Goal: Information Seeking & Learning: Learn about a topic

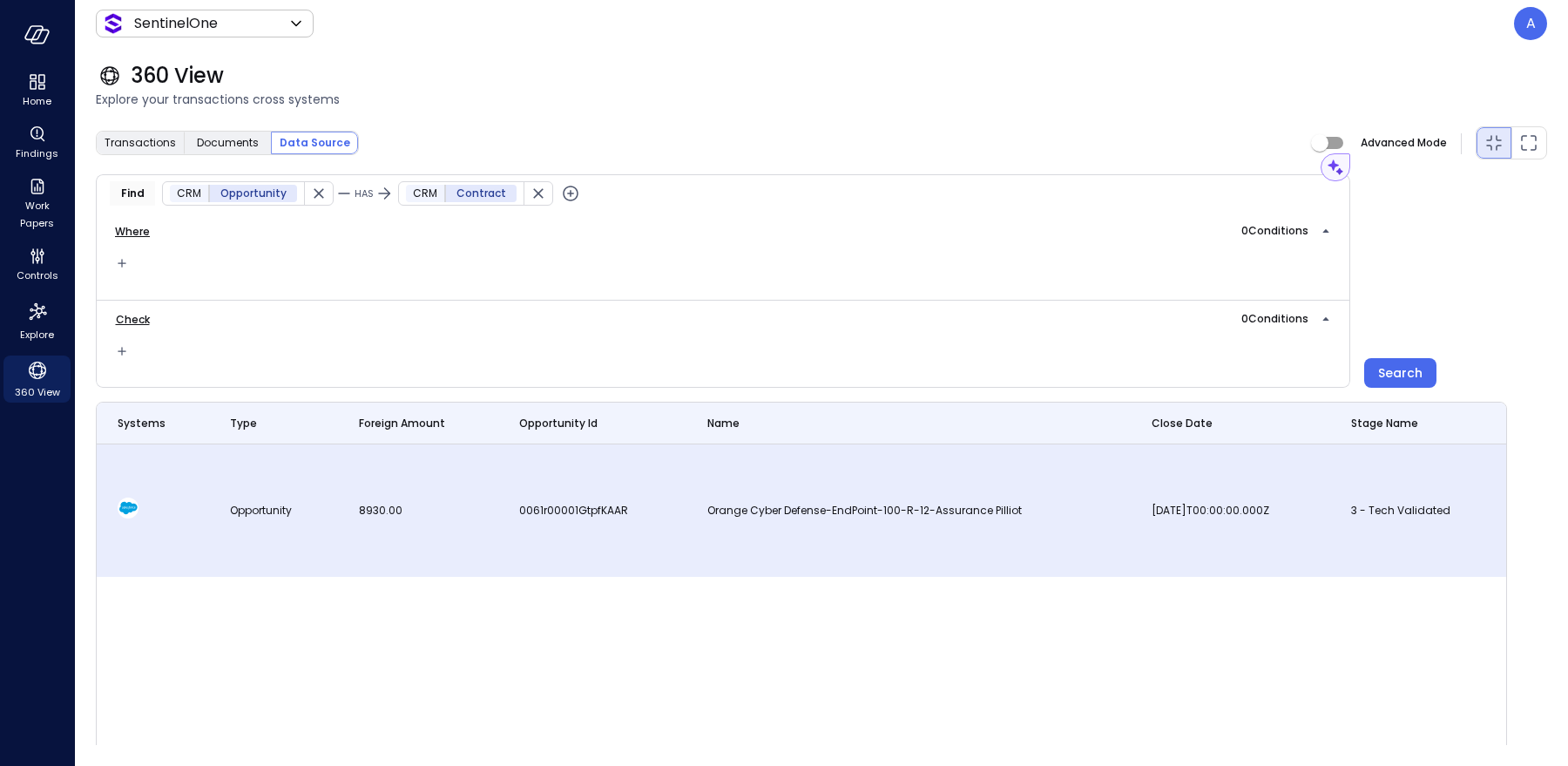
click at [329, 502] on td "Opportunity" at bounding box center [274, 510] width 130 height 132
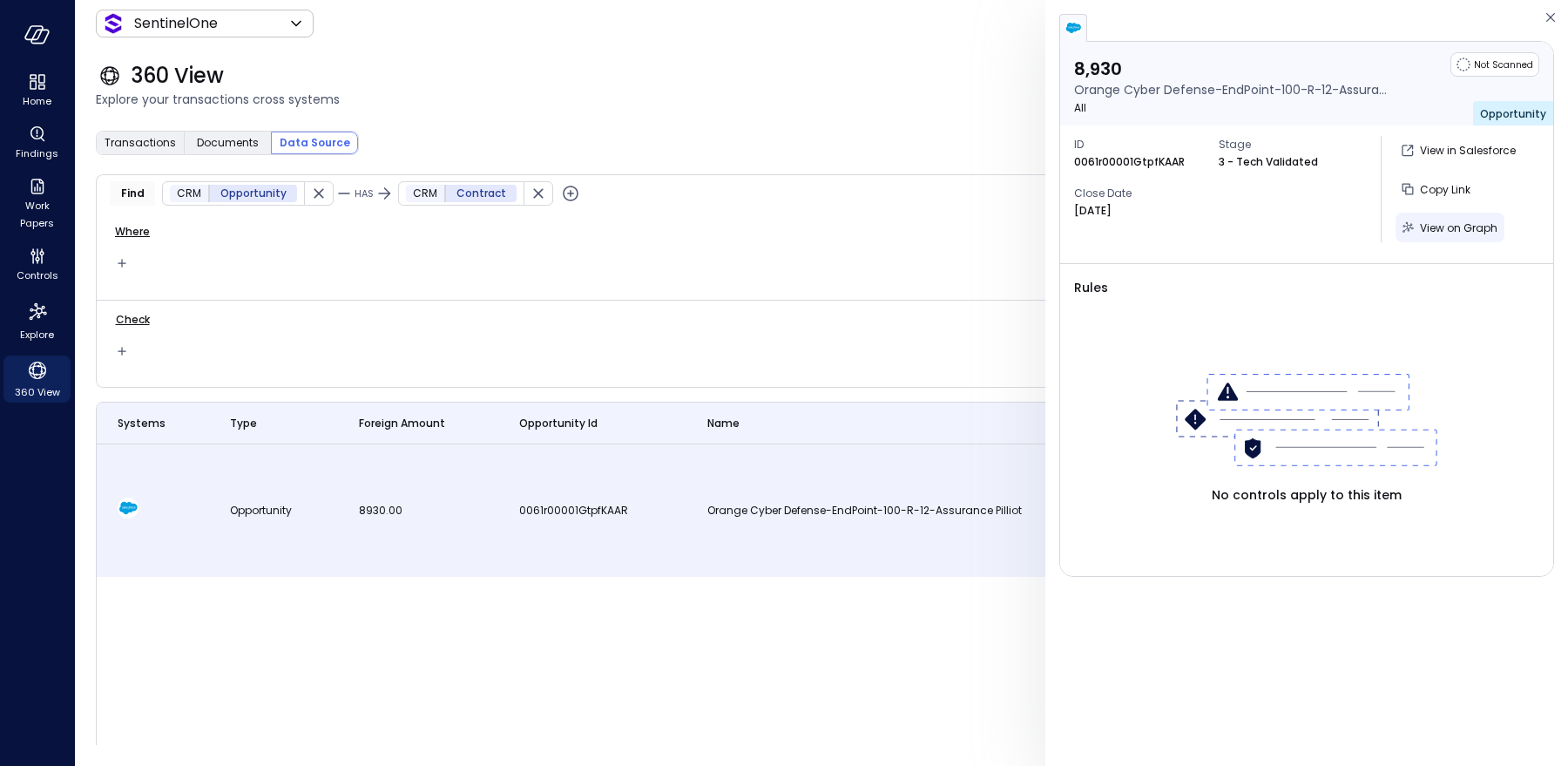
click at [1416, 233] on icon "button" at bounding box center [1407, 227] width 17 height 17
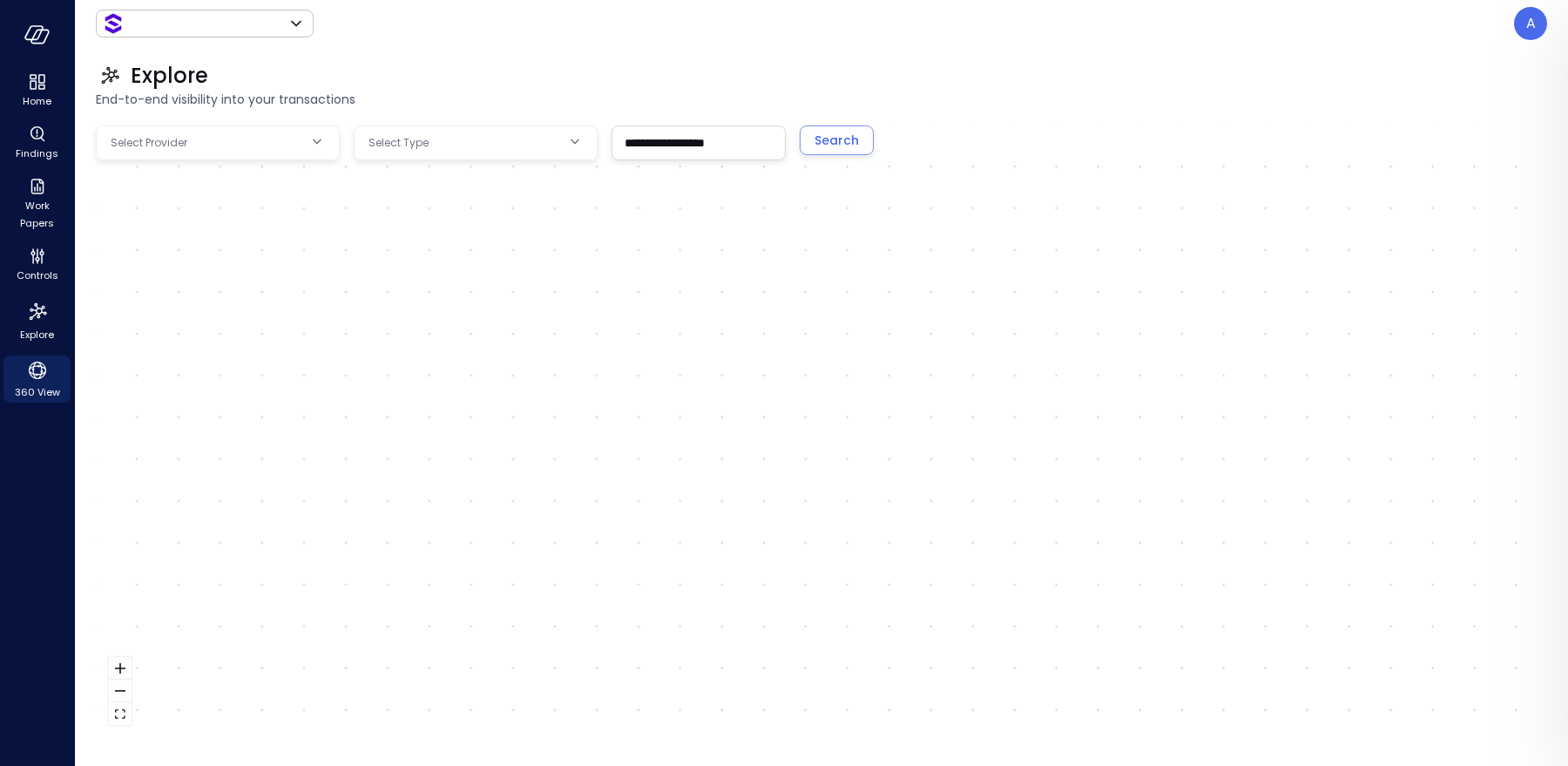
type input "*******"
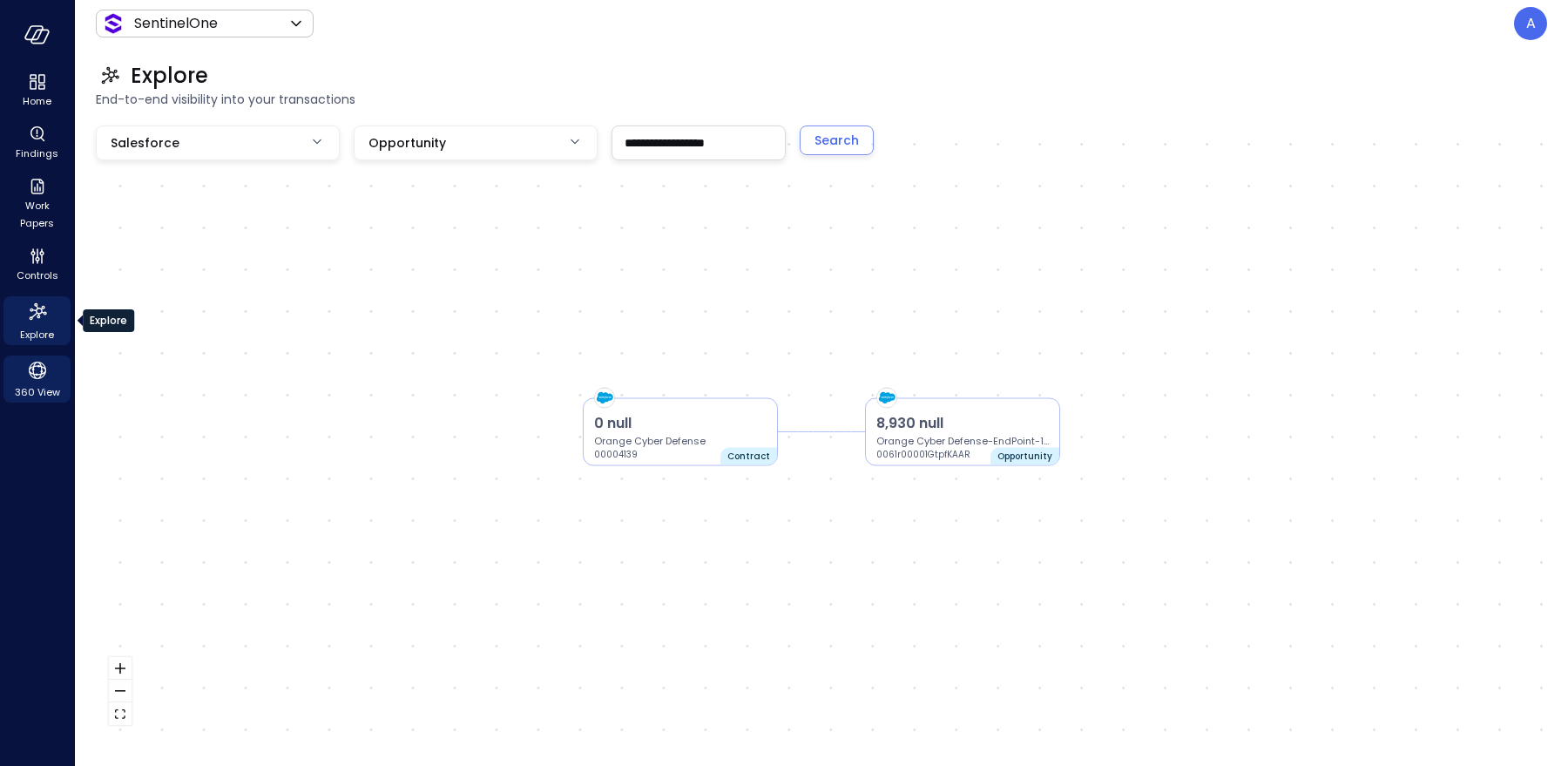
click at [35, 332] on span "Explore" at bounding box center [37, 334] width 34 height 17
click at [37, 320] on icon "Explore" at bounding box center [37, 311] width 28 height 28
click at [33, 266] on icon "Controls" at bounding box center [37, 256] width 21 height 21
click at [41, 321] on icon "Explore" at bounding box center [37, 311] width 28 height 28
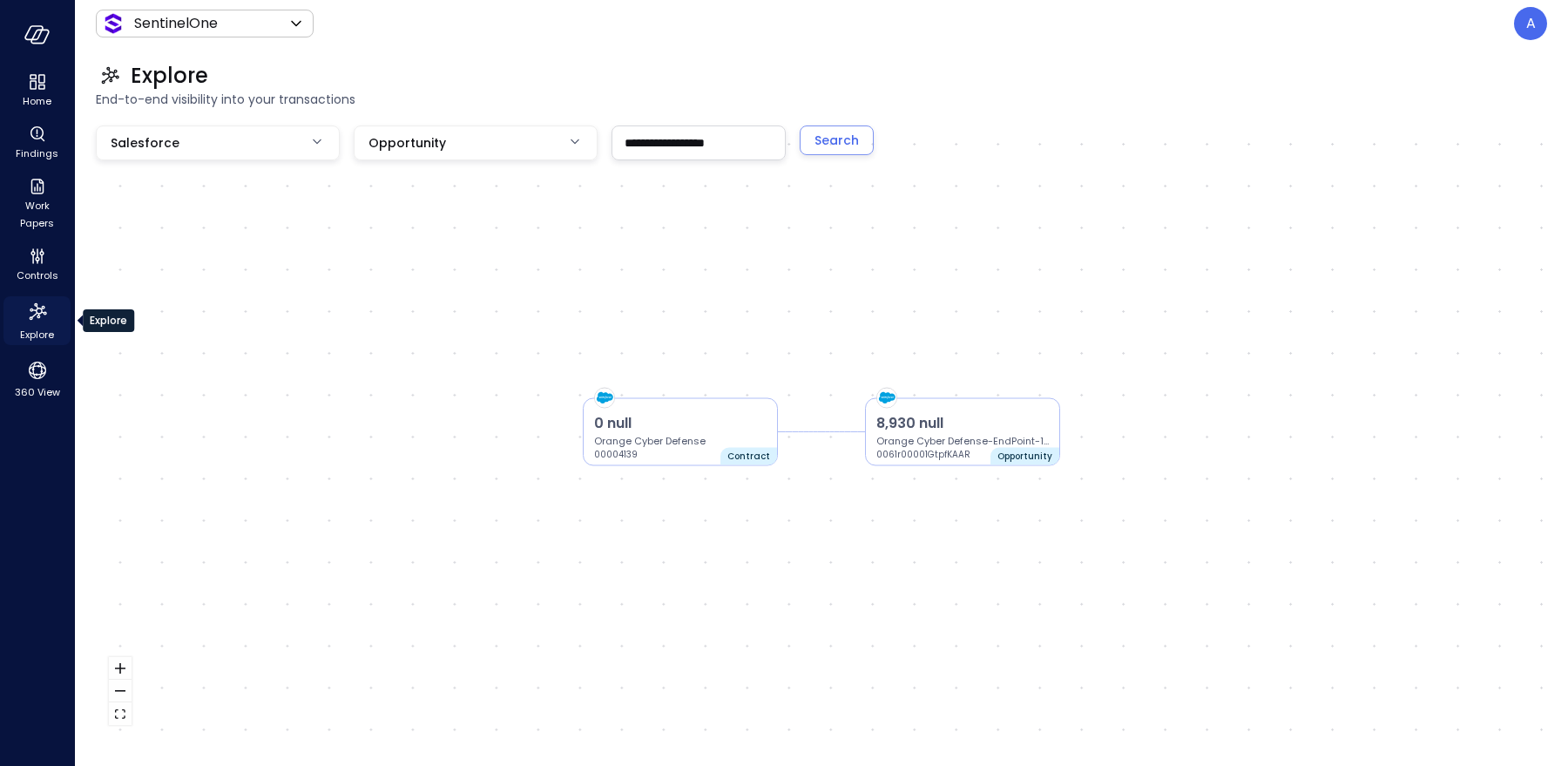
click at [46, 329] on span "Explore" at bounding box center [37, 334] width 34 height 17
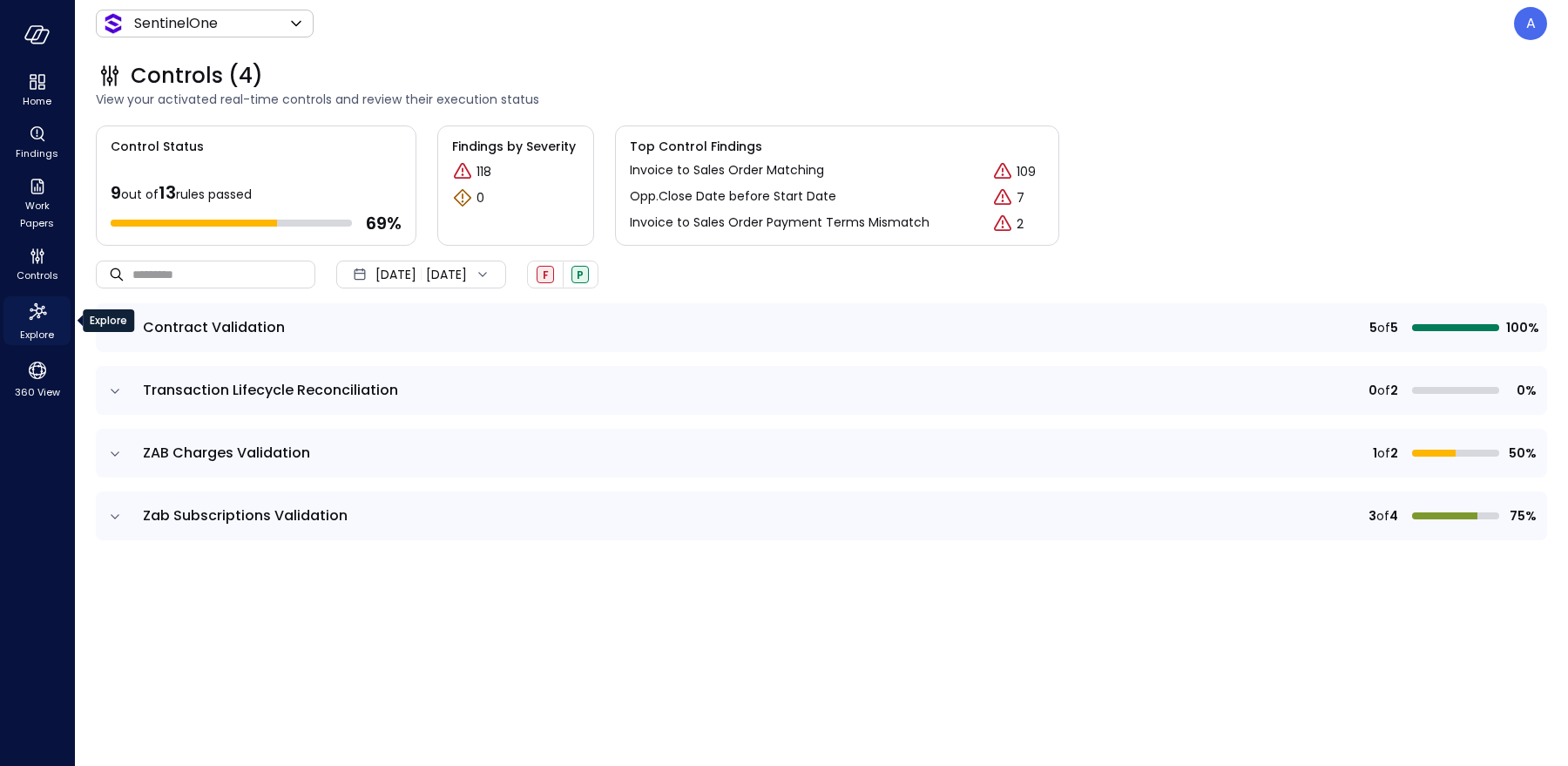
click at [39, 306] on icon "Explore" at bounding box center [37, 311] width 28 height 28
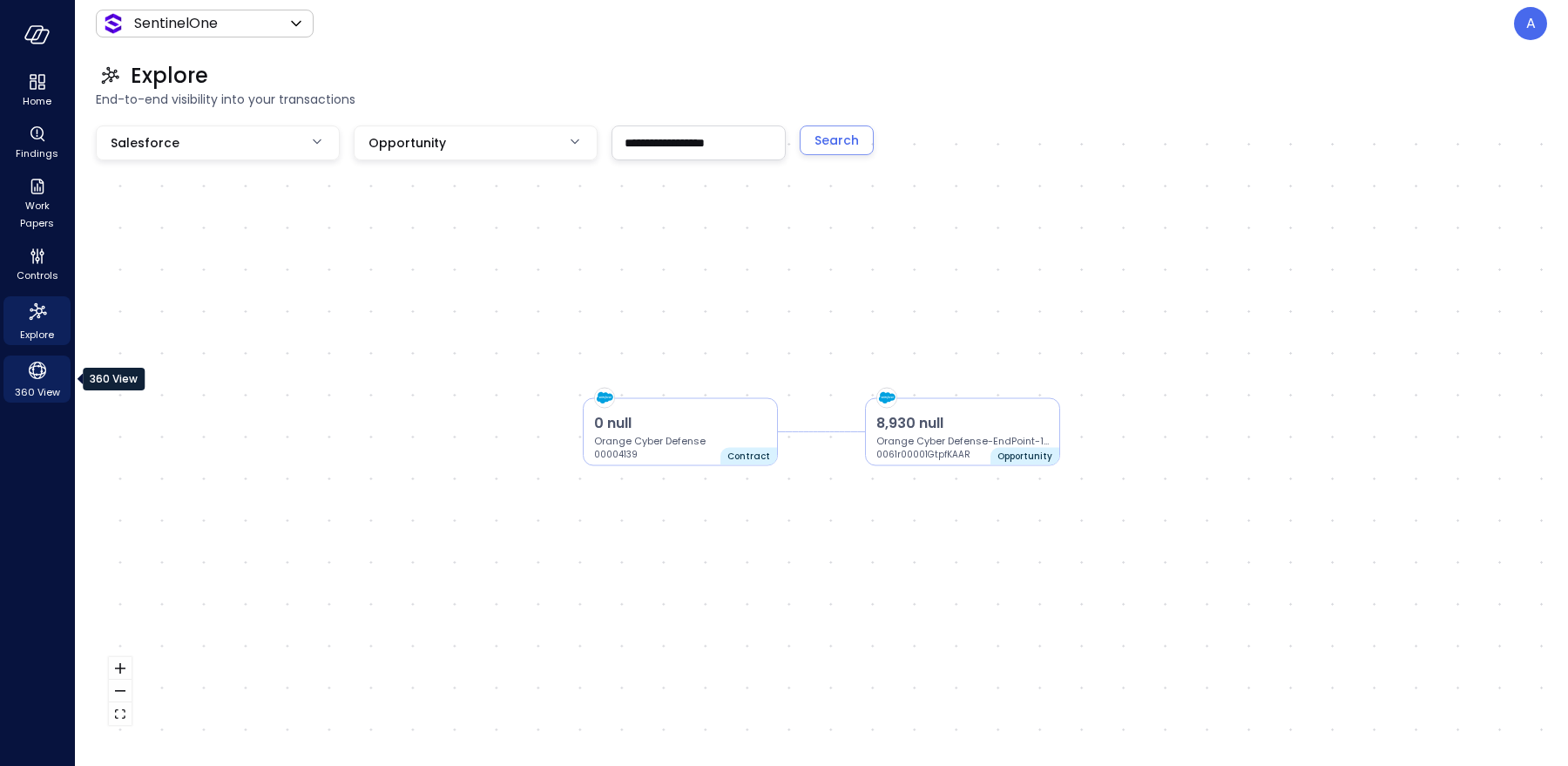
click at [44, 373] on icon "360 View" at bounding box center [37, 370] width 17 height 17
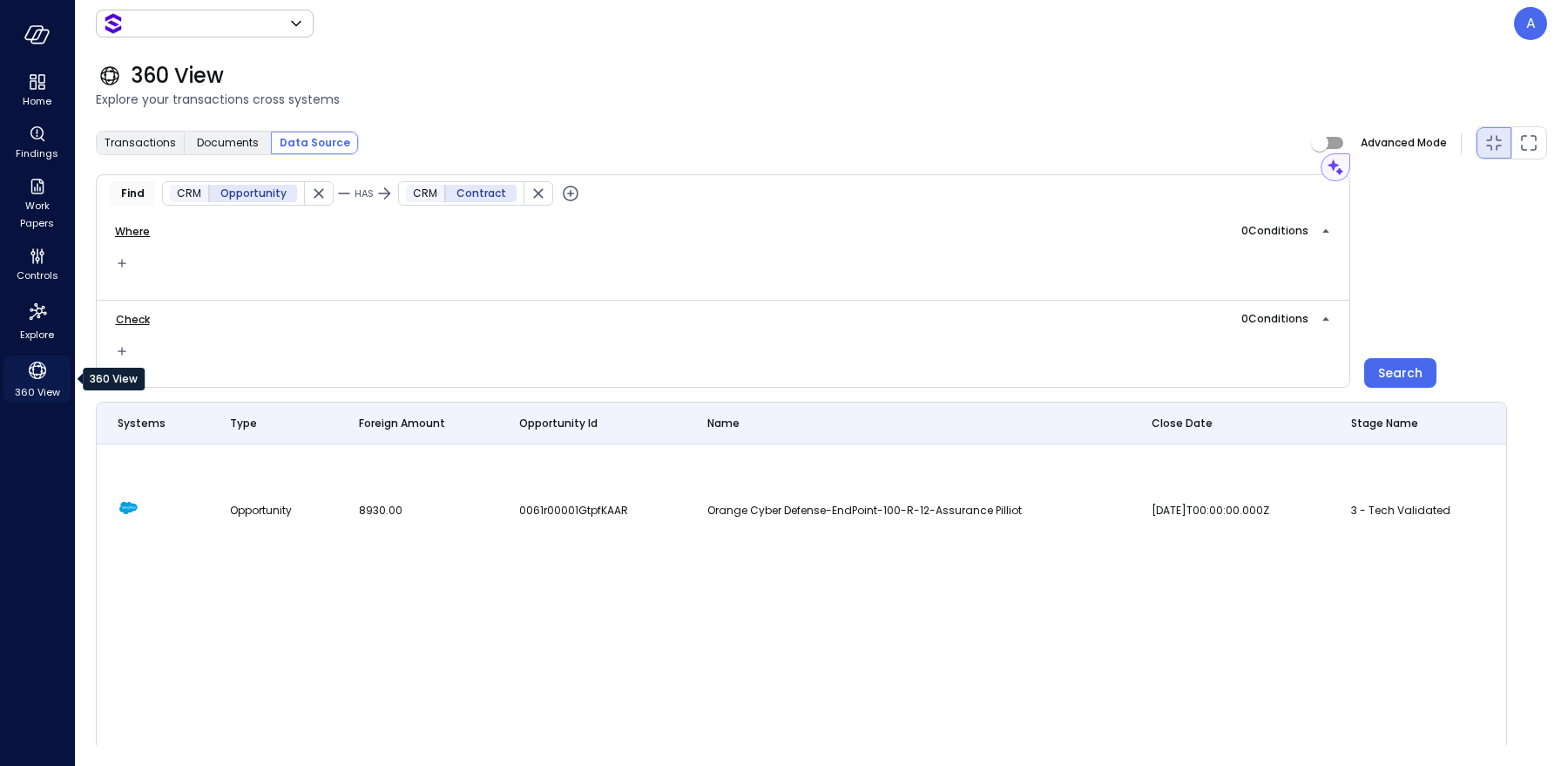
type input "*******"
click at [564, 194] on icon "button" at bounding box center [570, 193] width 21 height 21
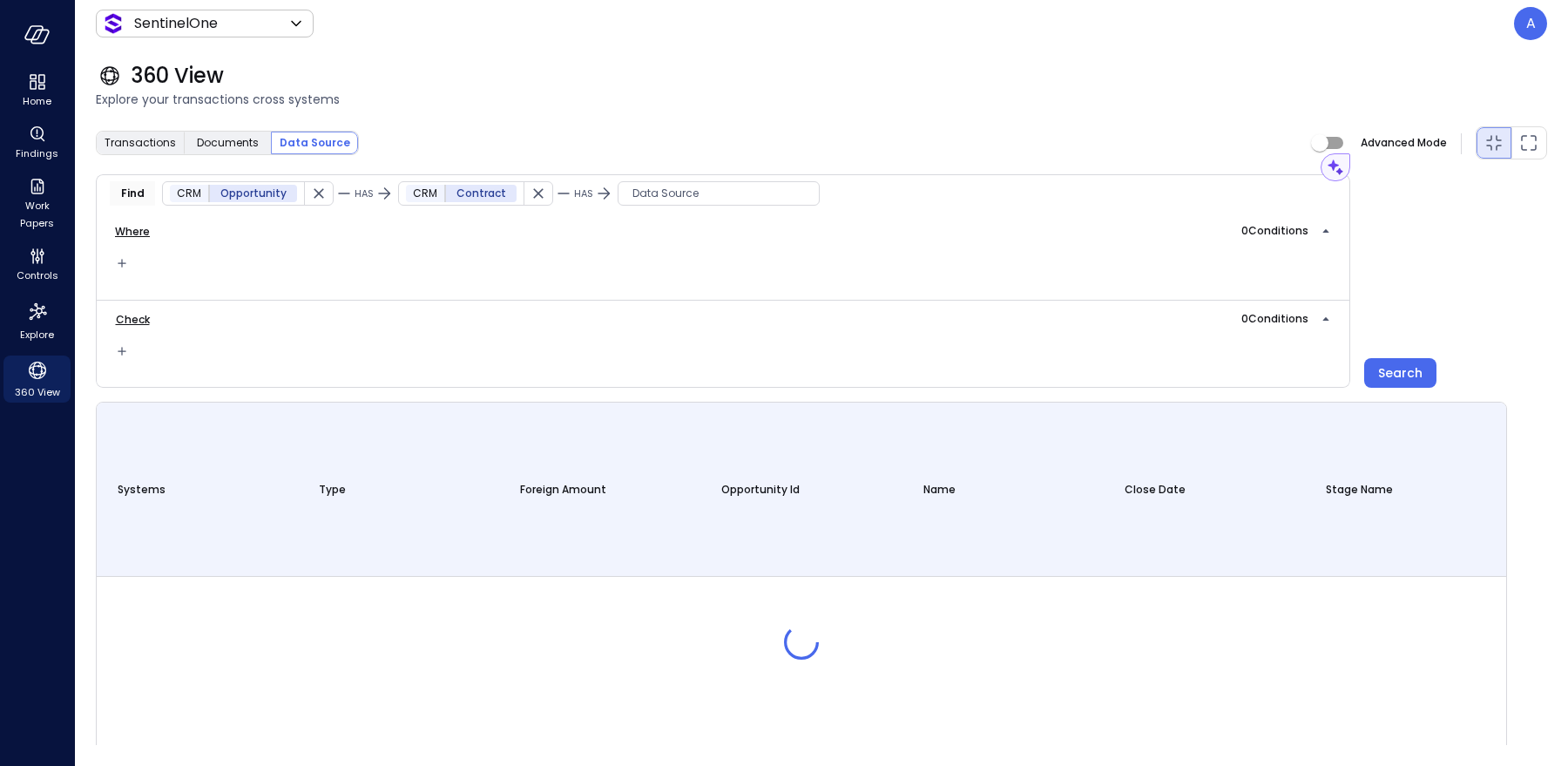
click at [639, 194] on span "Data Source" at bounding box center [719, 193] width 201 height 17
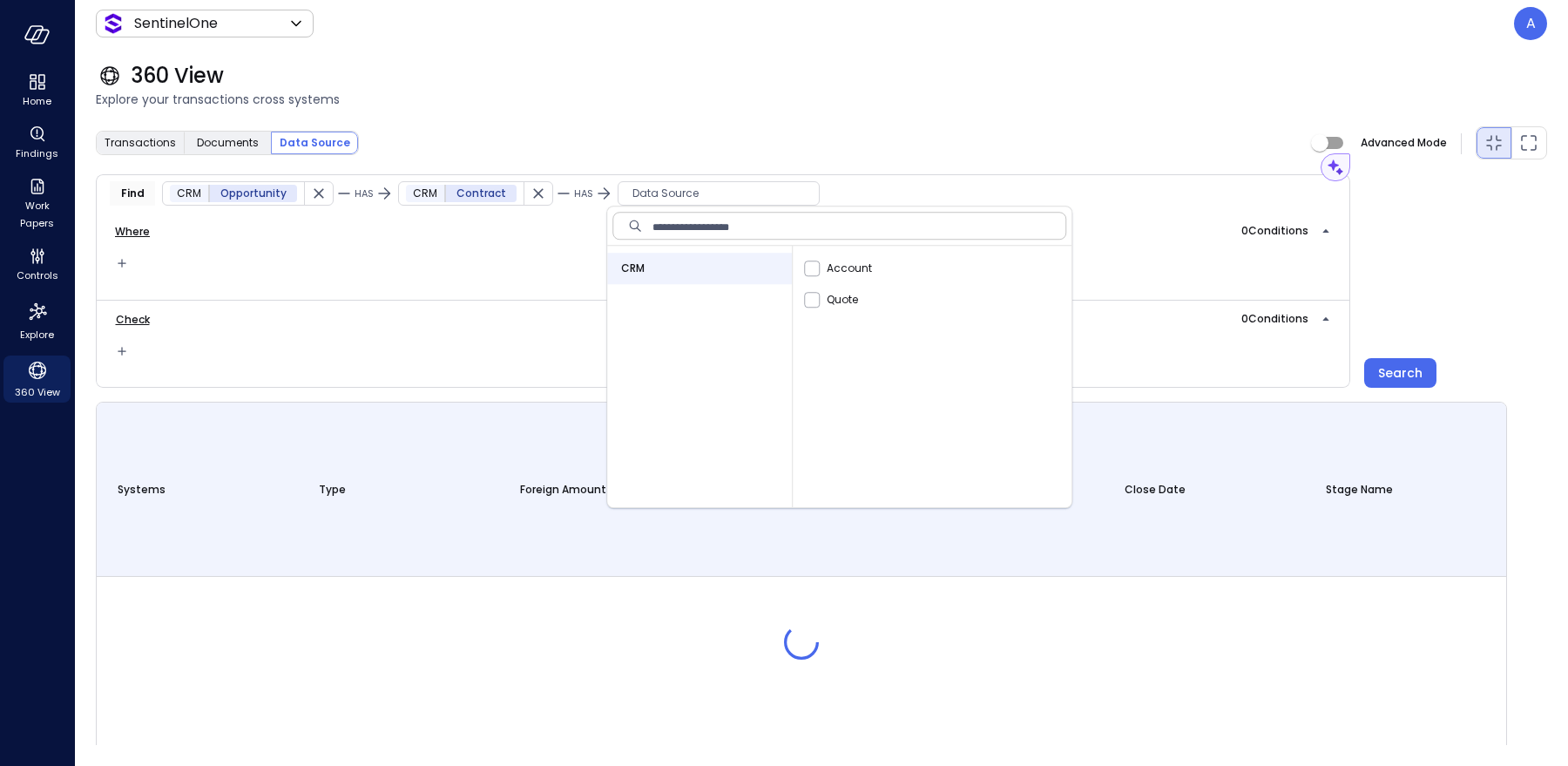
click at [517, 87] on div "360 View" at bounding box center [821, 76] width 1451 height 28
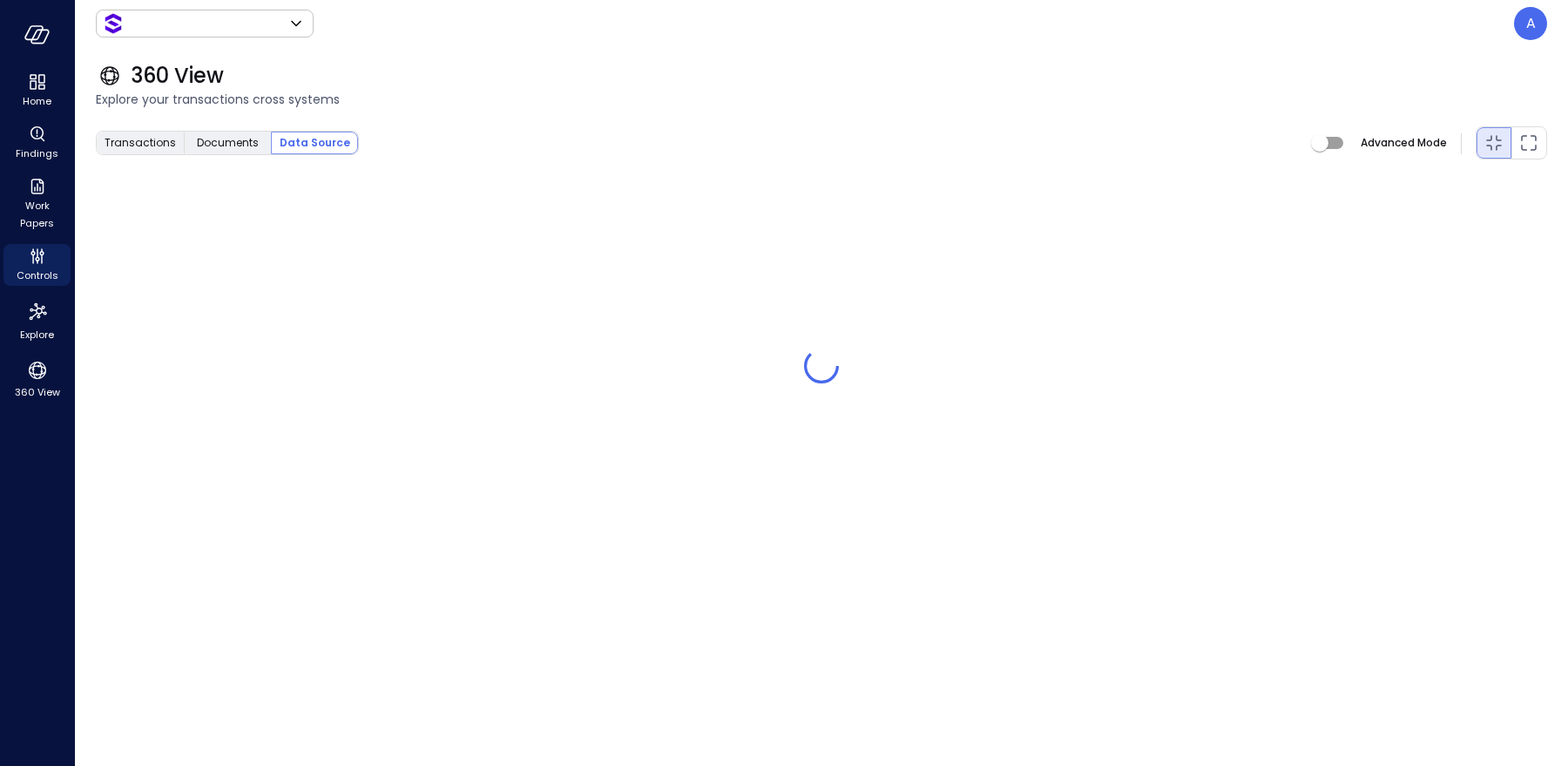
type input "*******"
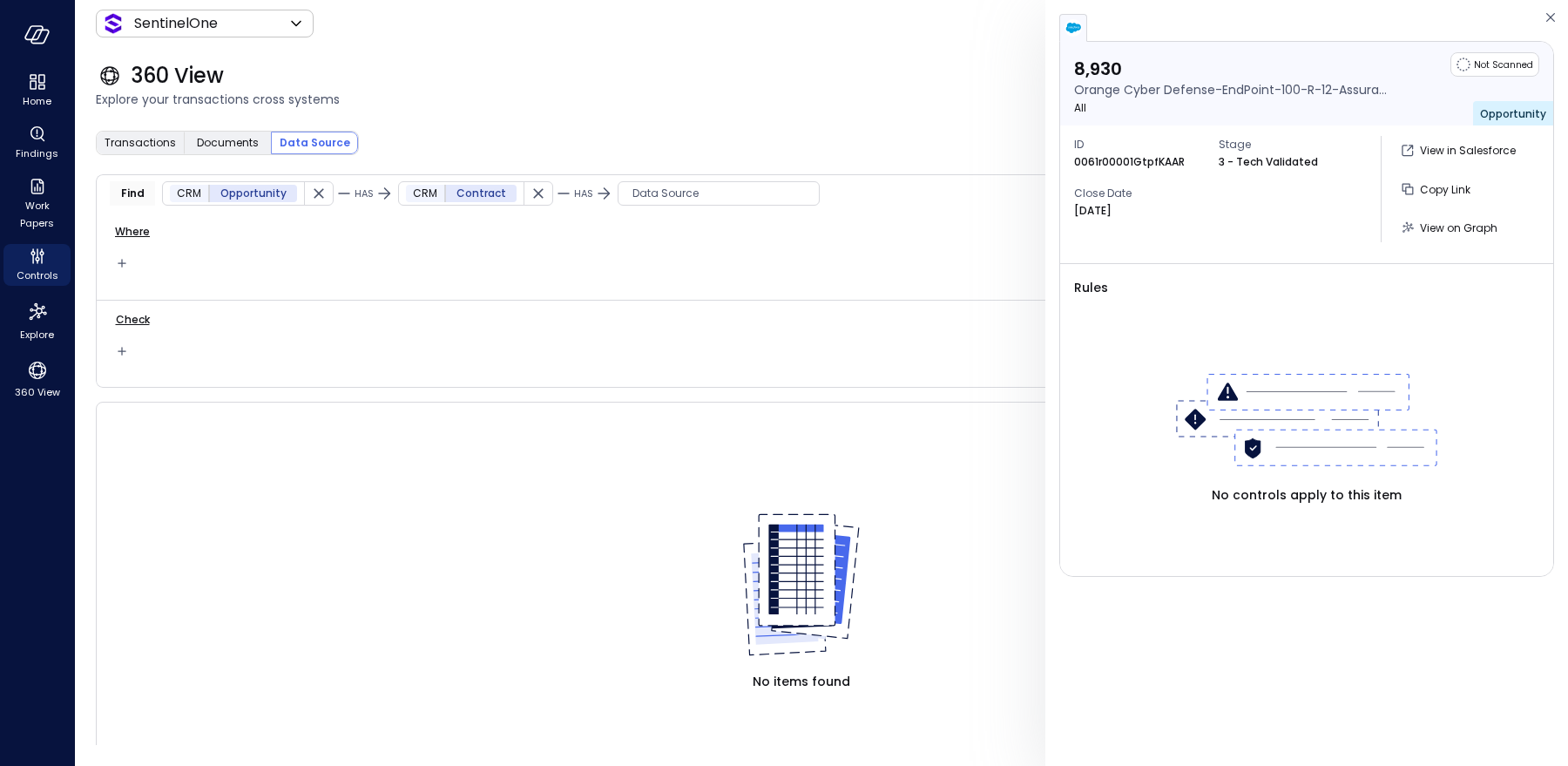
click at [623, 197] on span "Data Source" at bounding box center [719, 193] width 201 height 17
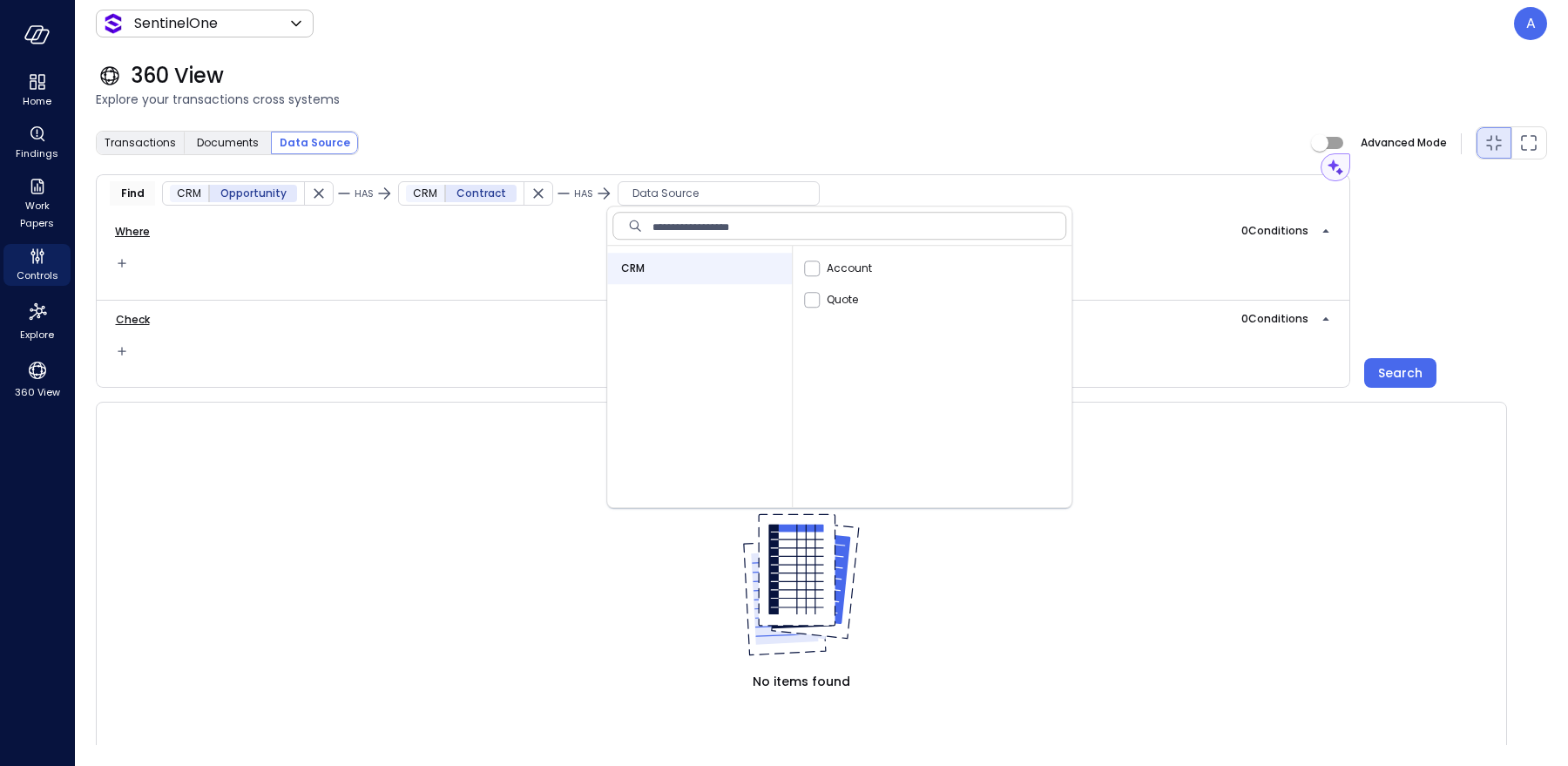
click at [623, 197] on span "Data Source" at bounding box center [719, 193] width 201 height 17
click at [44, 32] on icon "button" at bounding box center [37, 35] width 26 height 19
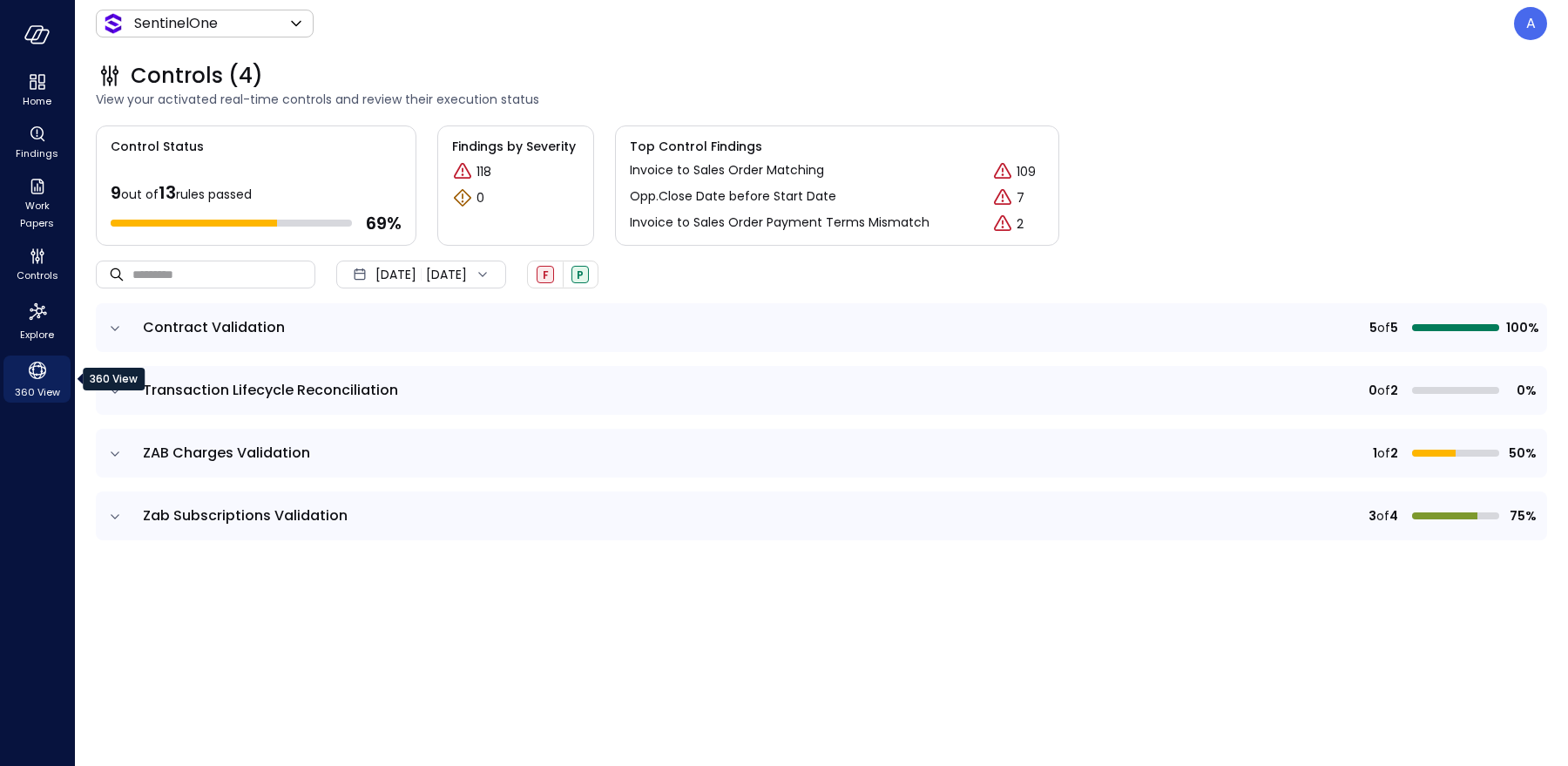
click at [41, 387] on span "360 View" at bounding box center [37, 392] width 46 height 17
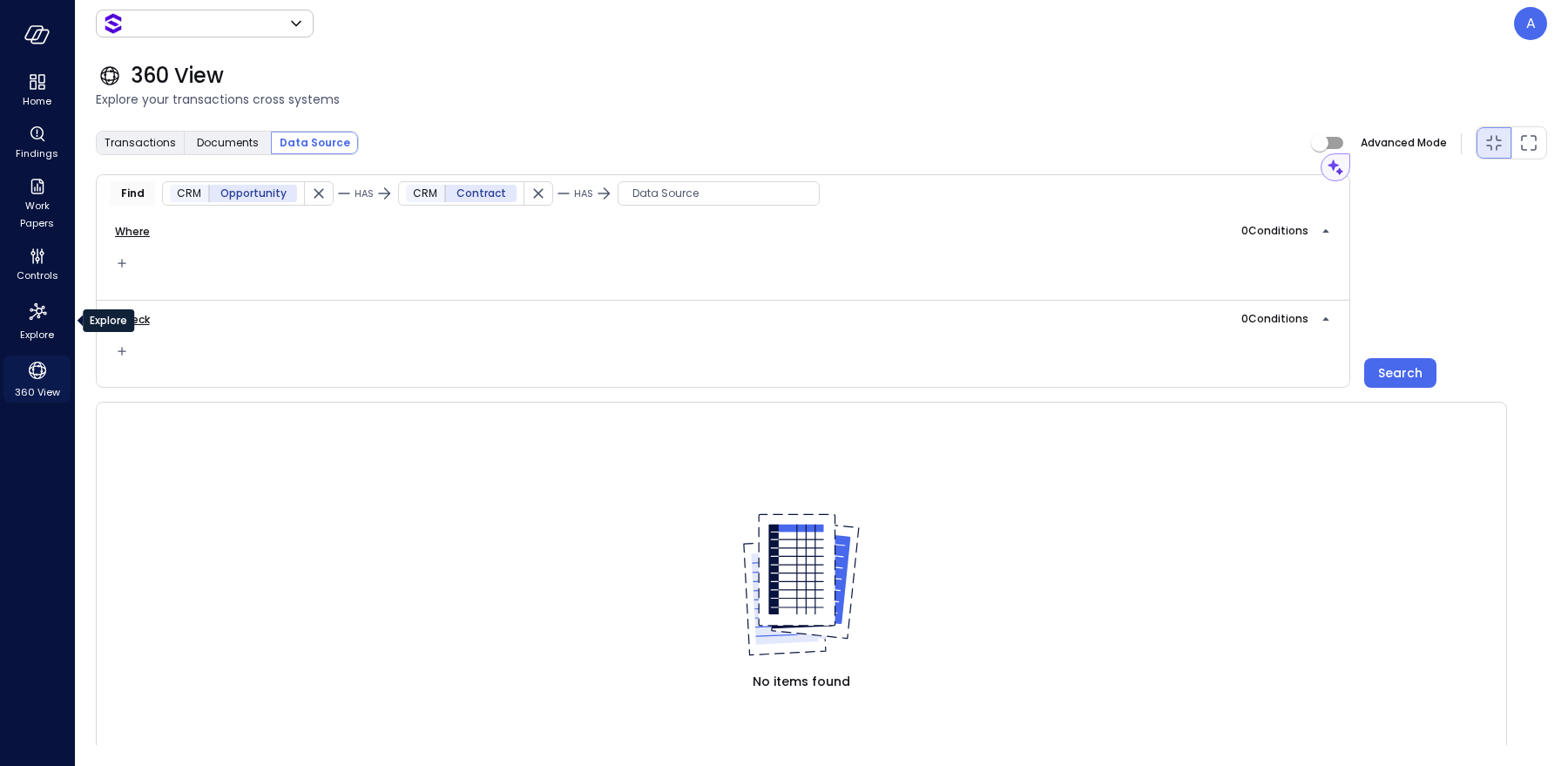
type input "*******"
click at [36, 362] on icon "360 View" at bounding box center [37, 370] width 17 height 17
click at [305, 194] on button "button" at bounding box center [319, 193] width 28 height 23
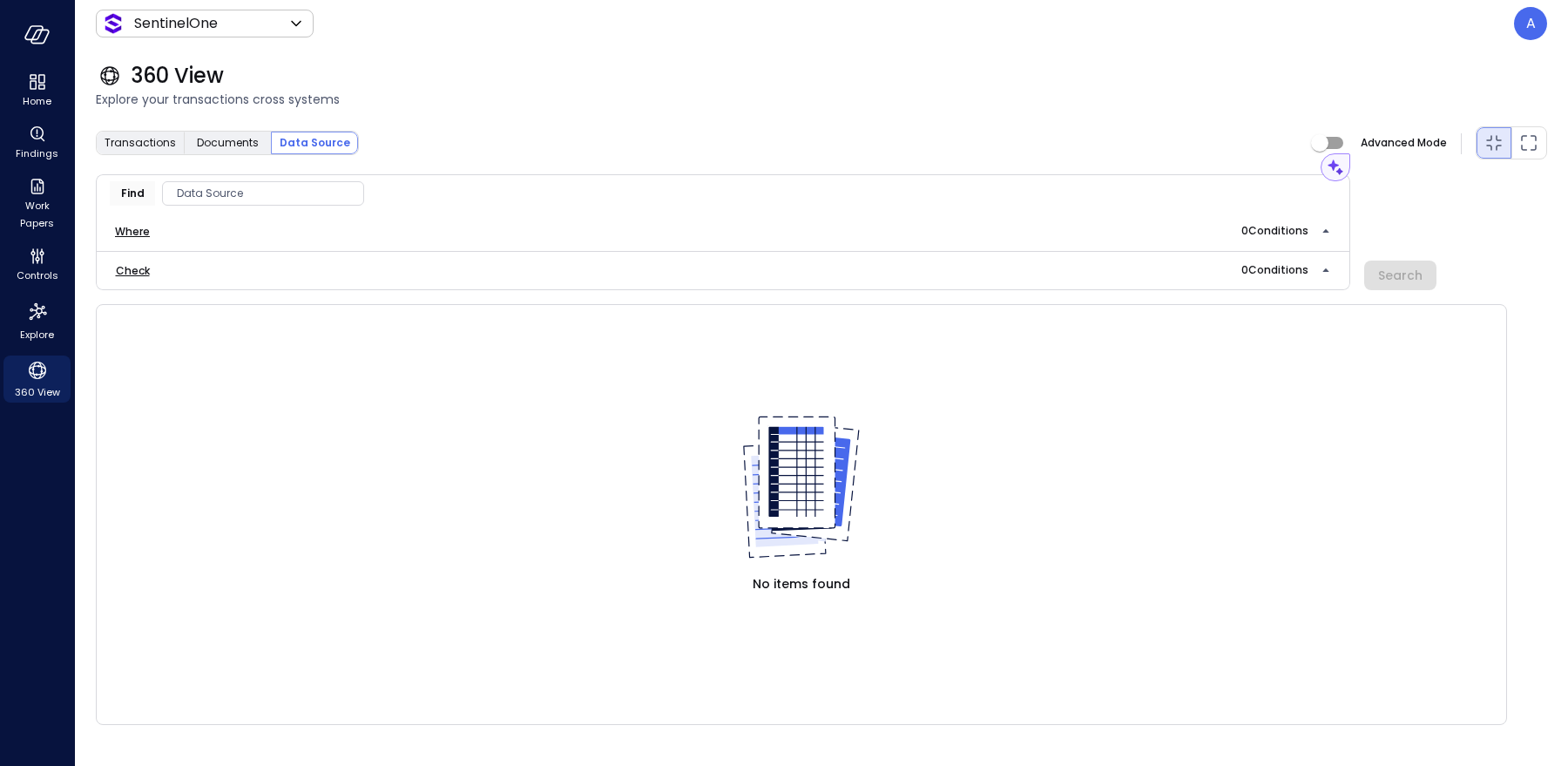
click at [250, 194] on span "Data Source" at bounding box center [263, 193] width 201 height 17
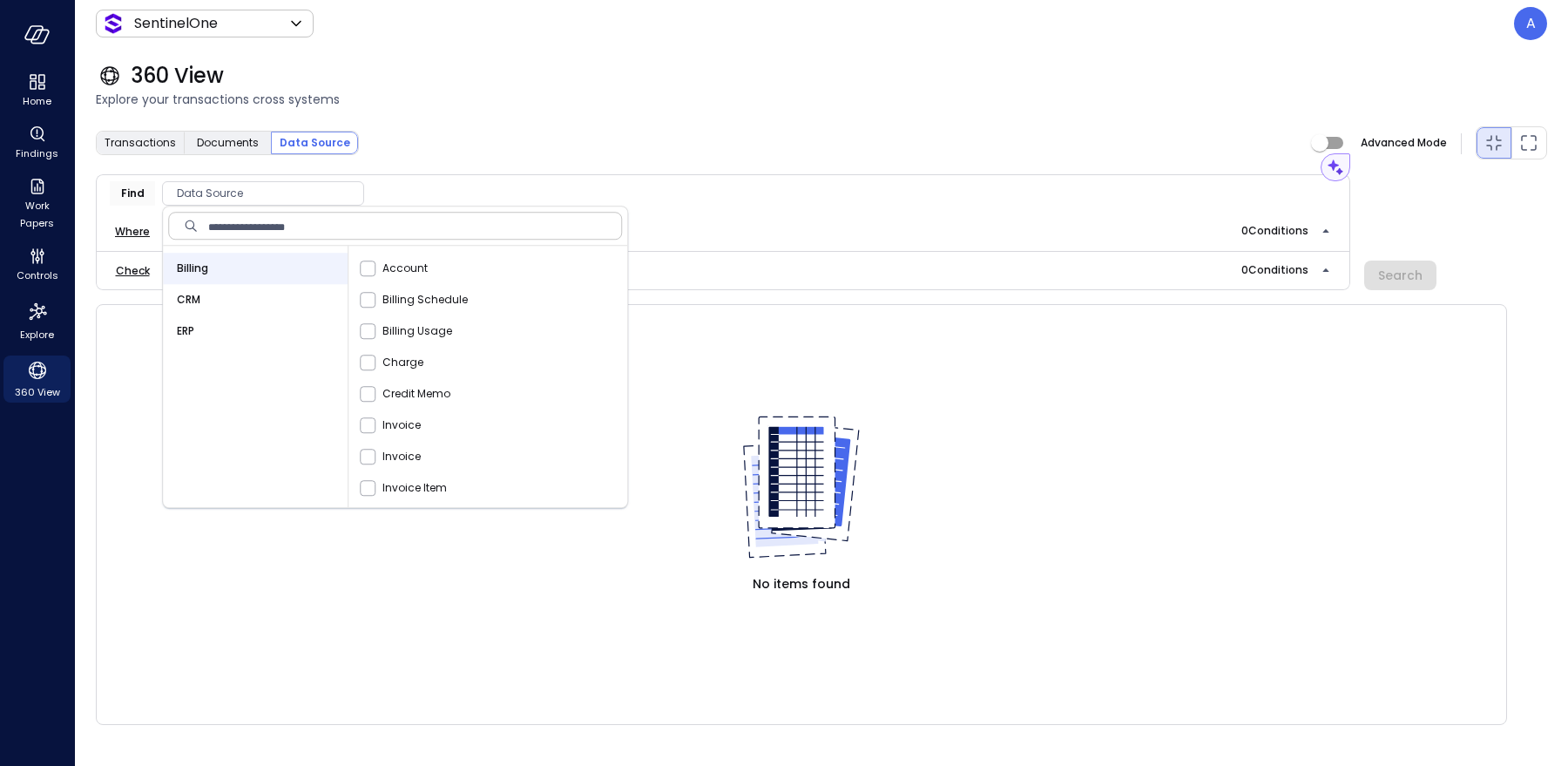
click at [201, 292] on div "CRM" at bounding box center [255, 299] width 184 height 31
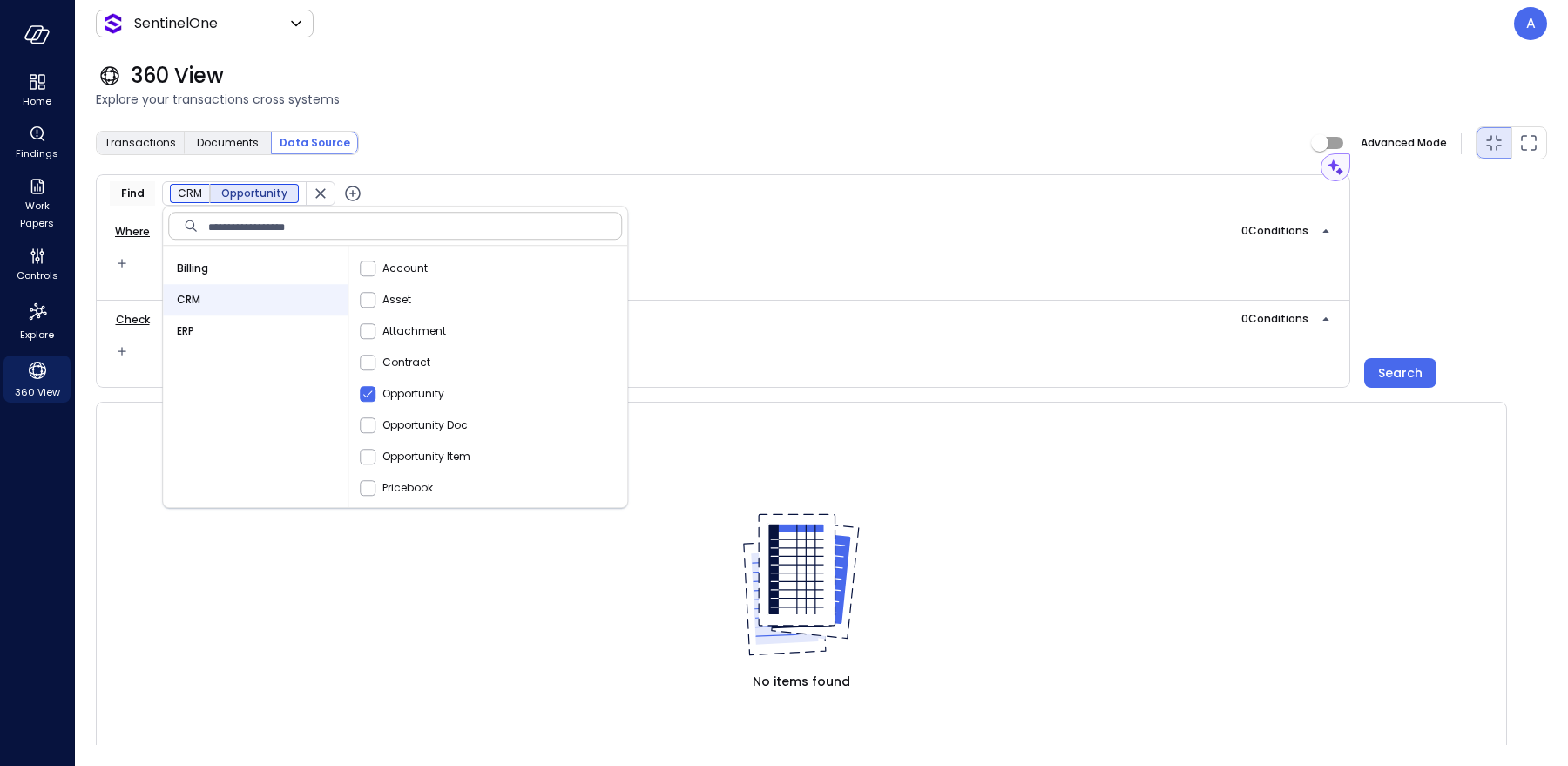
click at [350, 200] on icon "button" at bounding box center [352, 193] width 16 height 16
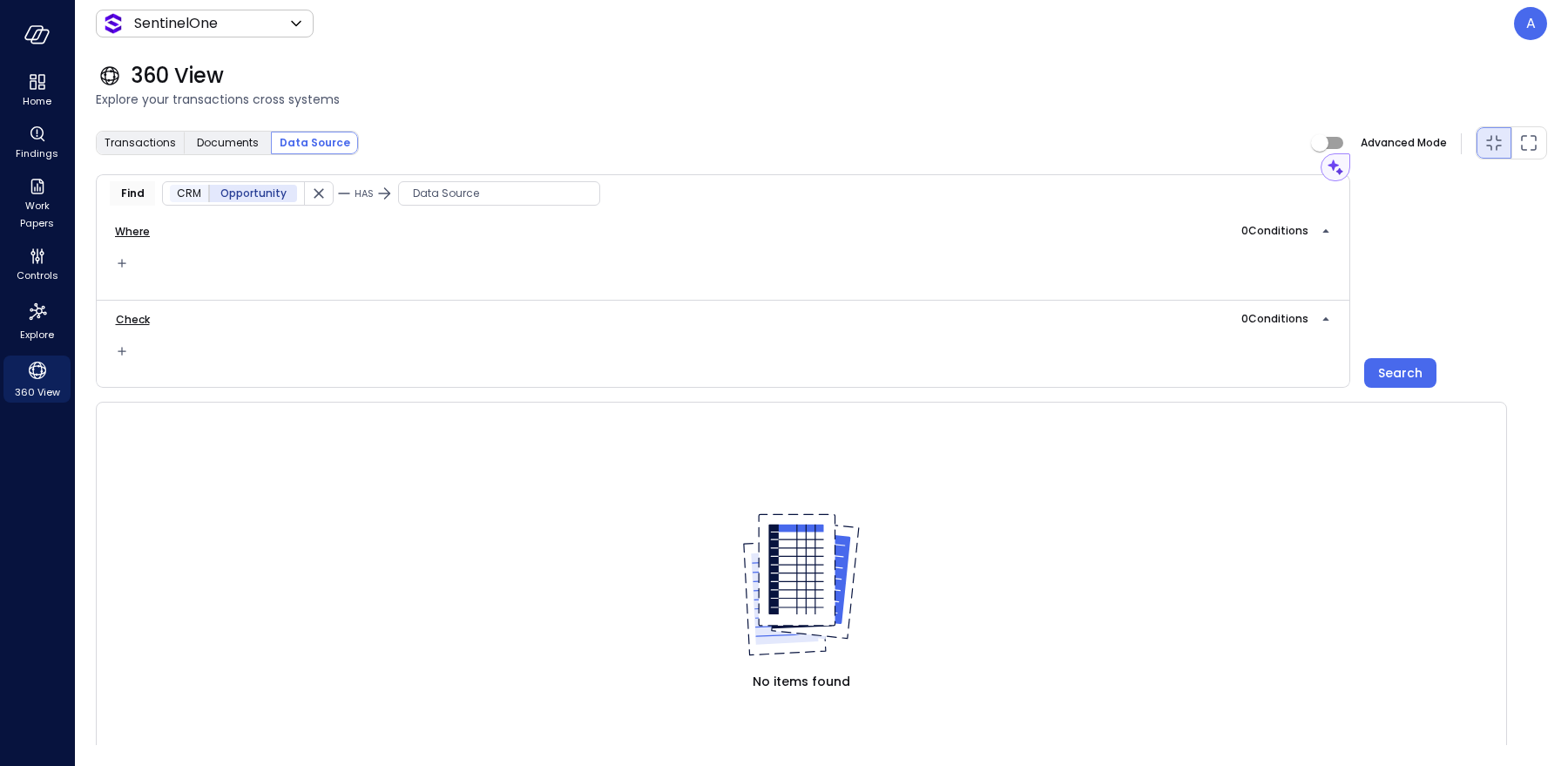
click at [409, 193] on span "Data Source" at bounding box center [499, 193] width 201 height 17
click at [420, 291] on span "CRM" at bounding box center [420, 299] width 24 height 17
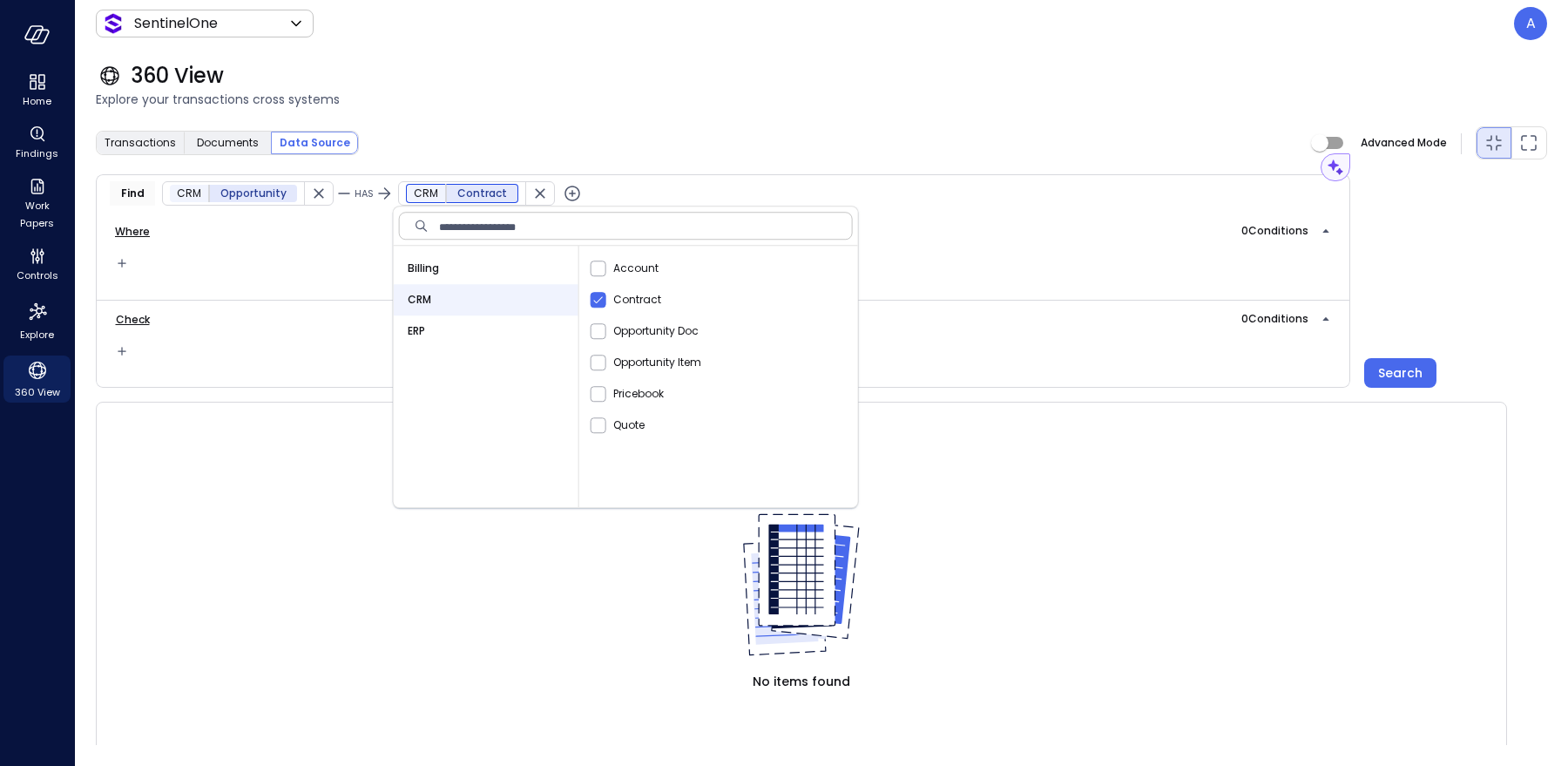
click at [562, 189] on icon "button" at bounding box center [572, 193] width 21 height 21
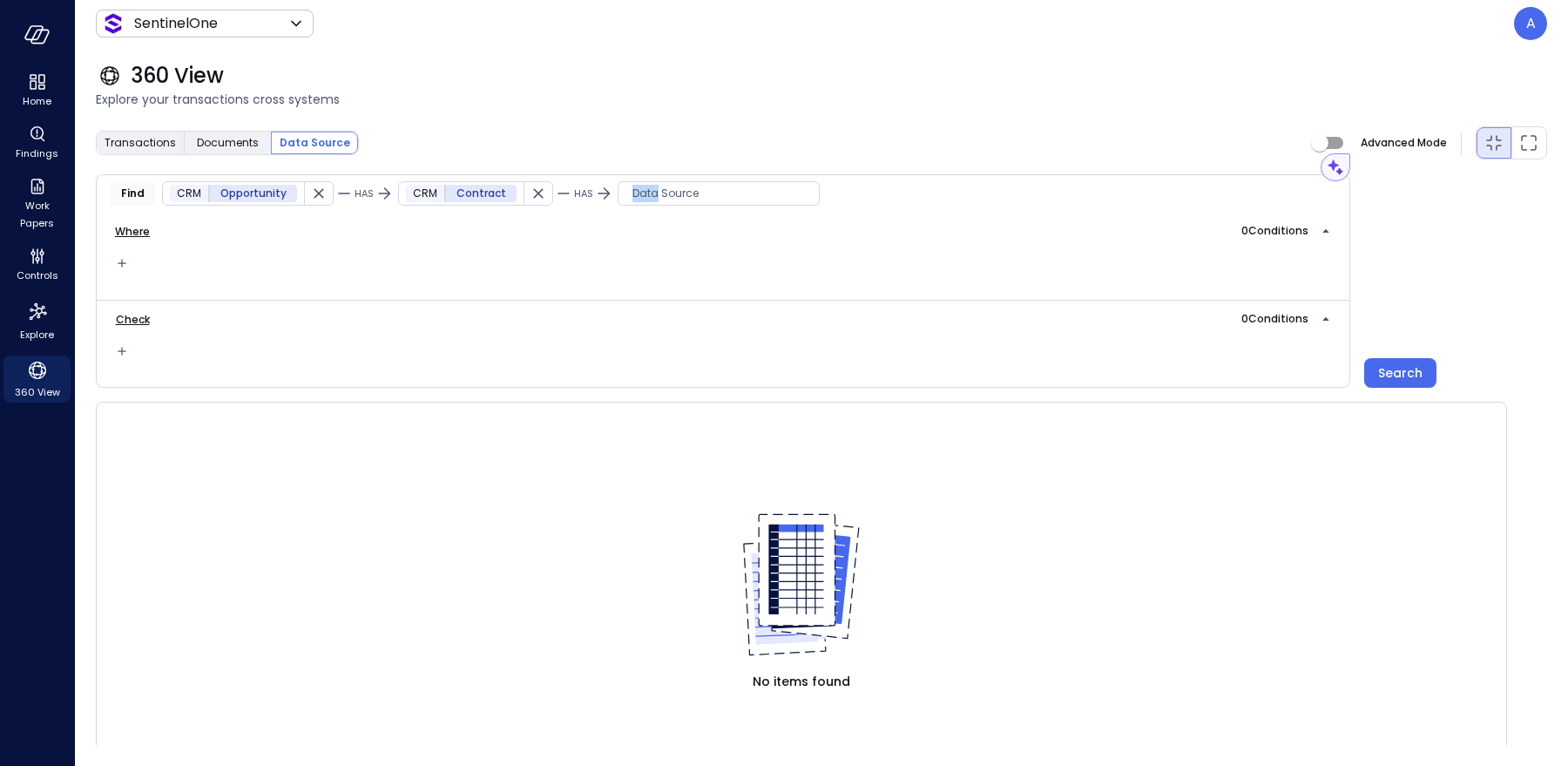
click at [641, 197] on span "Data Source" at bounding box center [719, 193] width 201 height 17
click at [798, 195] on div "Find CRM Opportunity HAS CRM Contract HAS CRM Quote" at bounding box center [723, 194] width 1254 height 38
click at [767, 195] on icon "button" at bounding box center [775, 193] width 21 height 21
click at [834, 194] on span "Data Source" at bounding box center [924, 193] width 201 height 17
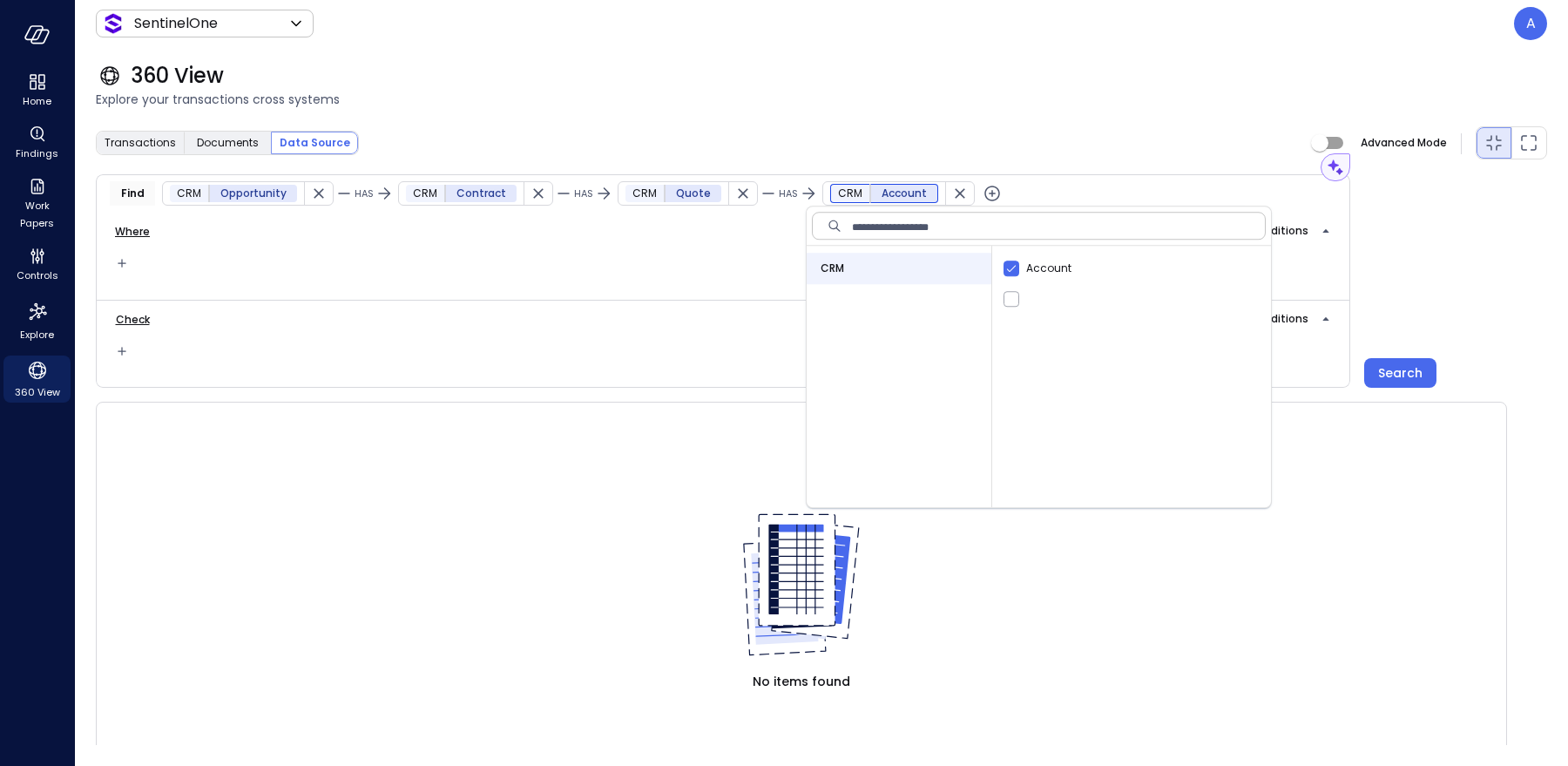
click at [982, 195] on icon "button" at bounding box center [992, 193] width 21 height 21
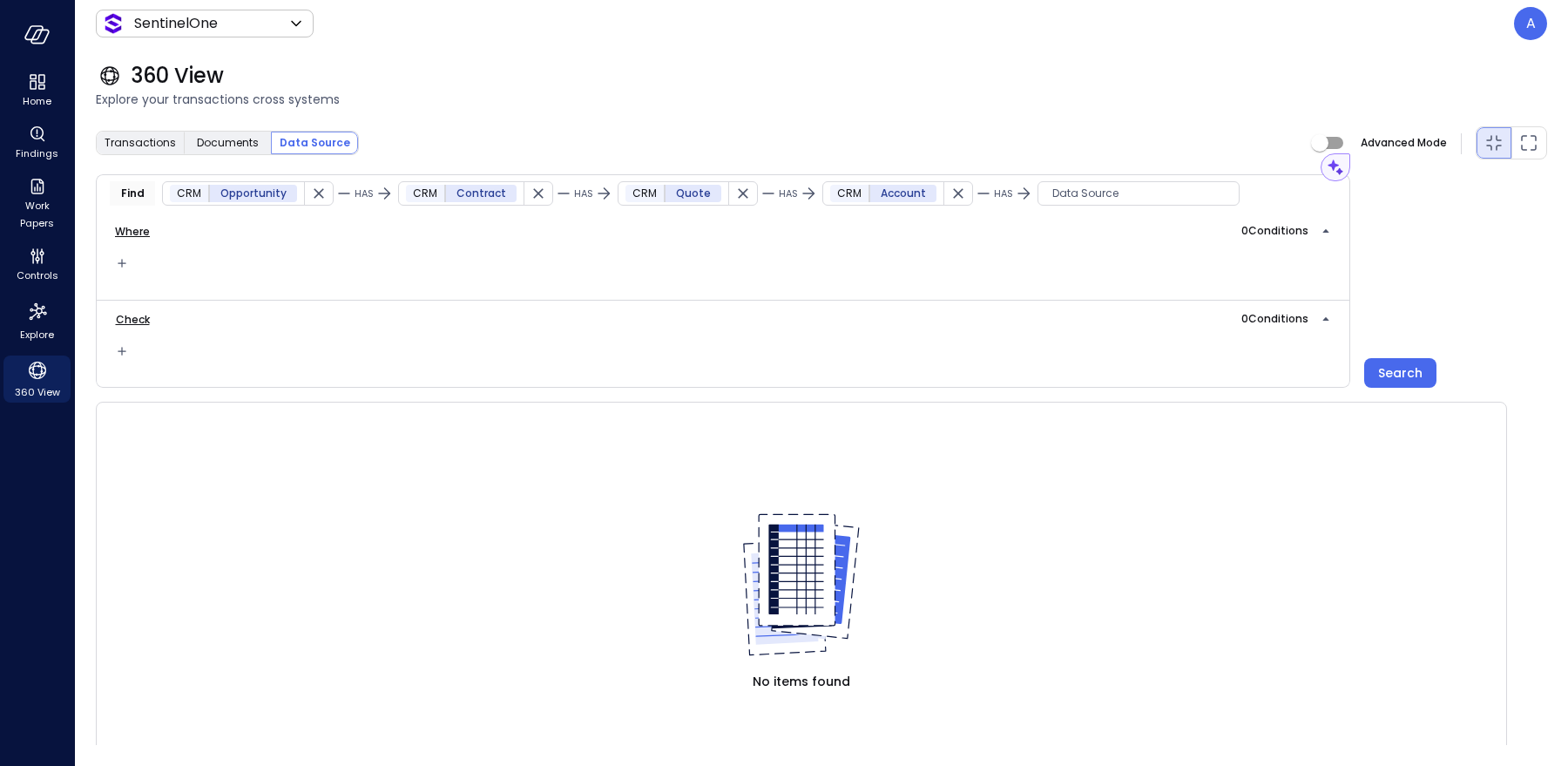
click at [1042, 202] on div "Data Source" at bounding box center [1138, 194] width 202 height 25
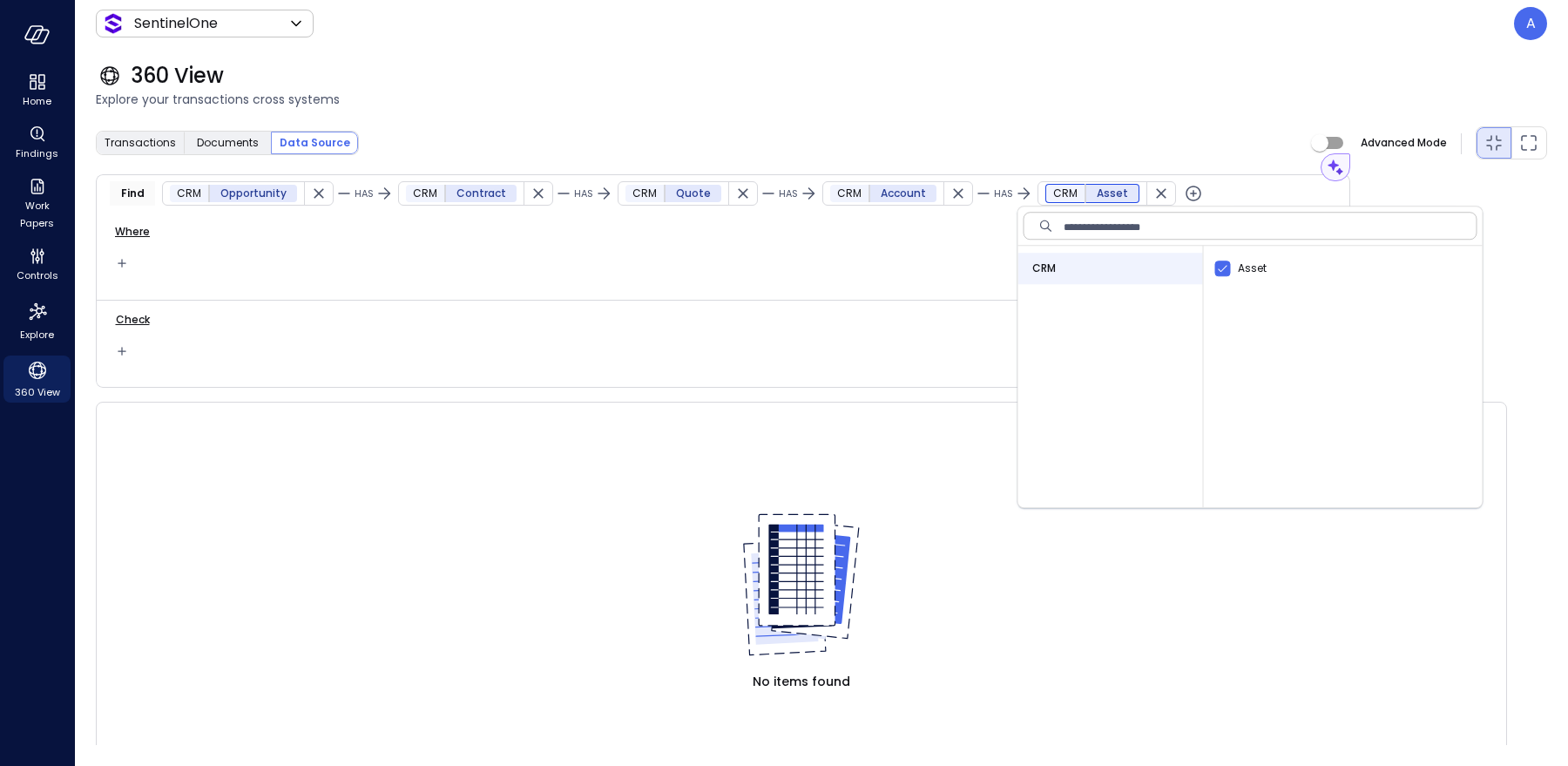
click at [912, 268] on div "Where 0 Condition s" at bounding box center [723, 256] width 1254 height 87
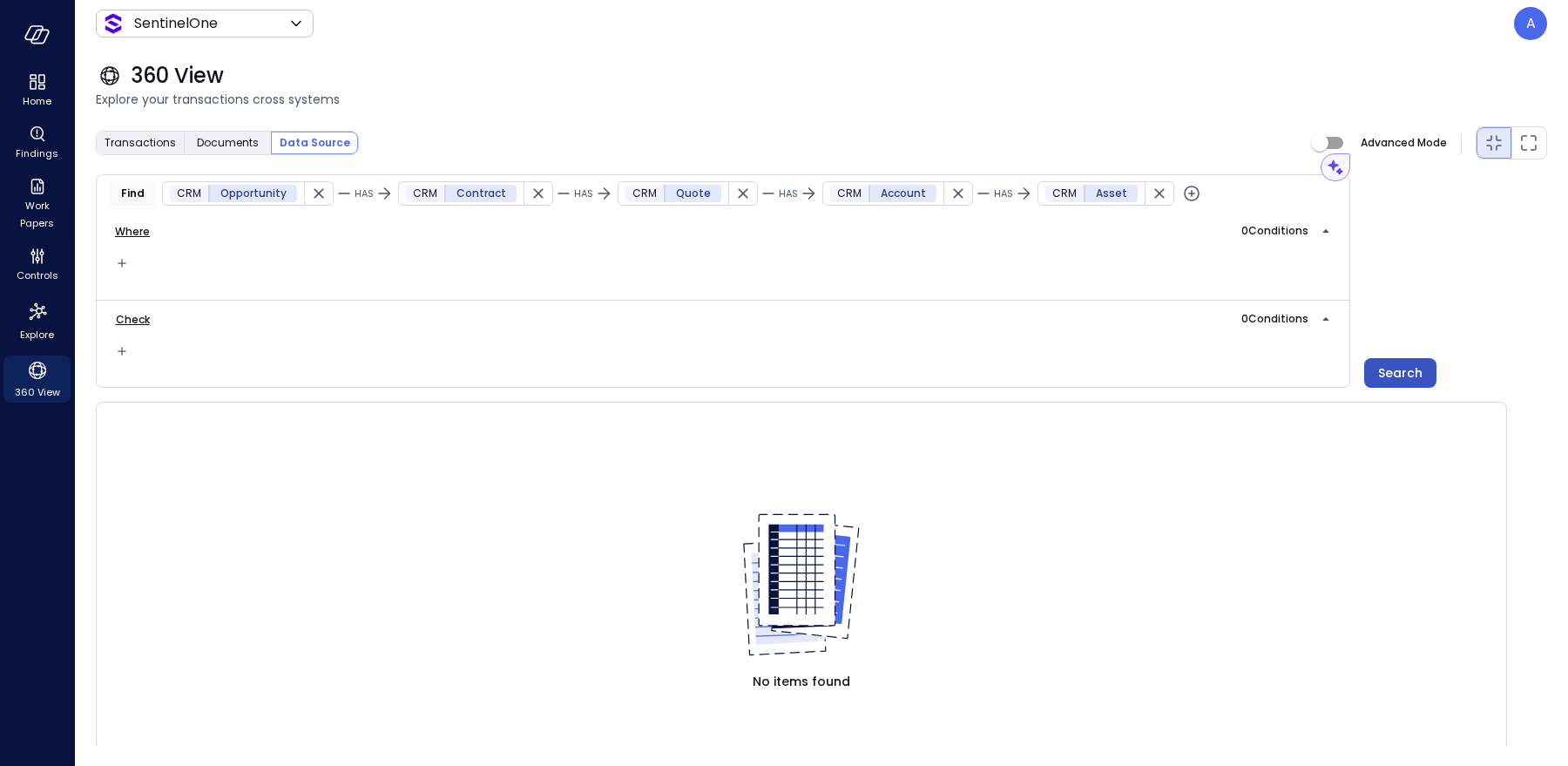
click at [1396, 373] on div "Search" at bounding box center [1400, 373] width 45 height 22
click at [310, 194] on icon "button" at bounding box center [319, 193] width 17 height 17
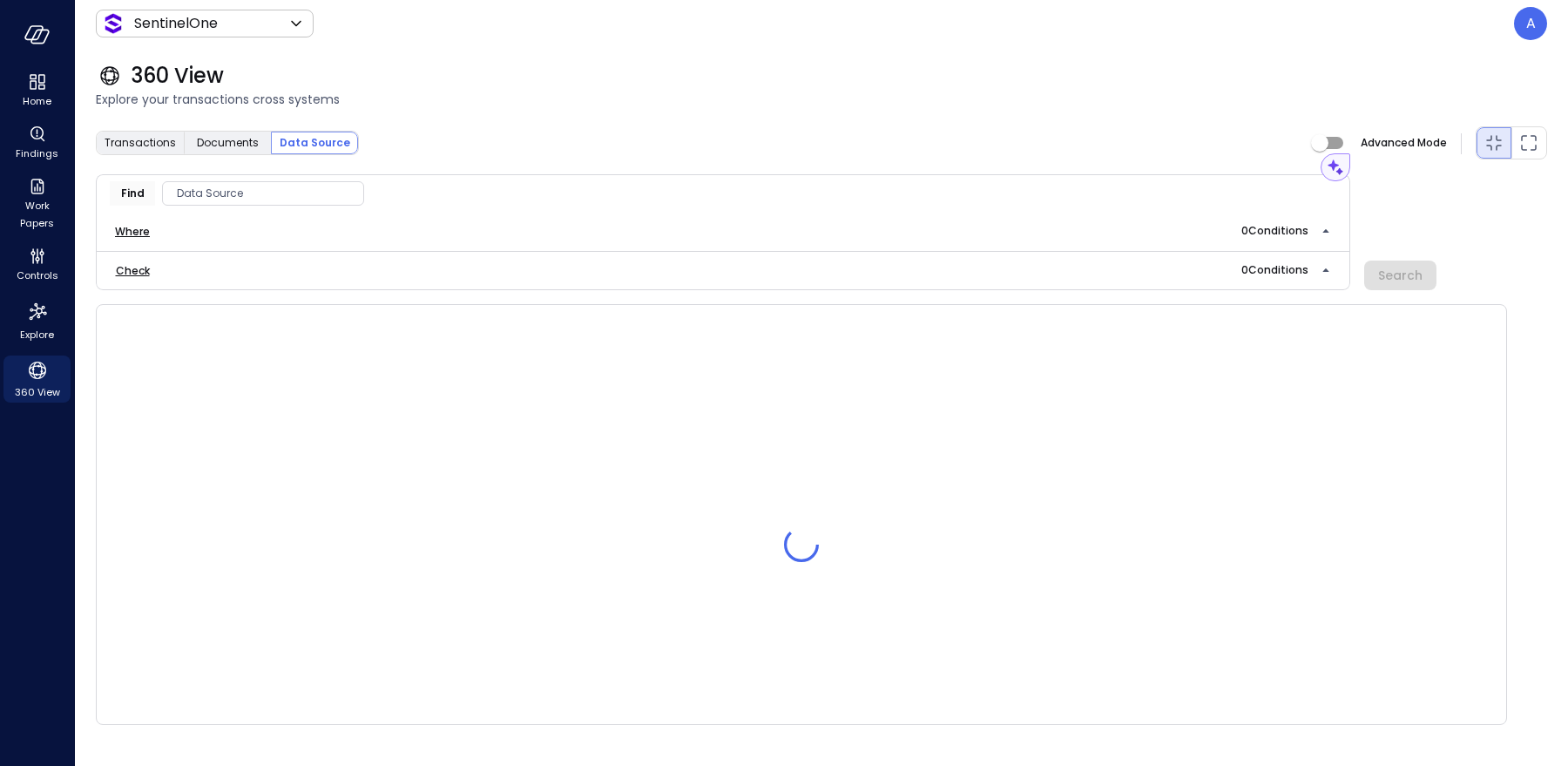
click at [308, 194] on span "Data Source" at bounding box center [263, 193] width 201 height 17
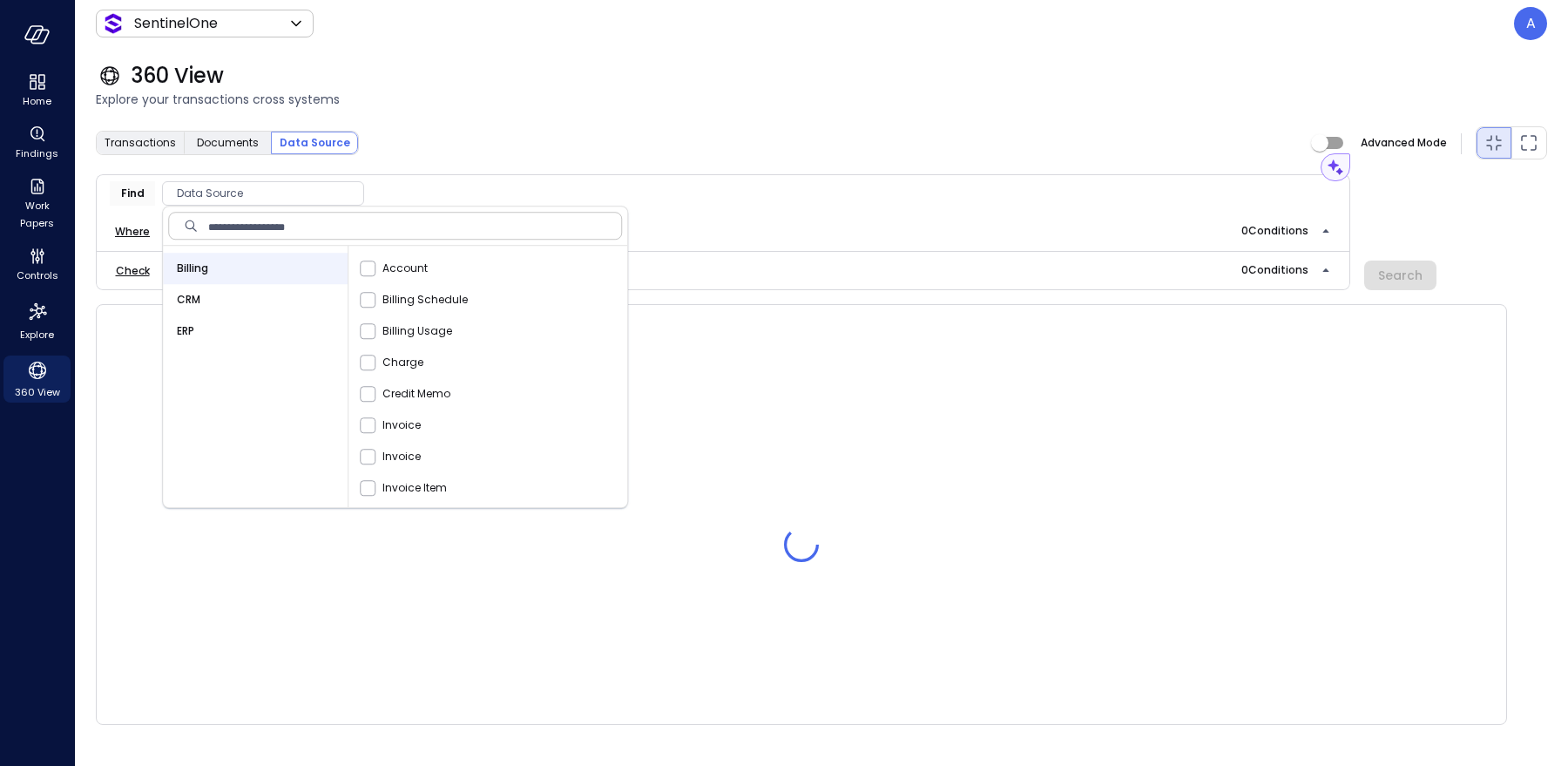
click at [220, 297] on div "CRM" at bounding box center [255, 299] width 184 height 31
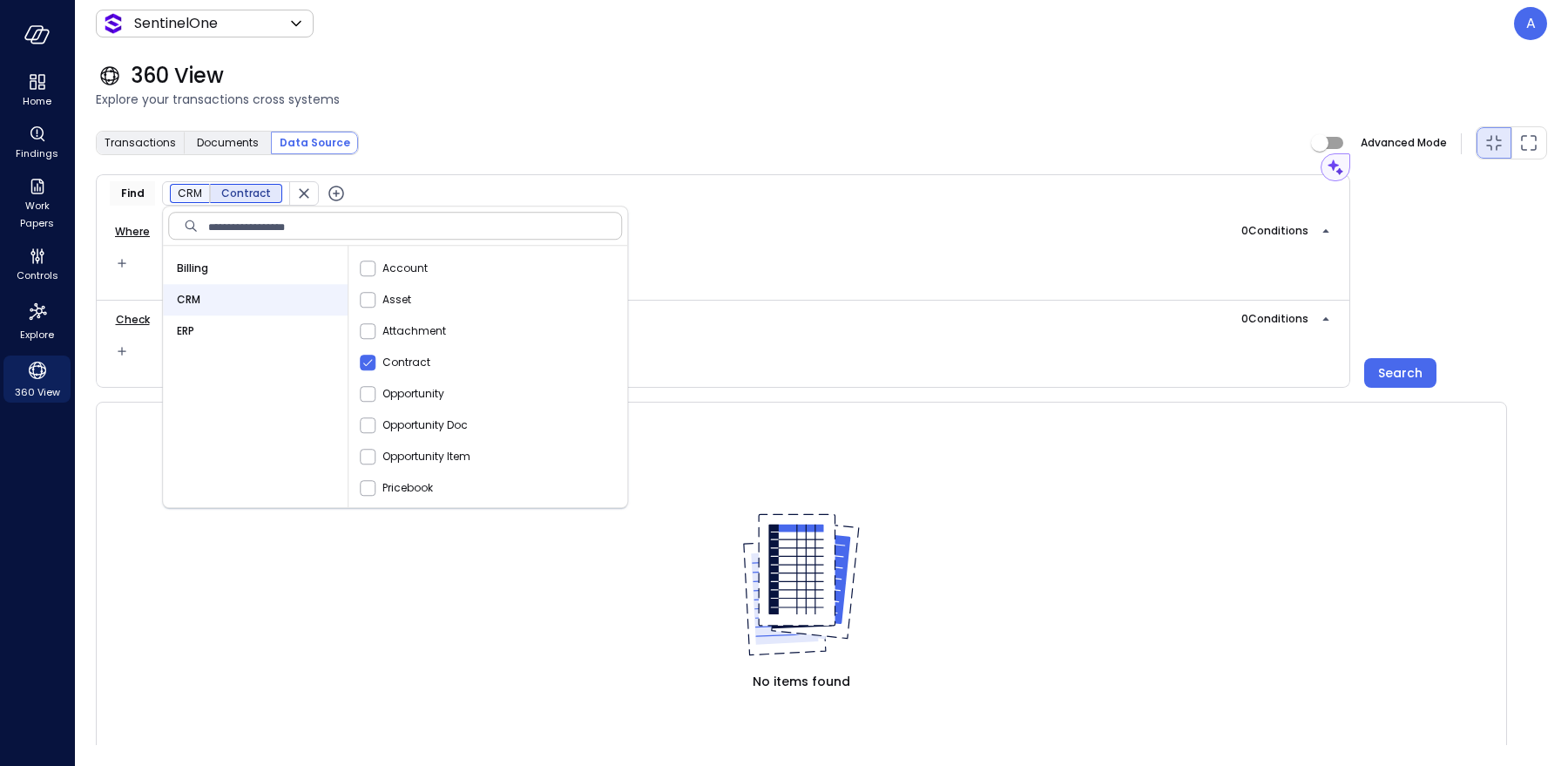
click at [332, 192] on icon "button" at bounding box center [336, 193] width 21 height 21
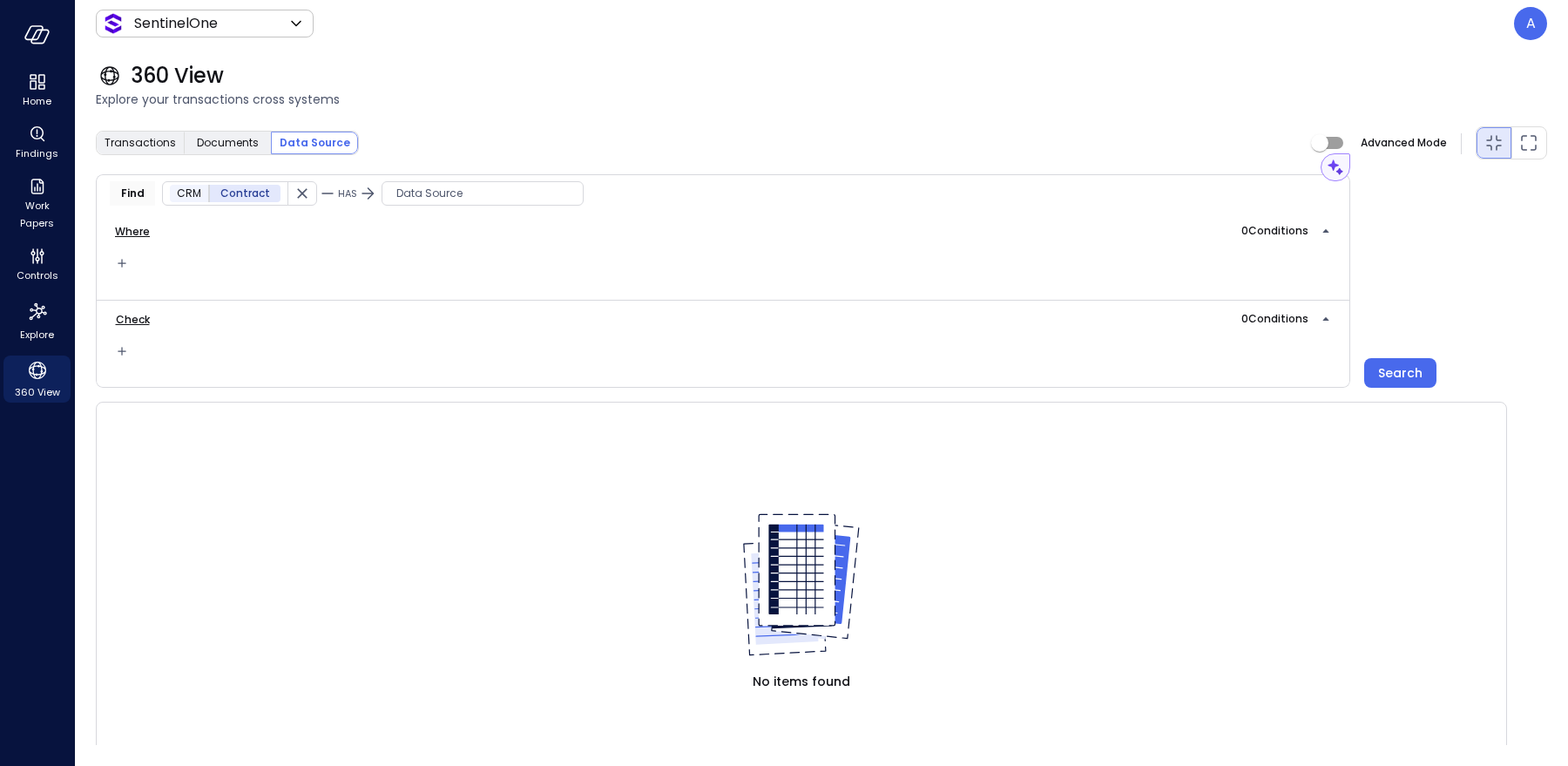
click at [338, 194] on span "HAS" at bounding box center [347, 193] width 19 height 14
click at [410, 194] on span "Data Source" at bounding box center [483, 193] width 201 height 17
click at [294, 194] on icon "button" at bounding box center [302, 193] width 17 height 17
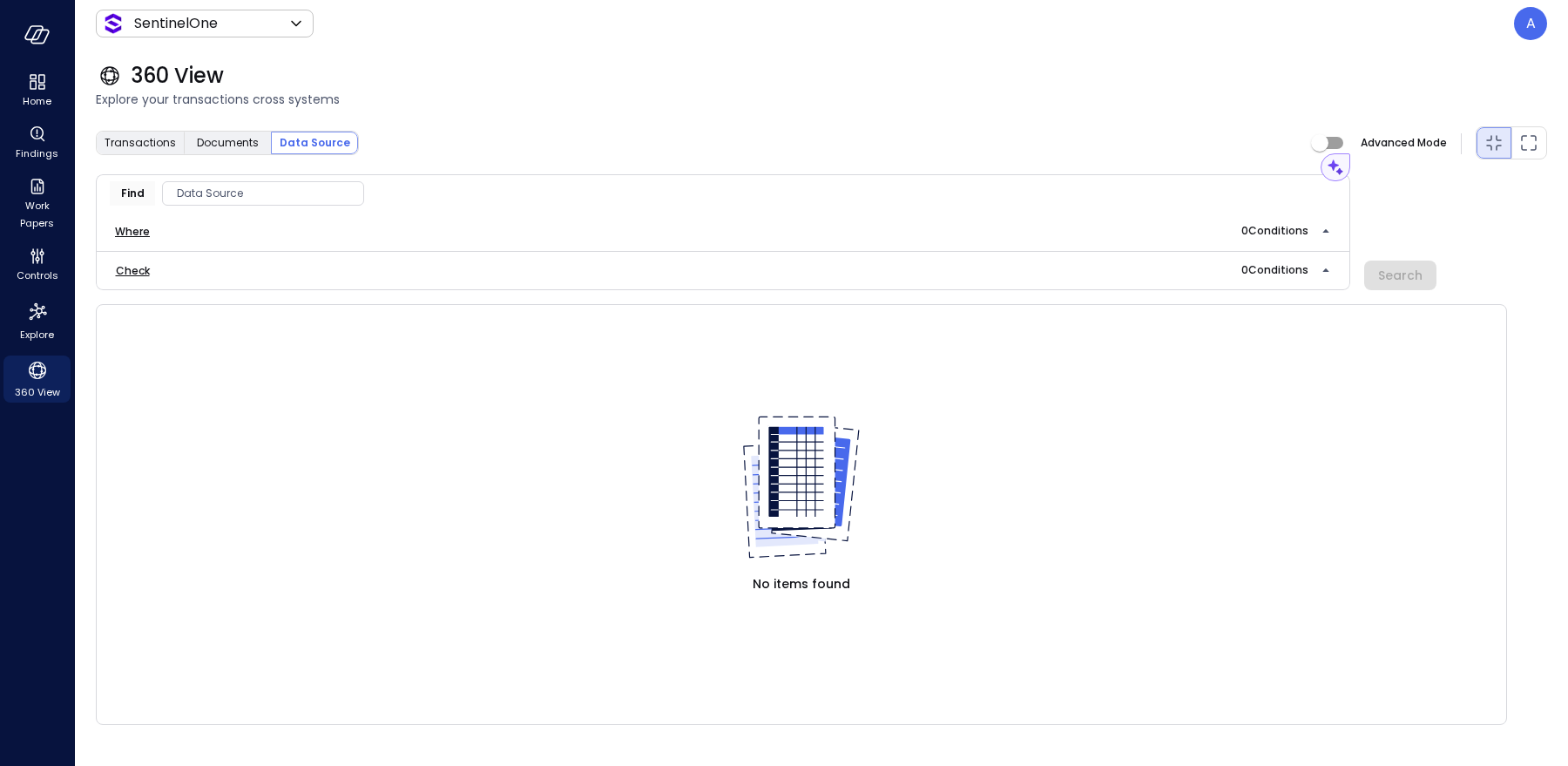
click at [222, 193] on span "Data Source" at bounding box center [263, 193] width 201 height 17
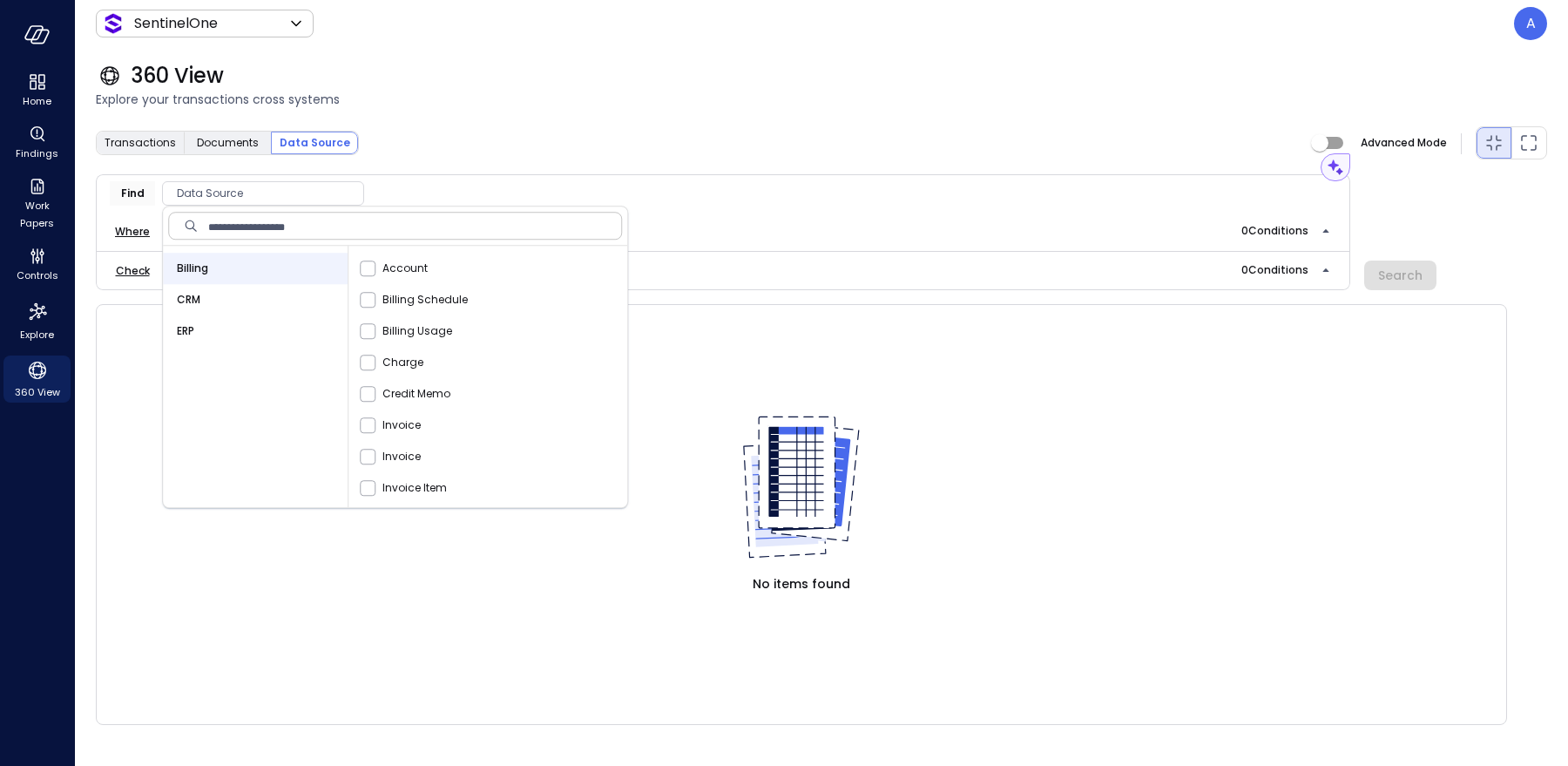
click at [208, 266] on div "Billing" at bounding box center [255, 268] width 184 height 31
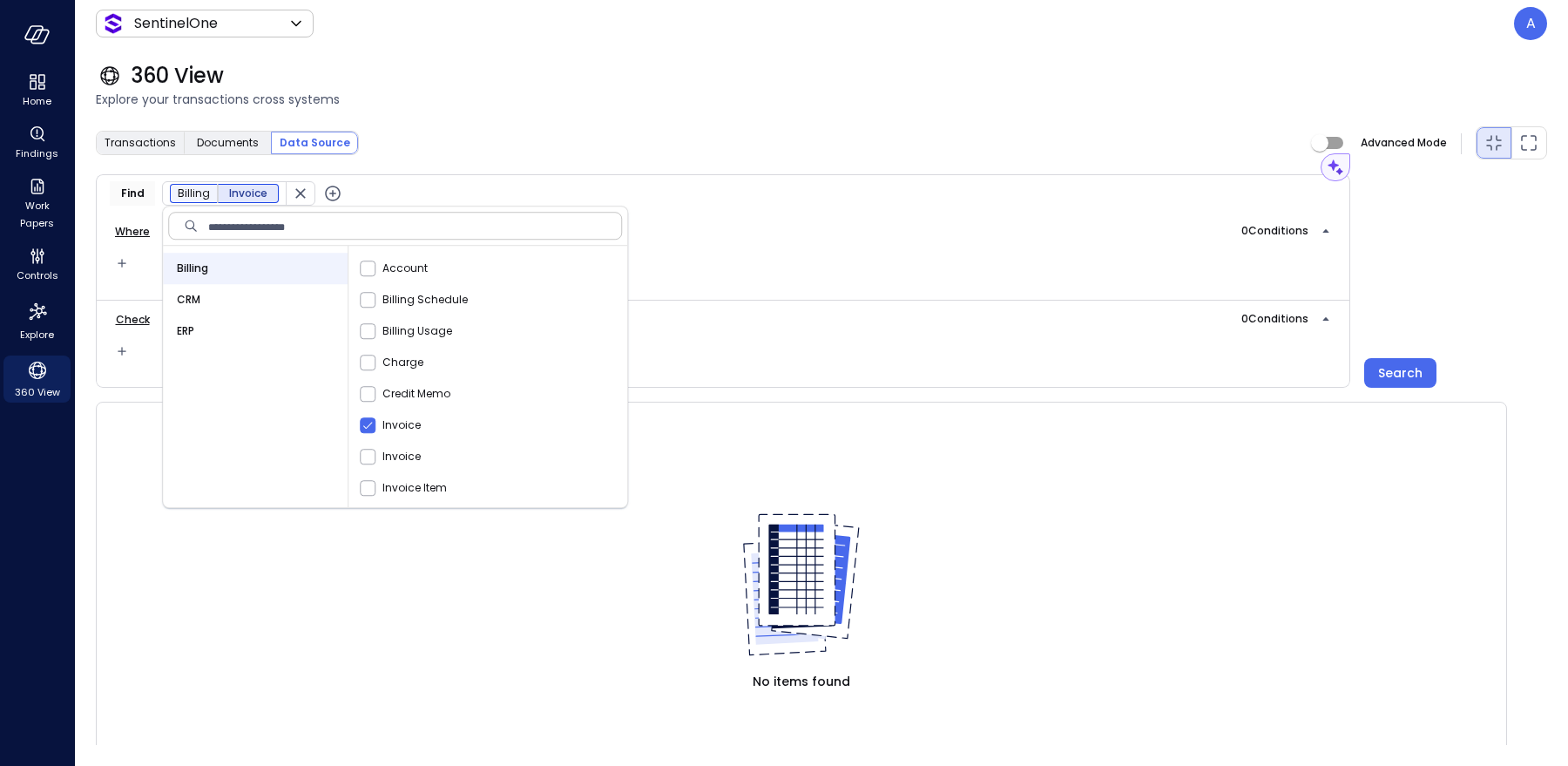
click at [333, 198] on icon "button" at bounding box center [332, 193] width 16 height 16
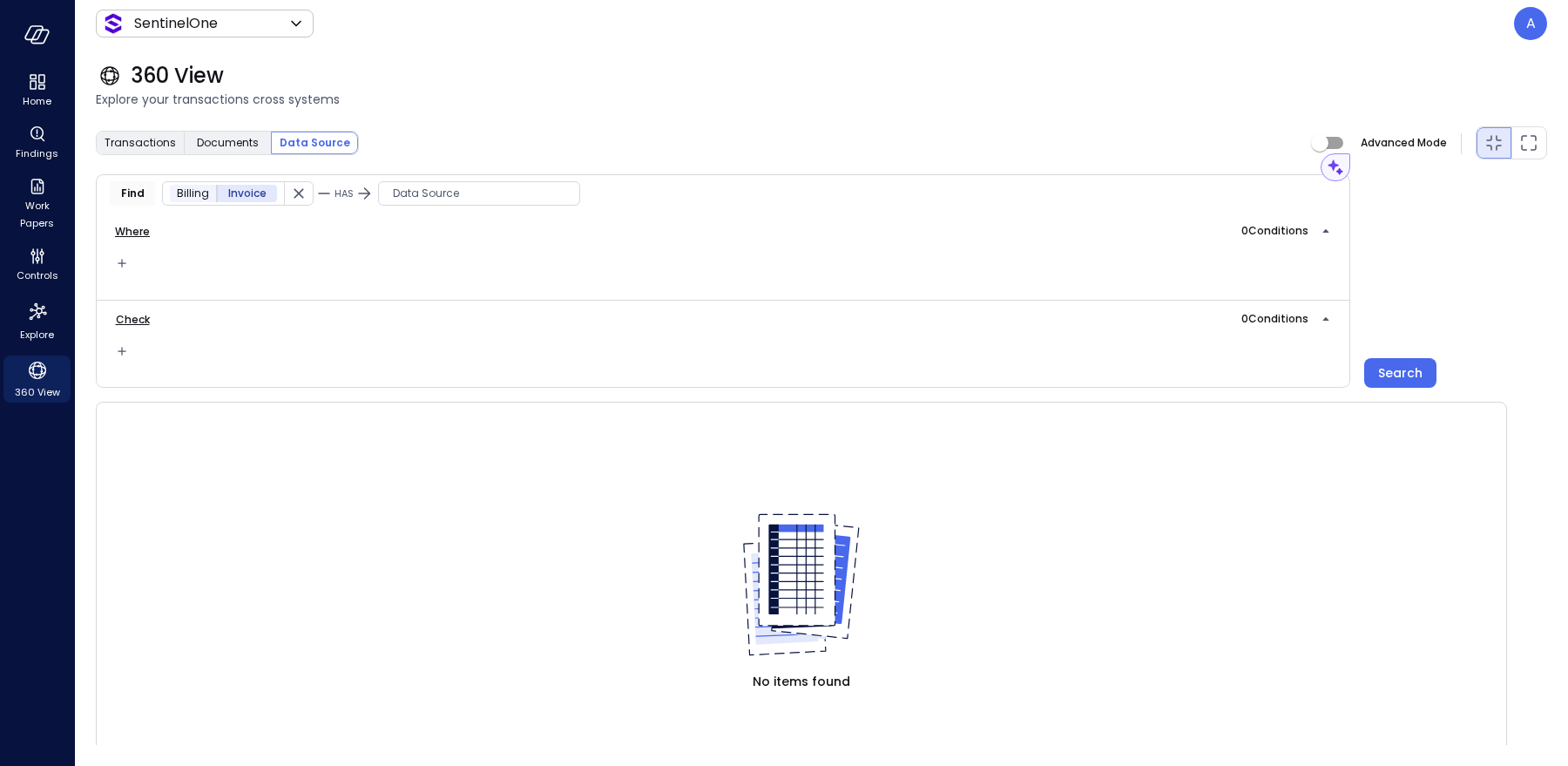
click at [438, 195] on span "Data Source" at bounding box center [479, 193] width 201 height 17
click at [493, 131] on div "Transactions Documents Data Source Advanced Mode" at bounding box center [821, 142] width 1451 height 35
click at [293, 194] on icon "button" at bounding box center [298, 193] width 17 height 17
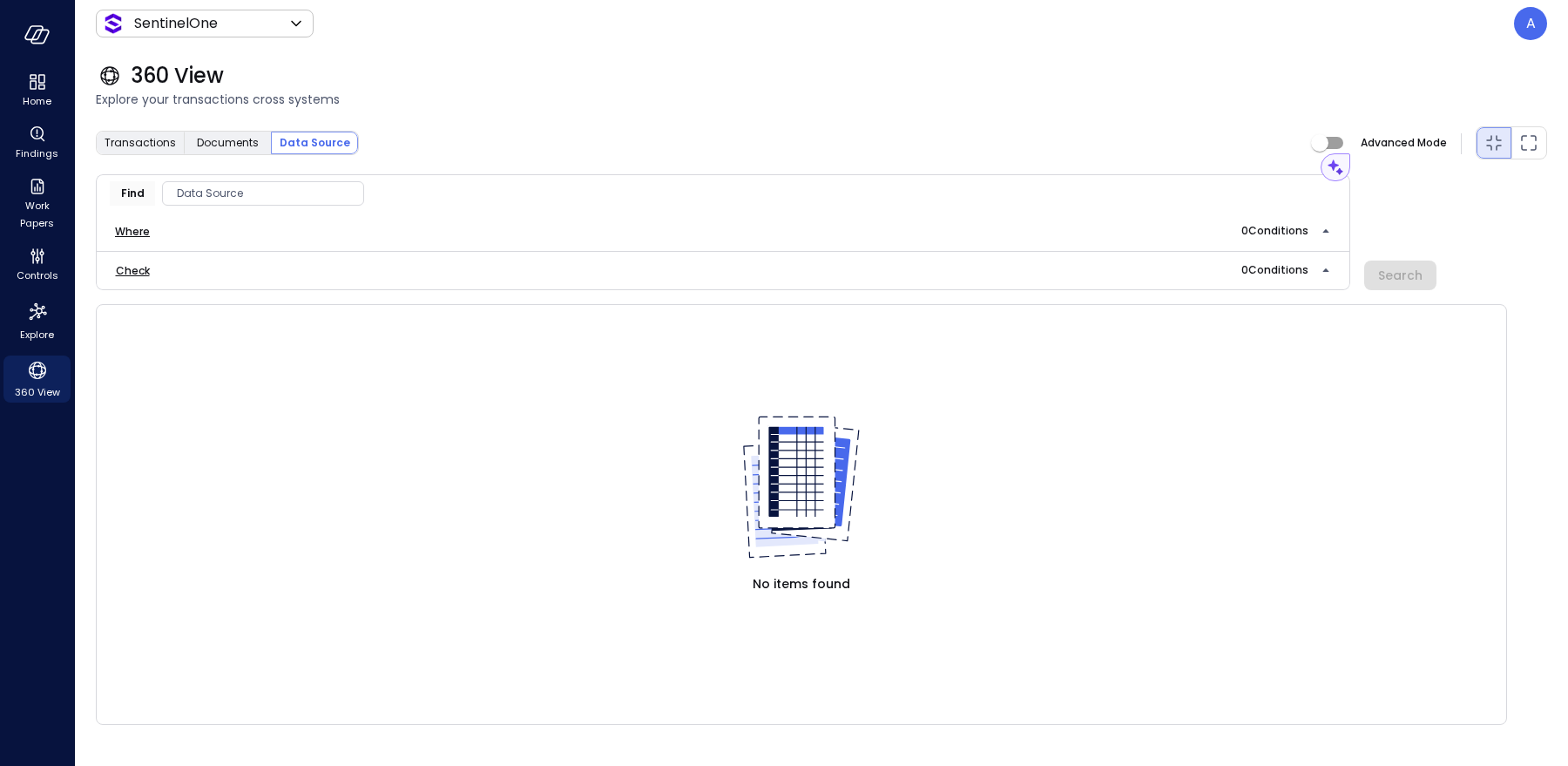
click at [256, 192] on span "Data Source" at bounding box center [263, 193] width 201 height 17
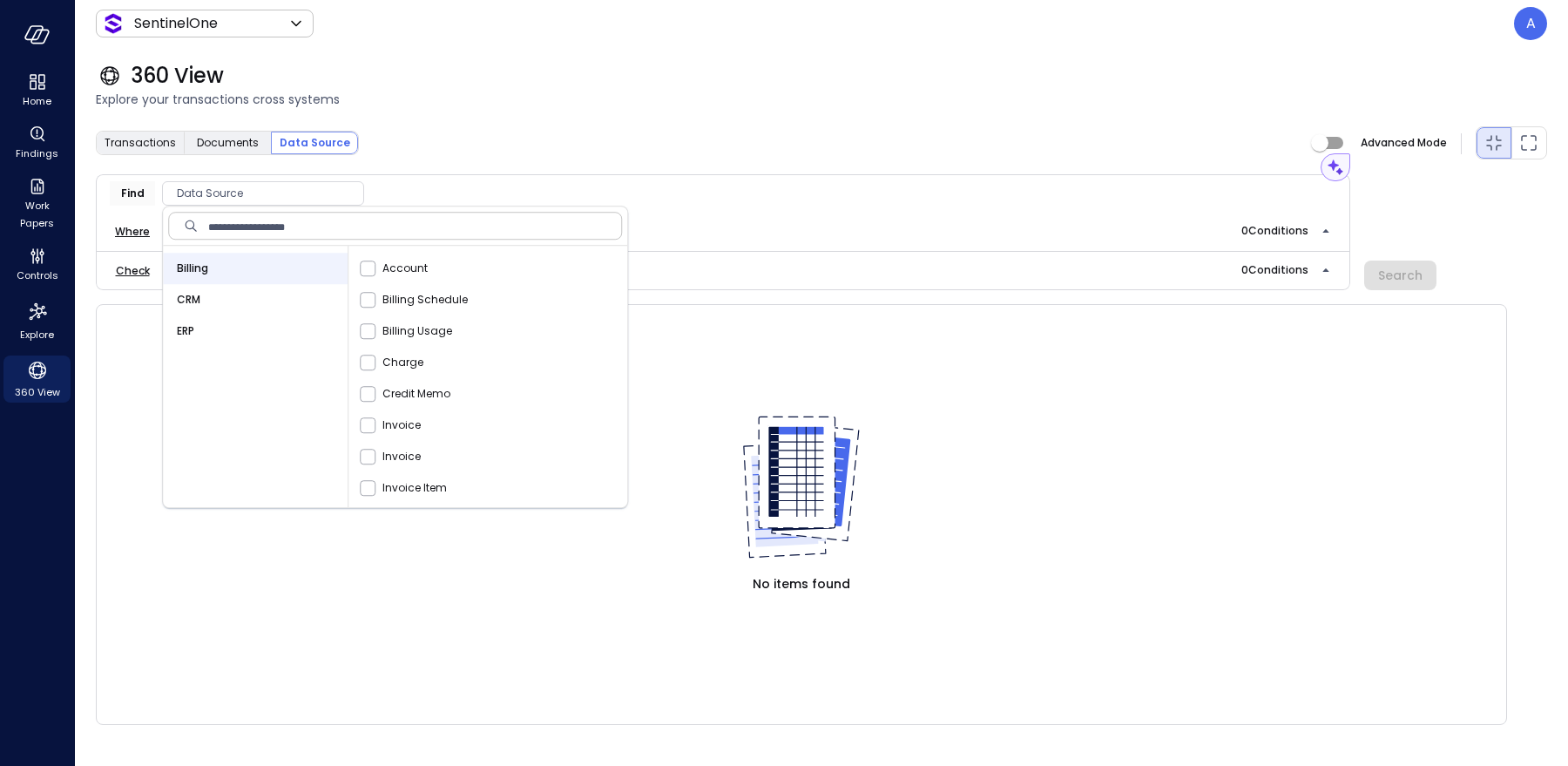
click at [203, 331] on div "ERP" at bounding box center [255, 331] width 184 height 31
click at [287, 267] on div "Billing" at bounding box center [255, 268] width 184 height 31
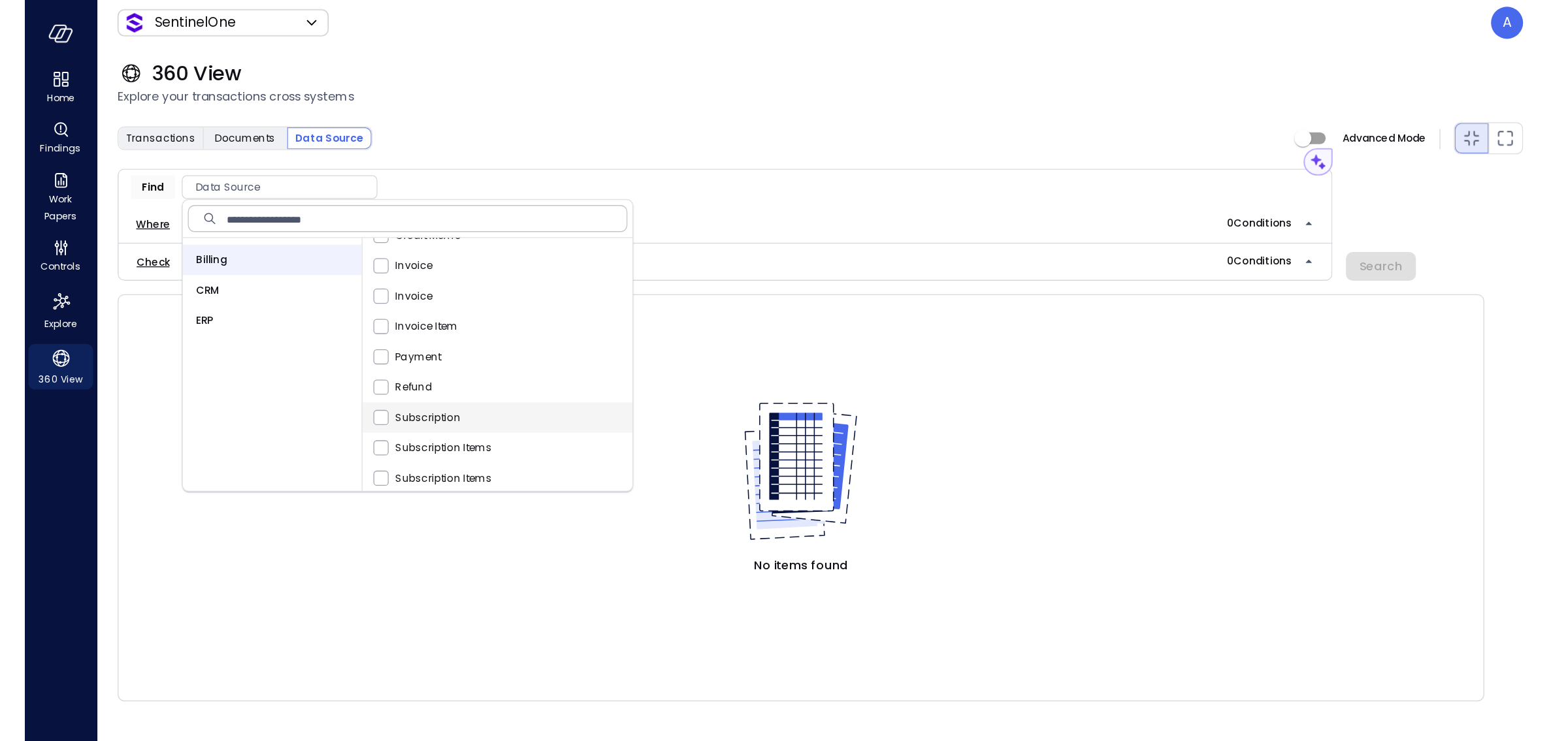
scroll to position [120, 0]
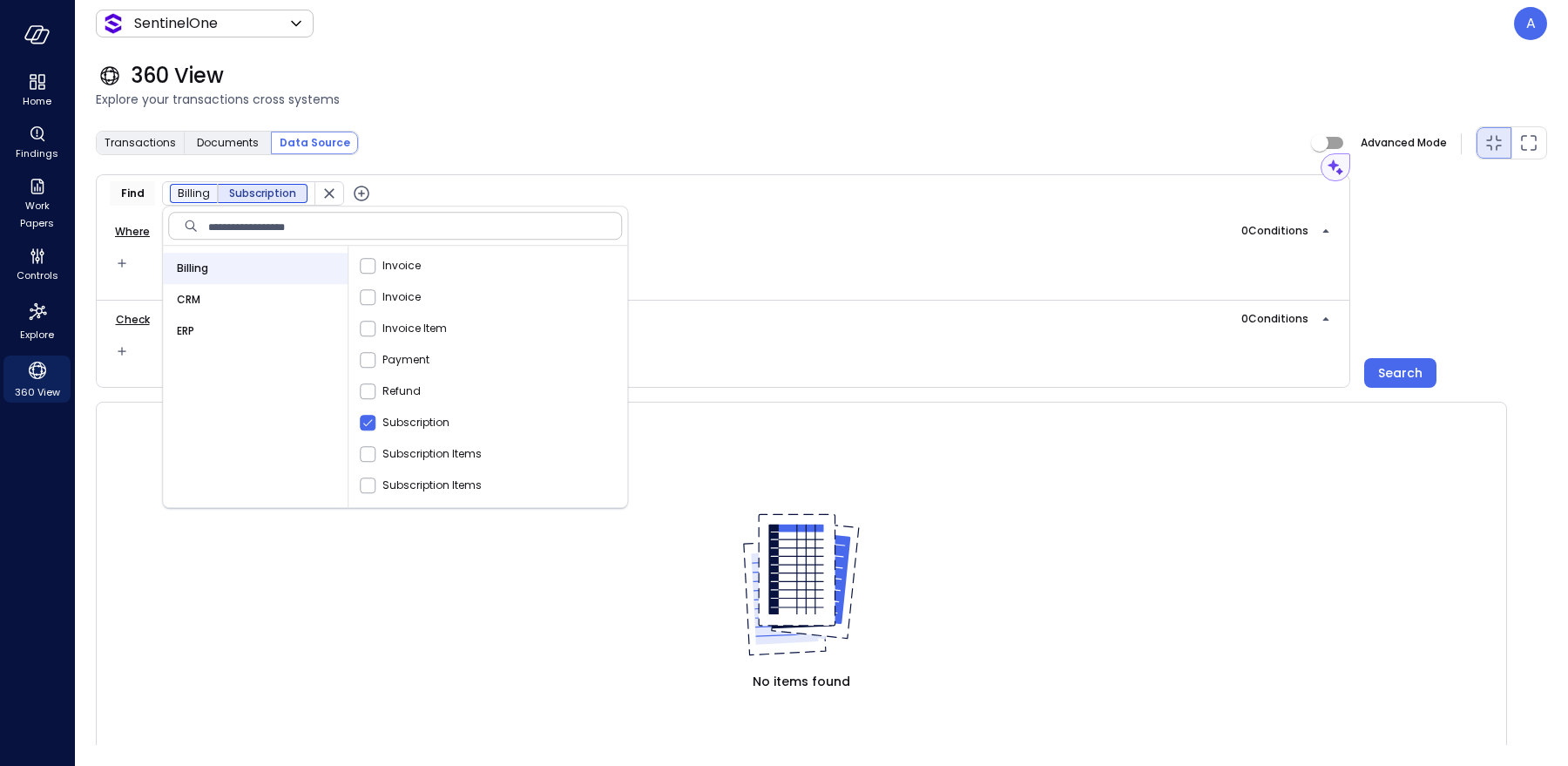
click at [354, 193] on icon "button" at bounding box center [361, 193] width 21 height 21
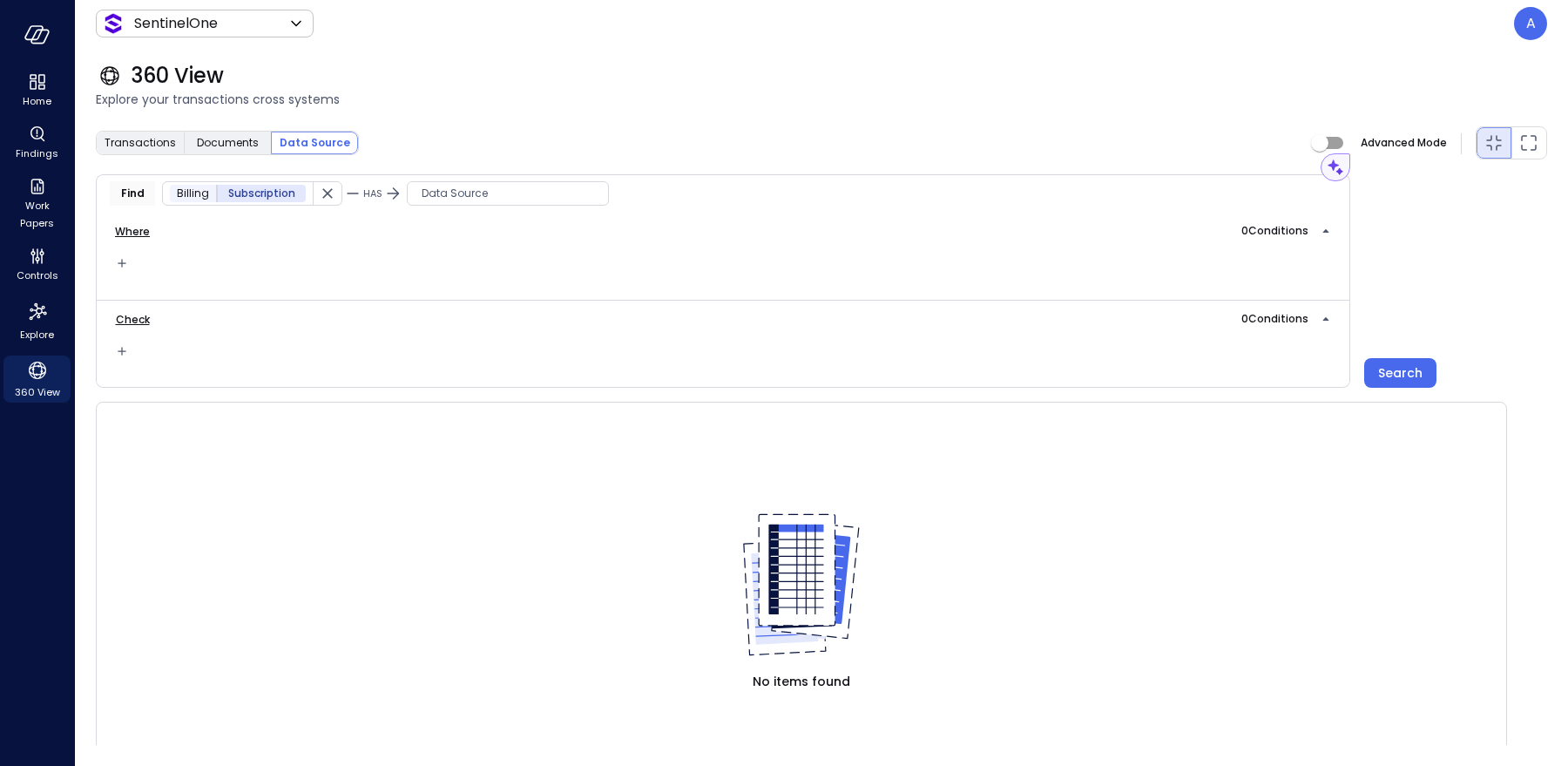
click at [354, 193] on icon at bounding box center [352, 193] width 21 height 21
click at [450, 187] on div at bounding box center [784, 383] width 1568 height 766
click at [454, 193] on span "Data Source" at bounding box center [508, 193] width 201 height 17
click at [455, 267] on div "Billing" at bounding box center [496, 268] width 184 height 31
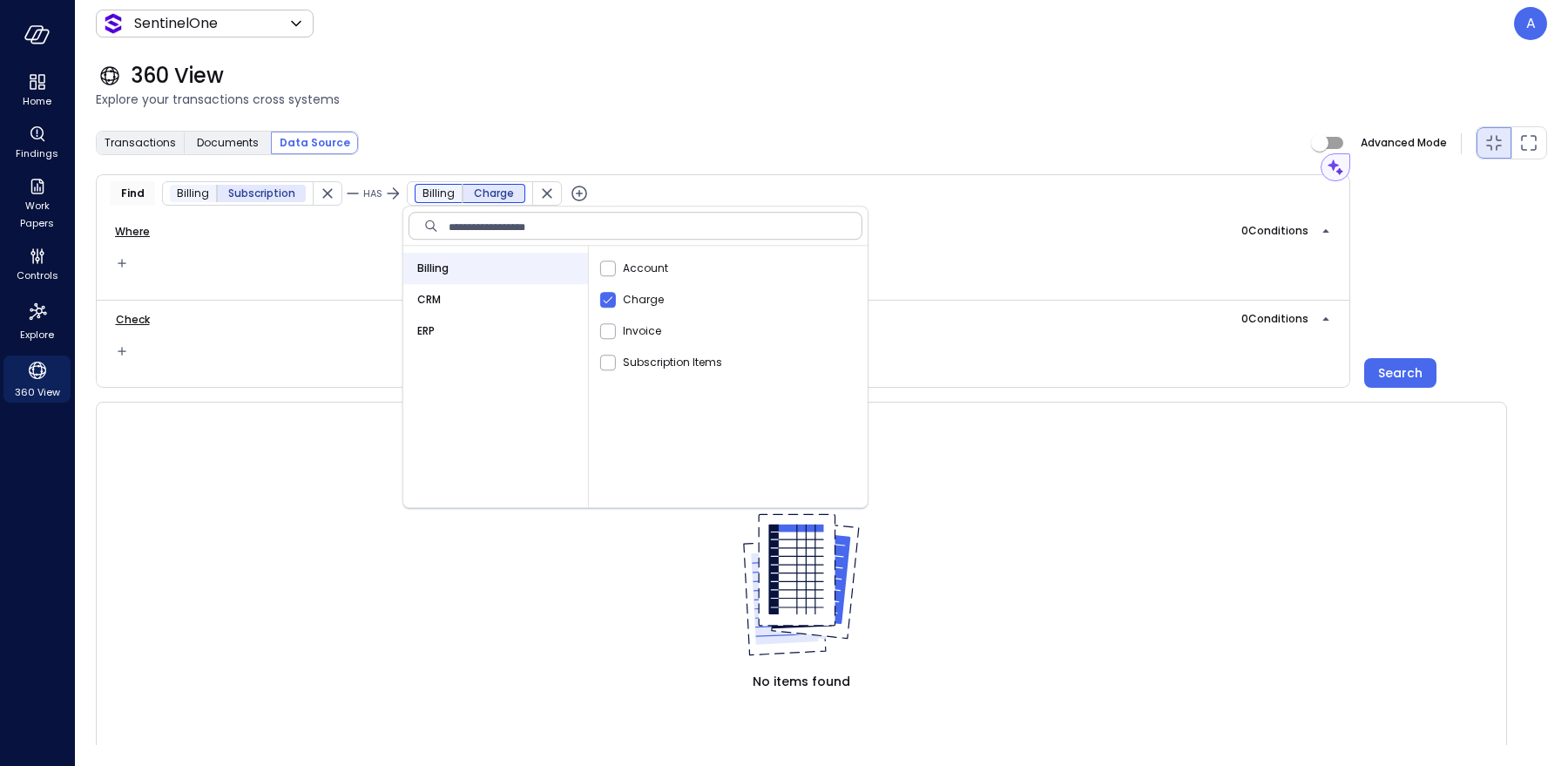
click at [577, 196] on icon "button" at bounding box center [579, 193] width 16 height 16
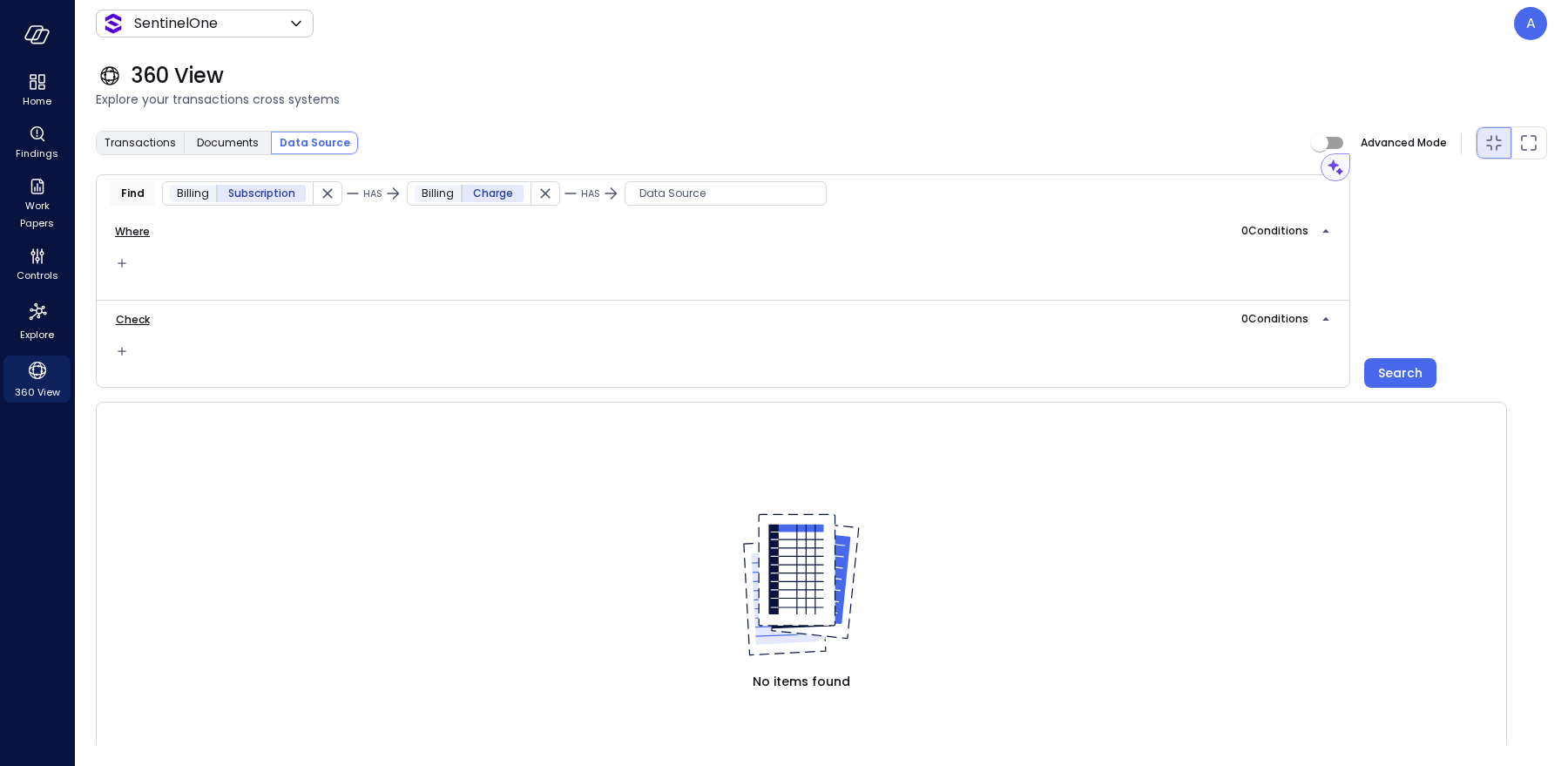
click at [632, 194] on span "Data Source" at bounding box center [726, 193] width 201 height 17
click at [647, 291] on span "ERP" at bounding box center [640, 299] width 17 height 17
click at [572, 247] on div "Where 0 Condition s" at bounding box center [723, 256] width 1254 height 87
click at [319, 193] on icon "button" at bounding box center [327, 193] width 17 height 17
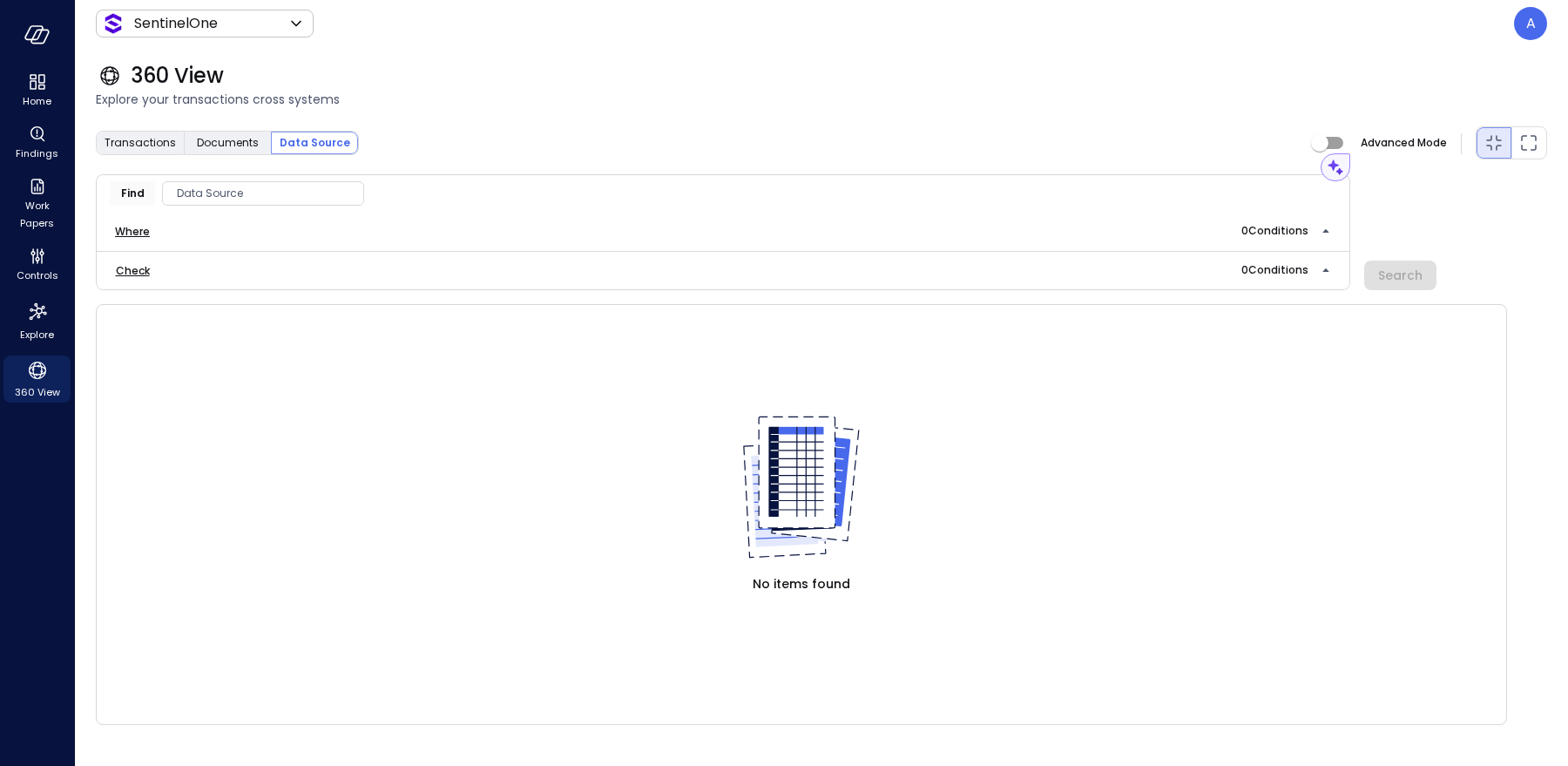
click at [239, 196] on span "Data Source" at bounding box center [263, 193] width 201 height 17
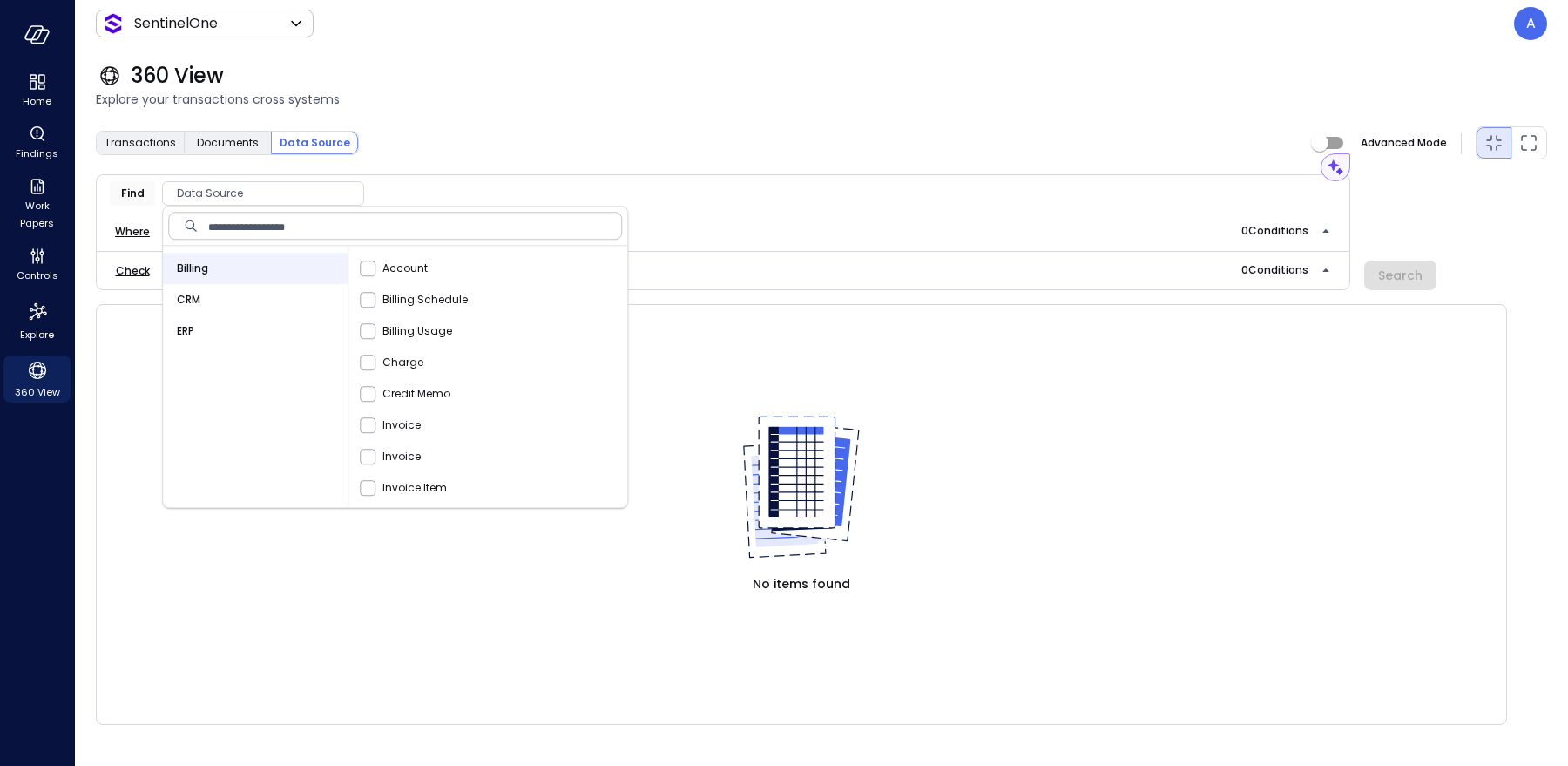
click at [208, 301] on div "CRM" at bounding box center [255, 299] width 184 height 31
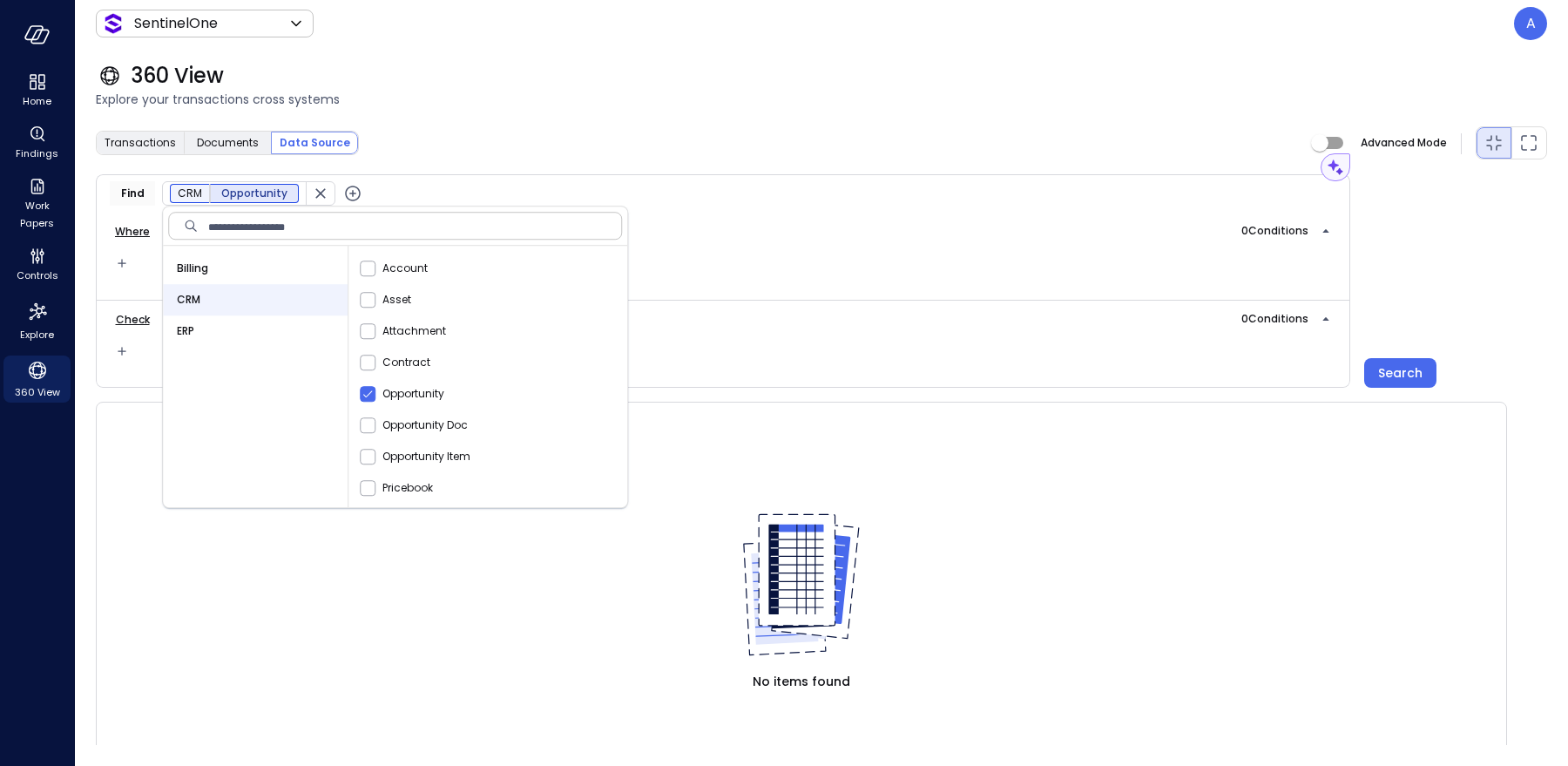
click at [348, 194] on icon "button" at bounding box center [352, 193] width 21 height 21
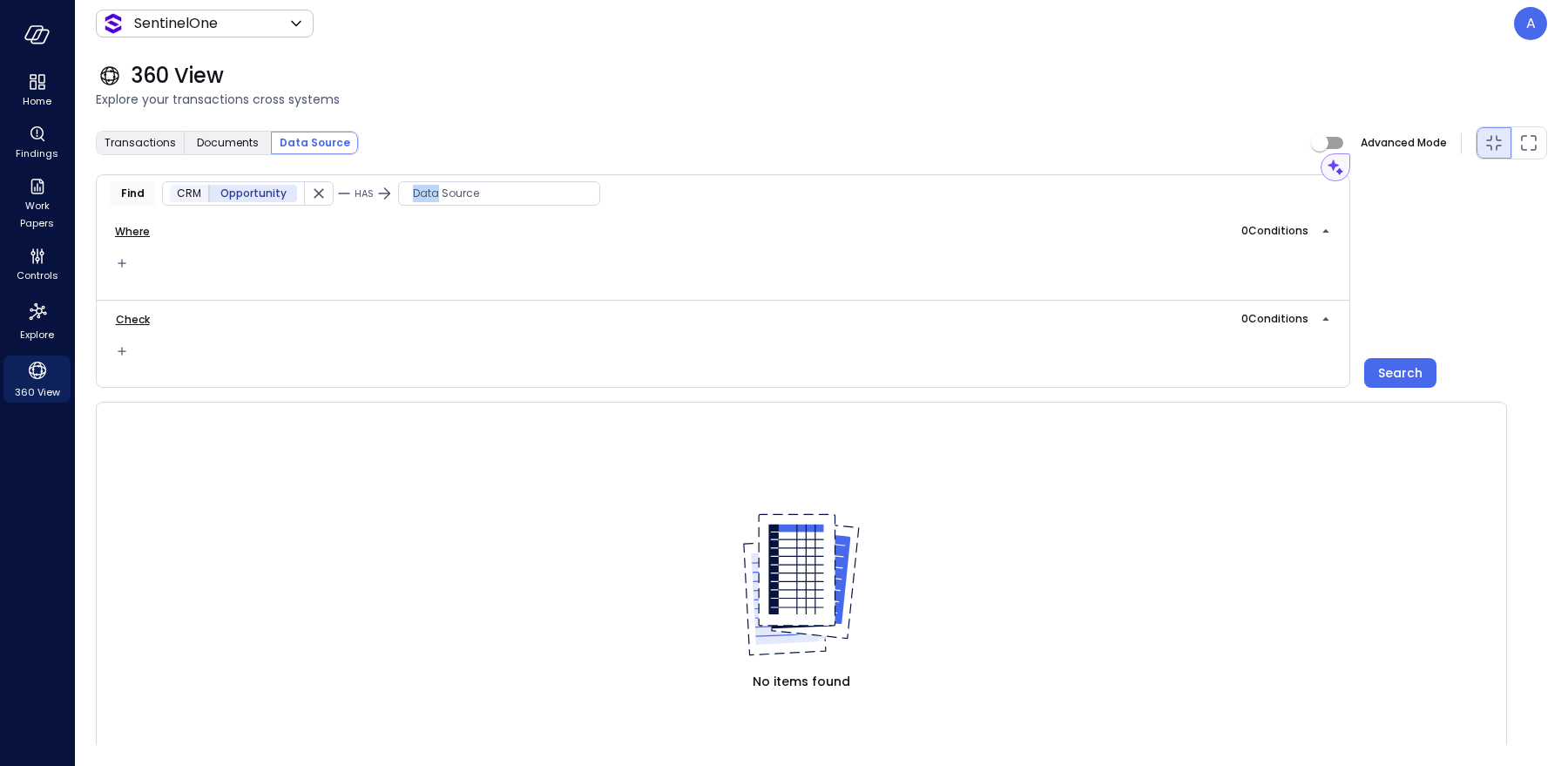
click at [431, 194] on span "Data Source" at bounding box center [499, 193] width 201 height 17
click at [415, 275] on span "Billing" at bounding box center [423, 268] width 31 height 17
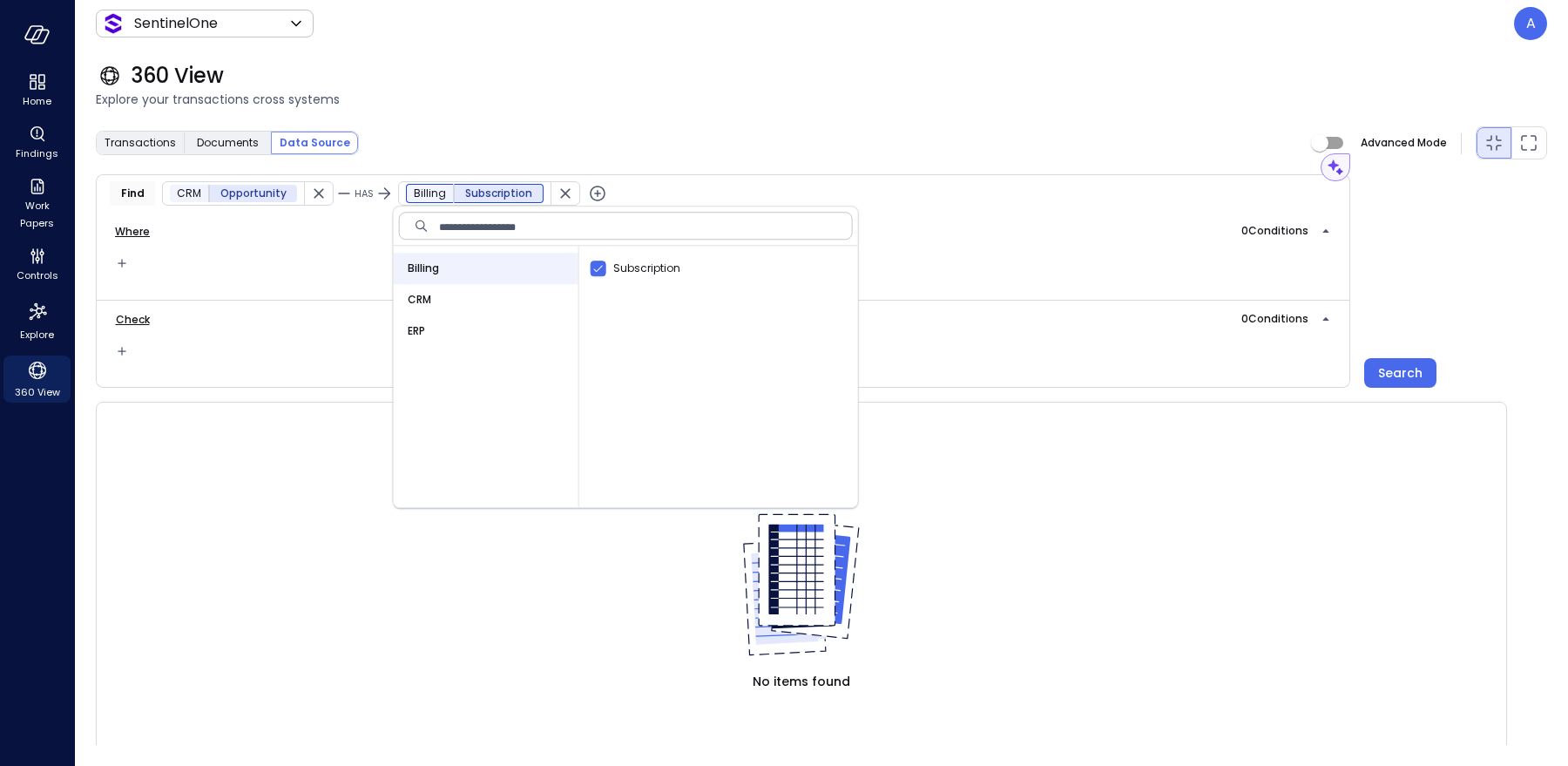
click at [588, 191] on icon "button" at bounding box center [597, 193] width 21 height 21
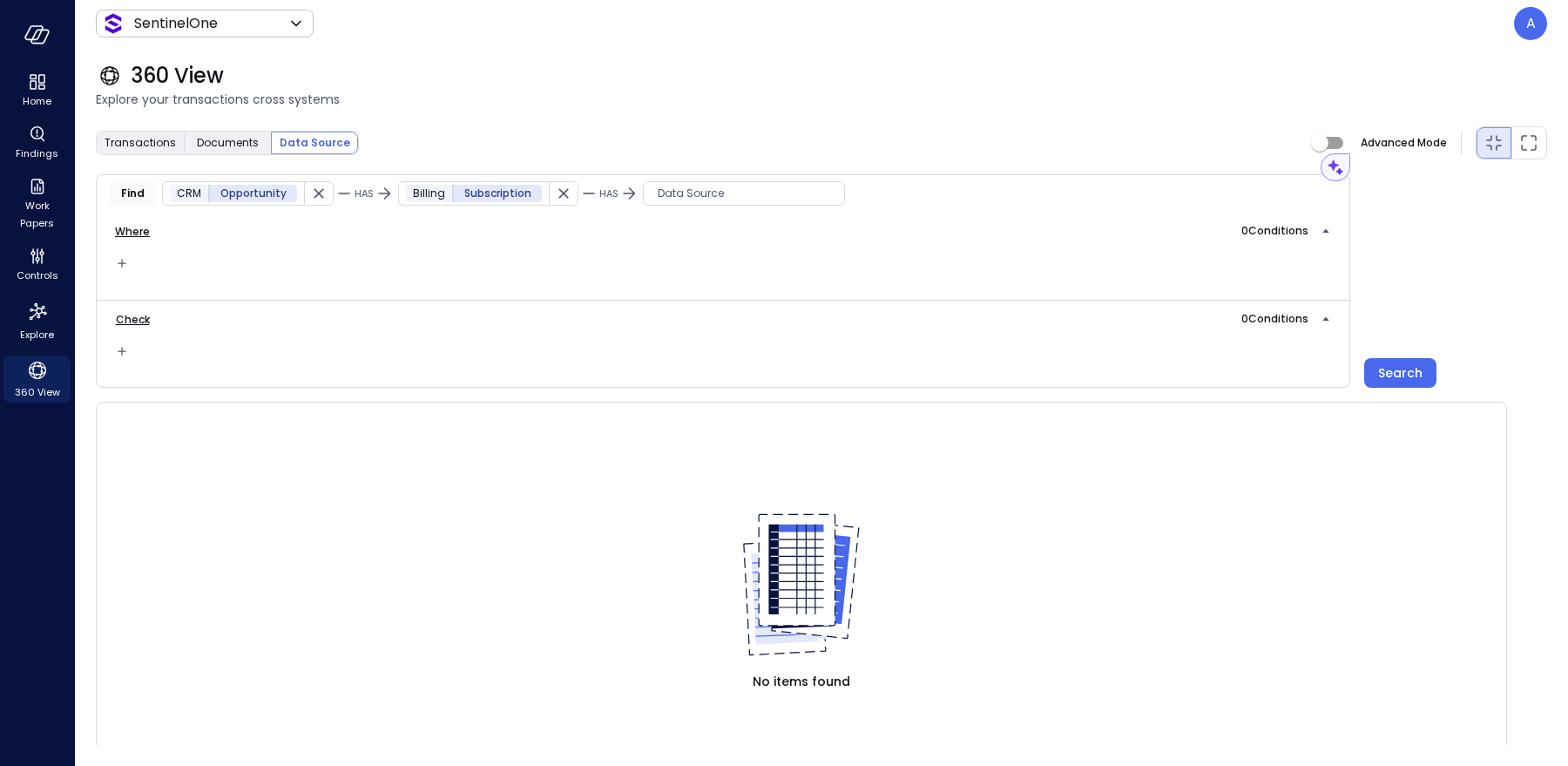
click at [671, 195] on span "Data Source" at bounding box center [744, 193] width 201 height 17
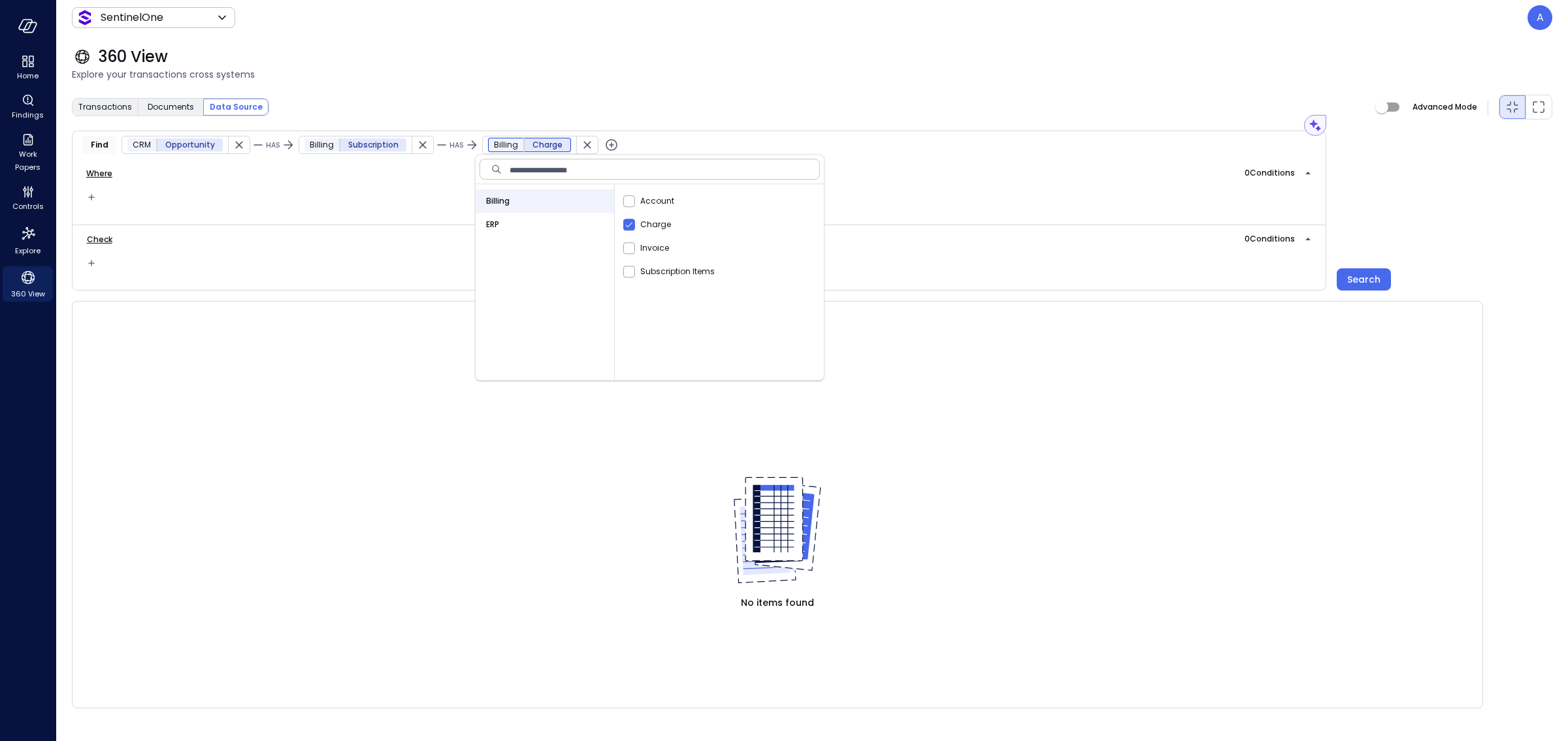
click at [594, 83] on div "360 View Explore your transactions cross systems" at bounding box center [804, 64] width 1496 height 57
click at [602, 150] on icon "button" at bounding box center [610, 144] width 16 height 16
click at [654, 145] on span "Data Source" at bounding box center [721, 144] width 151 height 13
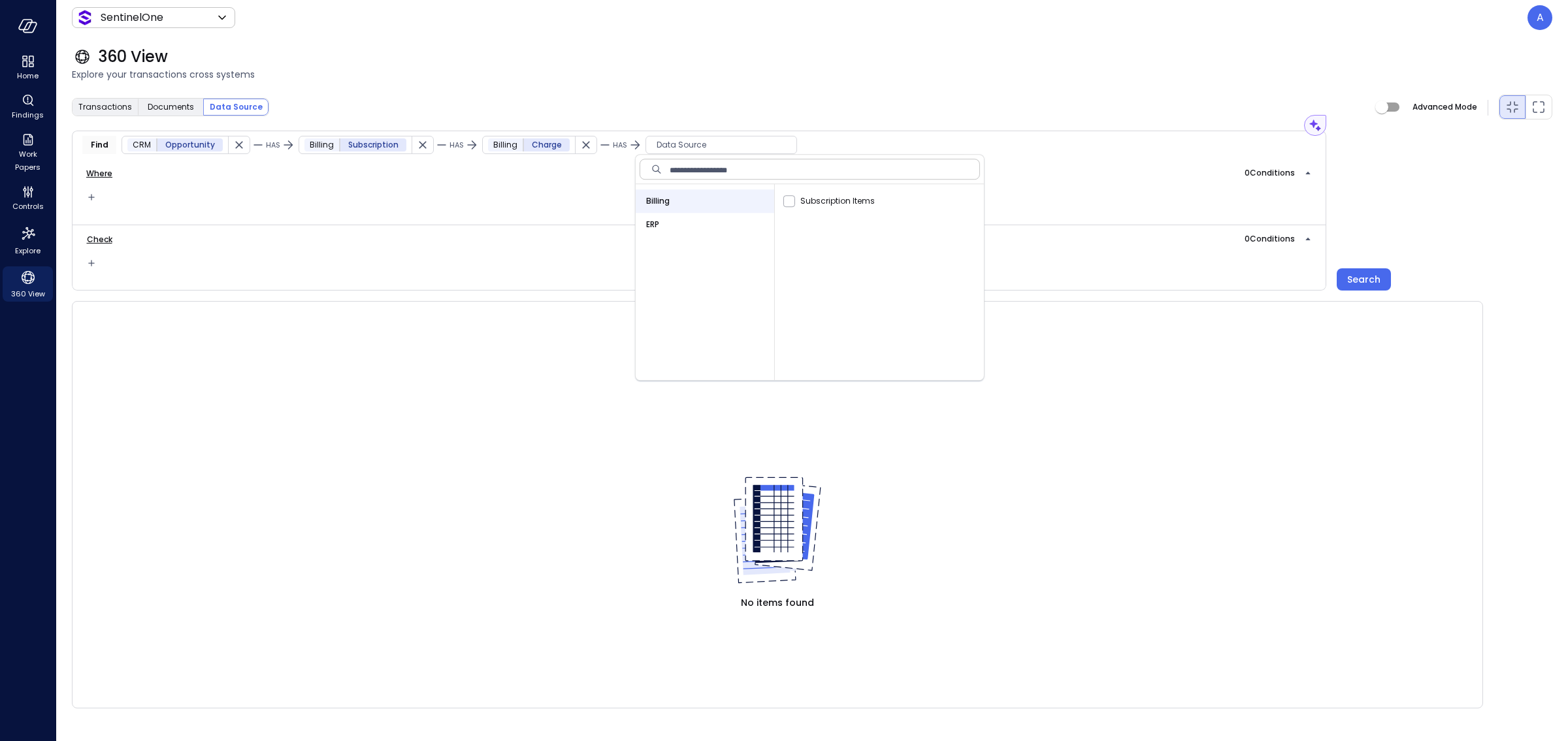
click at [661, 221] on div "ERP" at bounding box center [705, 224] width 138 height 23
click at [832, 114] on div "Transactions Documents Data Source Advanced Mode" at bounding box center [812, 107] width 1480 height 26
click at [1163, 274] on div "Search" at bounding box center [1363, 280] width 34 height 16
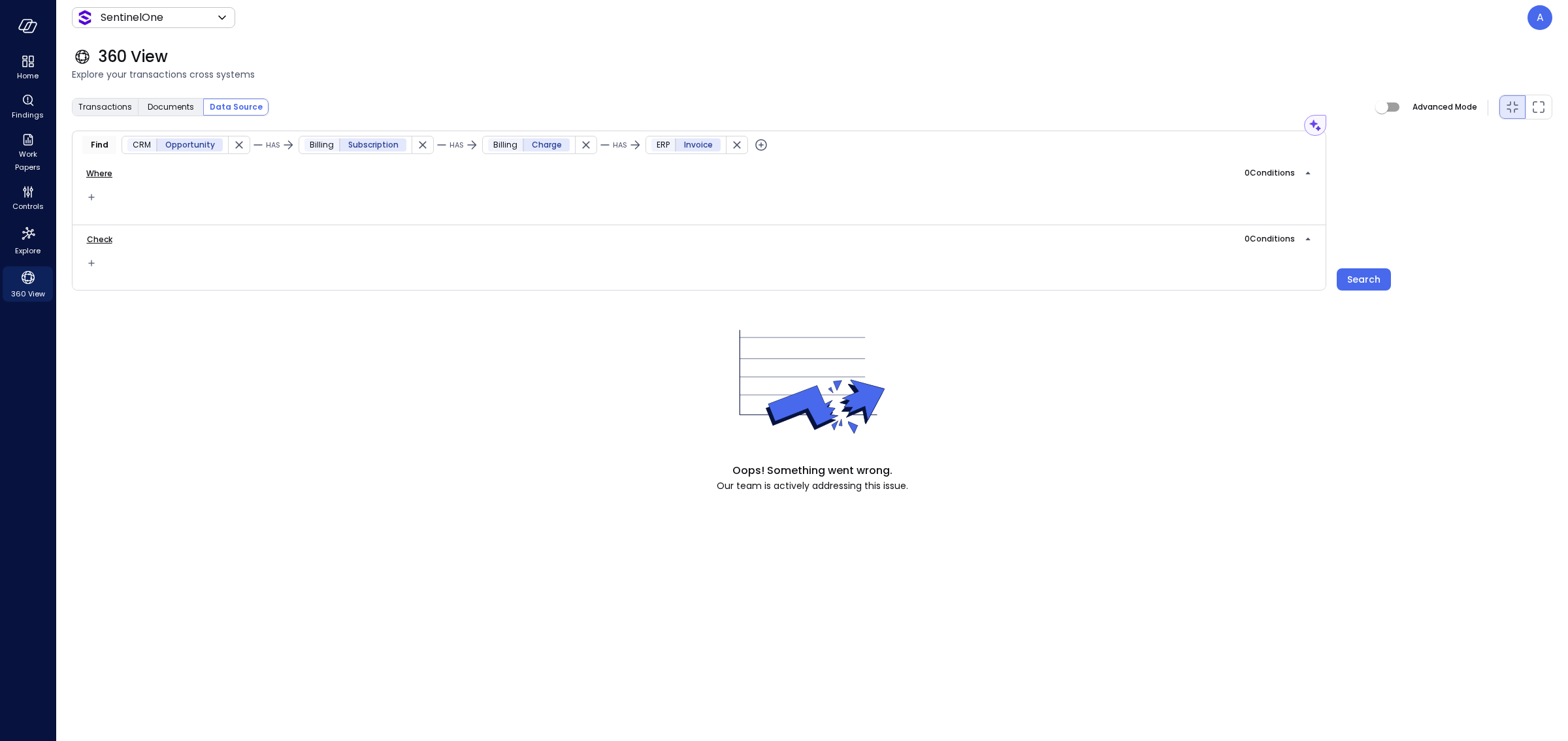
click at [732, 146] on icon "button" at bounding box center [736, 144] width 13 height 13
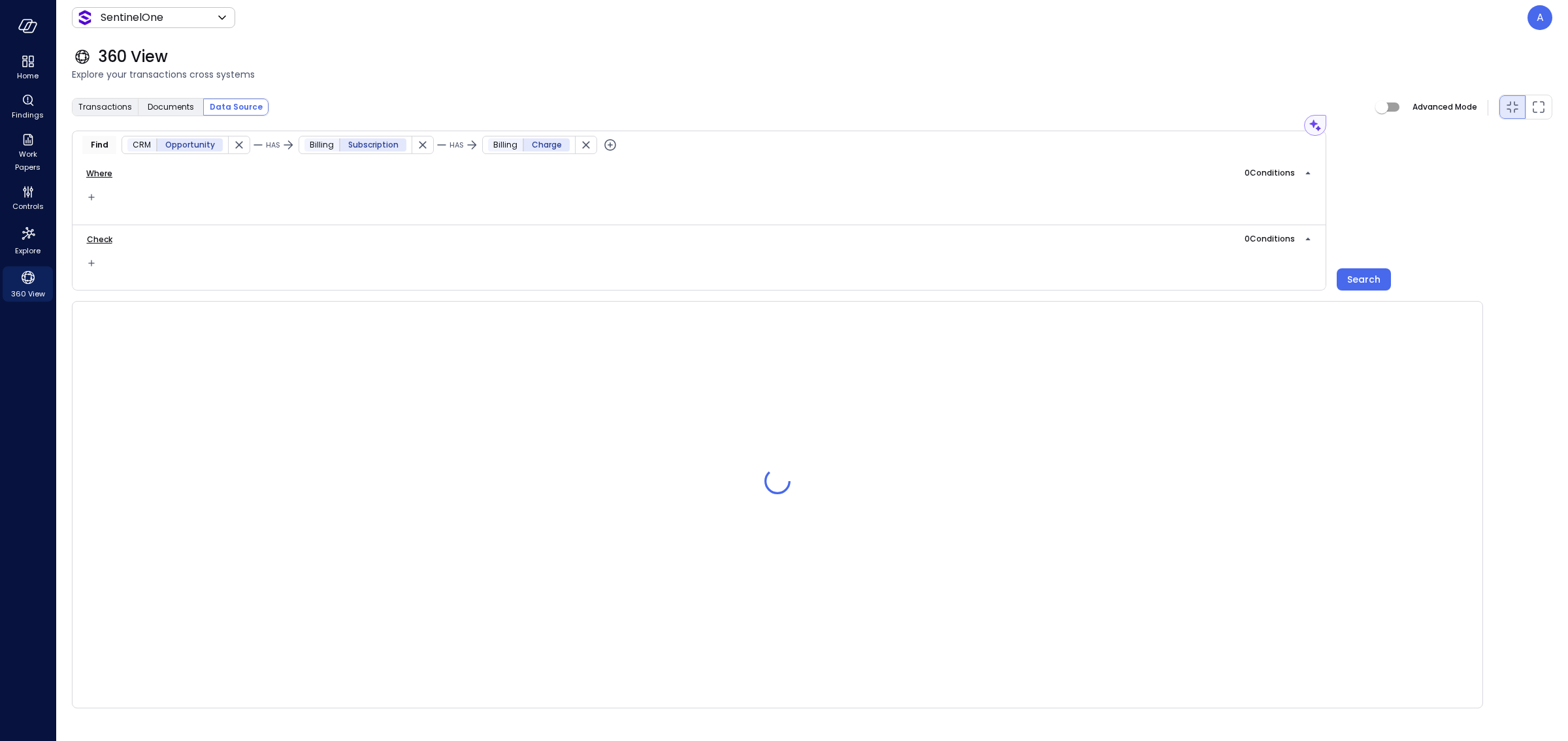
click at [604, 144] on icon "button" at bounding box center [610, 144] width 16 height 16
click at [669, 147] on span "Data Source" at bounding box center [721, 144] width 151 height 13
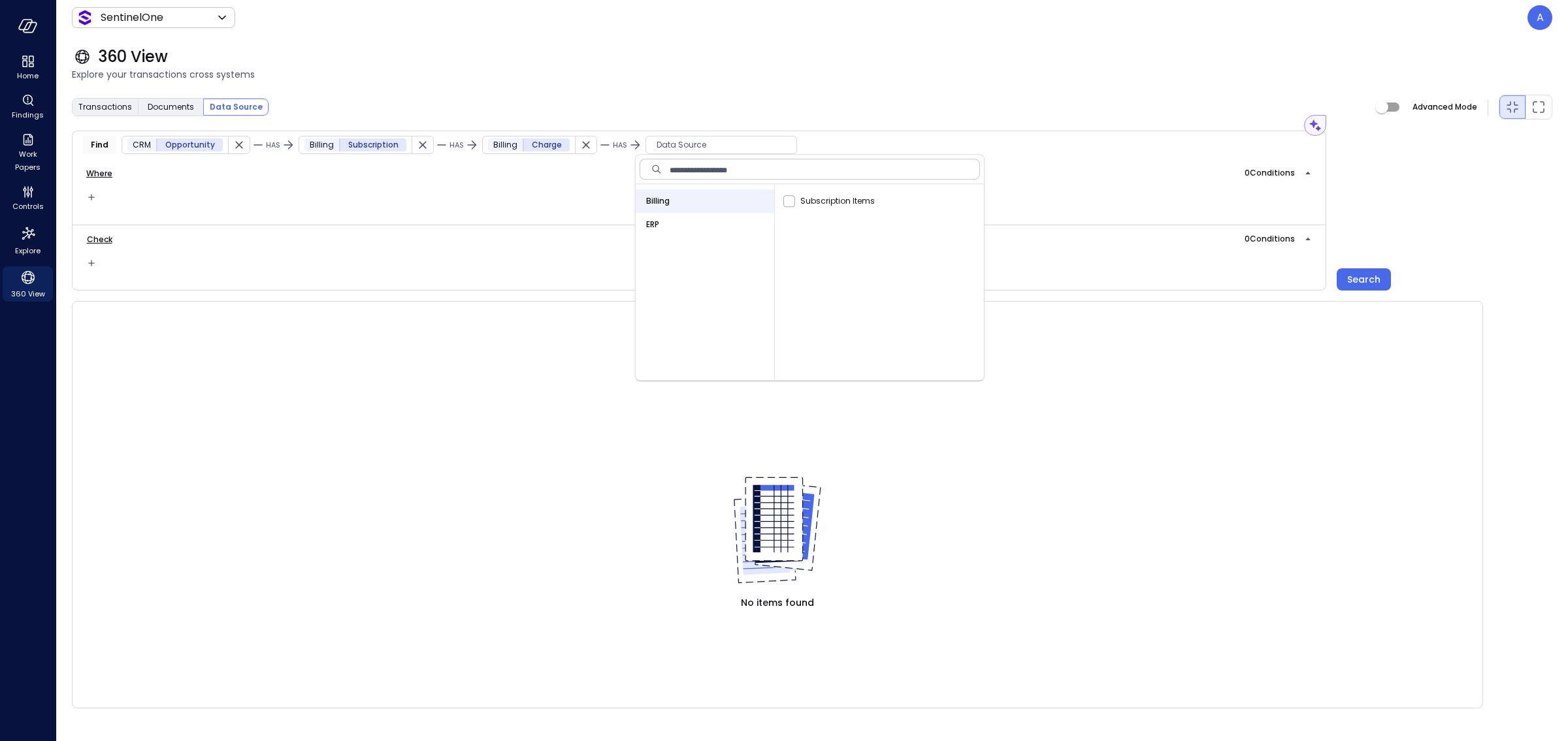
click at [658, 222] on span "ERP" at bounding box center [652, 224] width 13 height 13
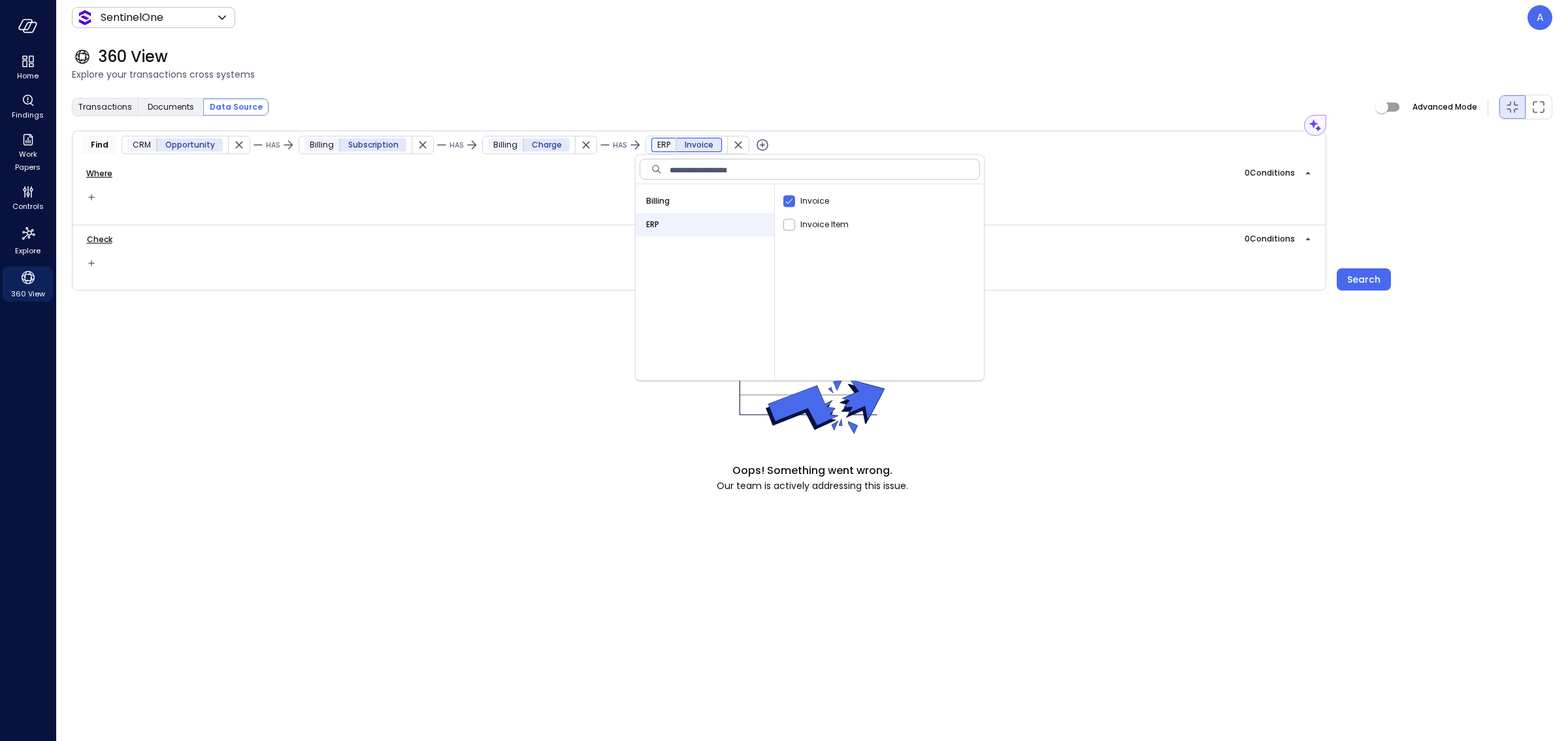
click at [1163, 348] on div "Oops! Something went wrong. Our team is actively addressing this issue." at bounding box center [812, 397] width 1480 height 192
click at [1163, 275] on div "Search" at bounding box center [1363, 280] width 34 height 16
click at [1163, 21] on p "A" at bounding box center [1540, 17] width 7 height 16
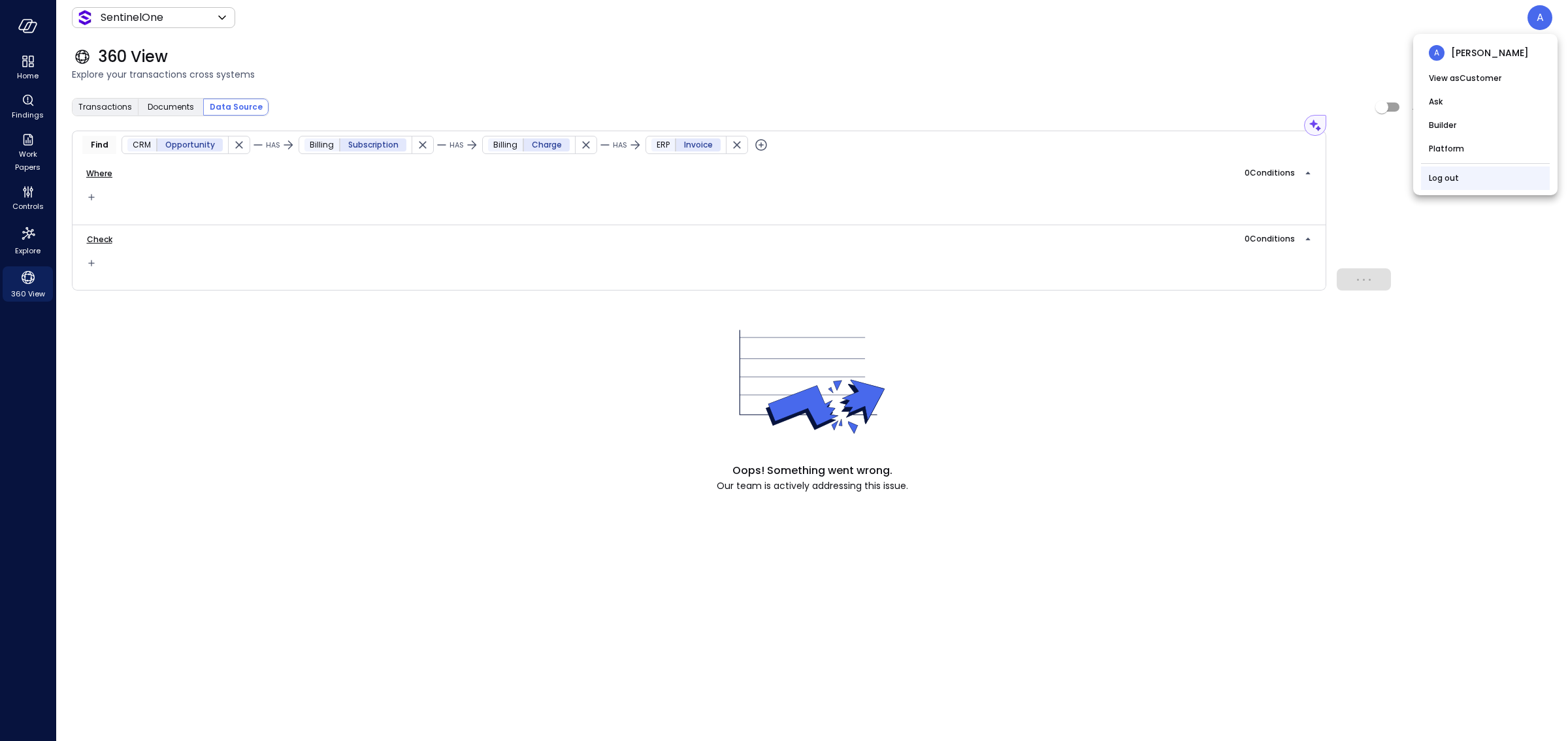
click at [1163, 174] on li "Log out" at bounding box center [1485, 178] width 129 height 23
click at [1163, 179] on link "Log out" at bounding box center [1443, 178] width 30 height 13
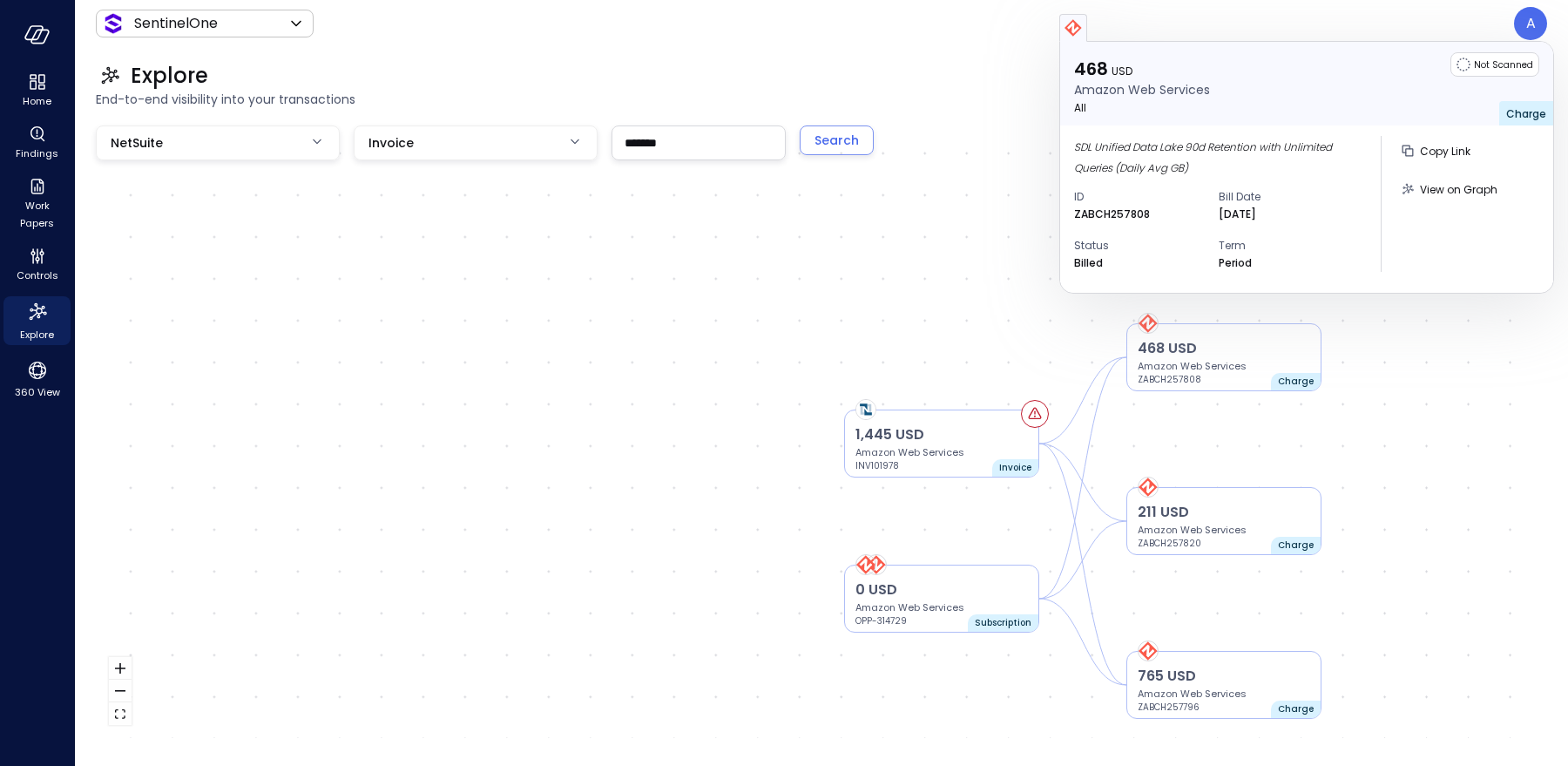
click at [698, 297] on div "1,445 USD Amazon Web Services INV101978 Invoice 765 USD Amazon Web Services ZAB…" at bounding box center [821, 431] width 1451 height 613
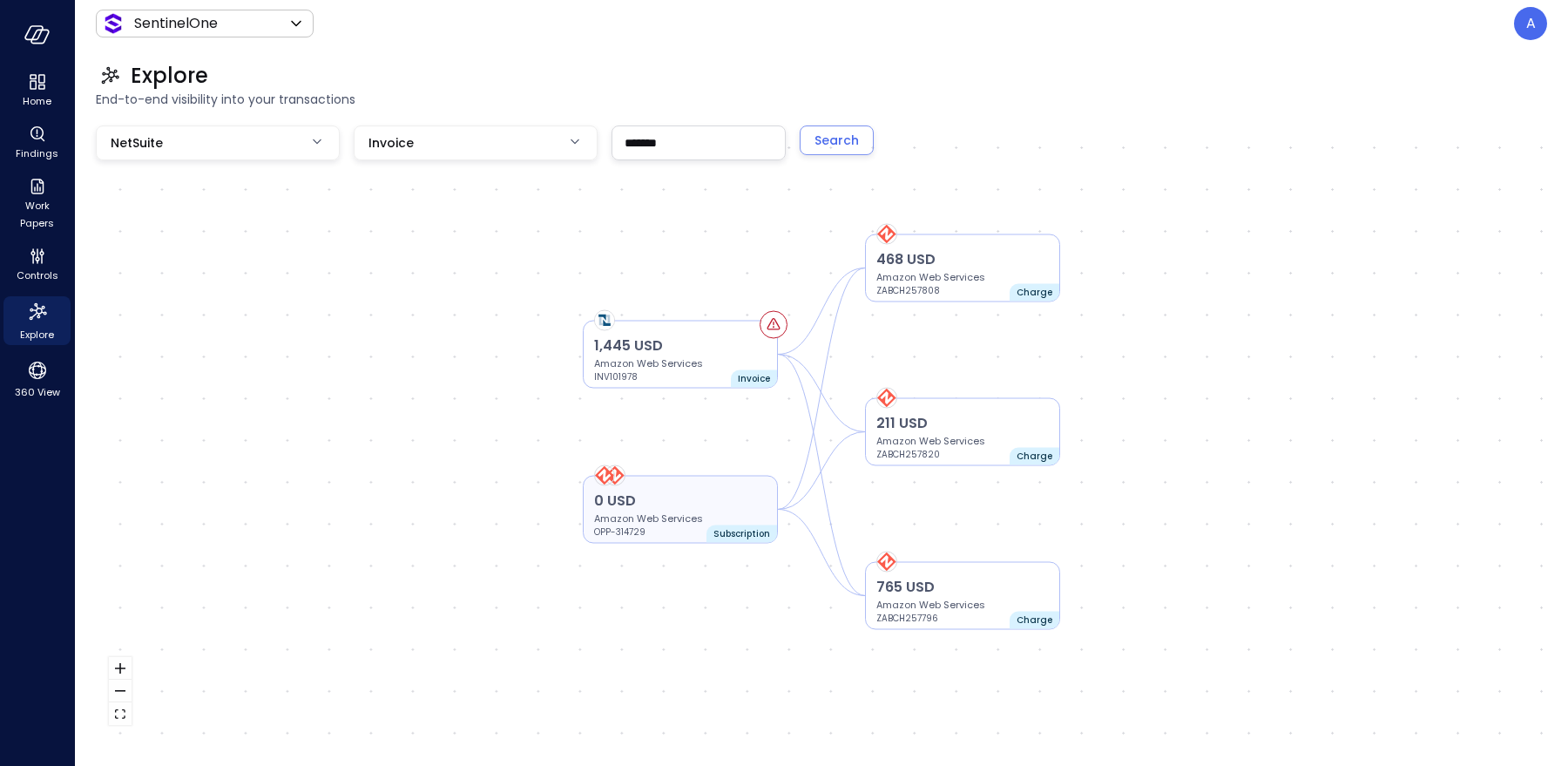
click at [732, 529] on p "Subscription" at bounding box center [742, 533] width 57 height 14
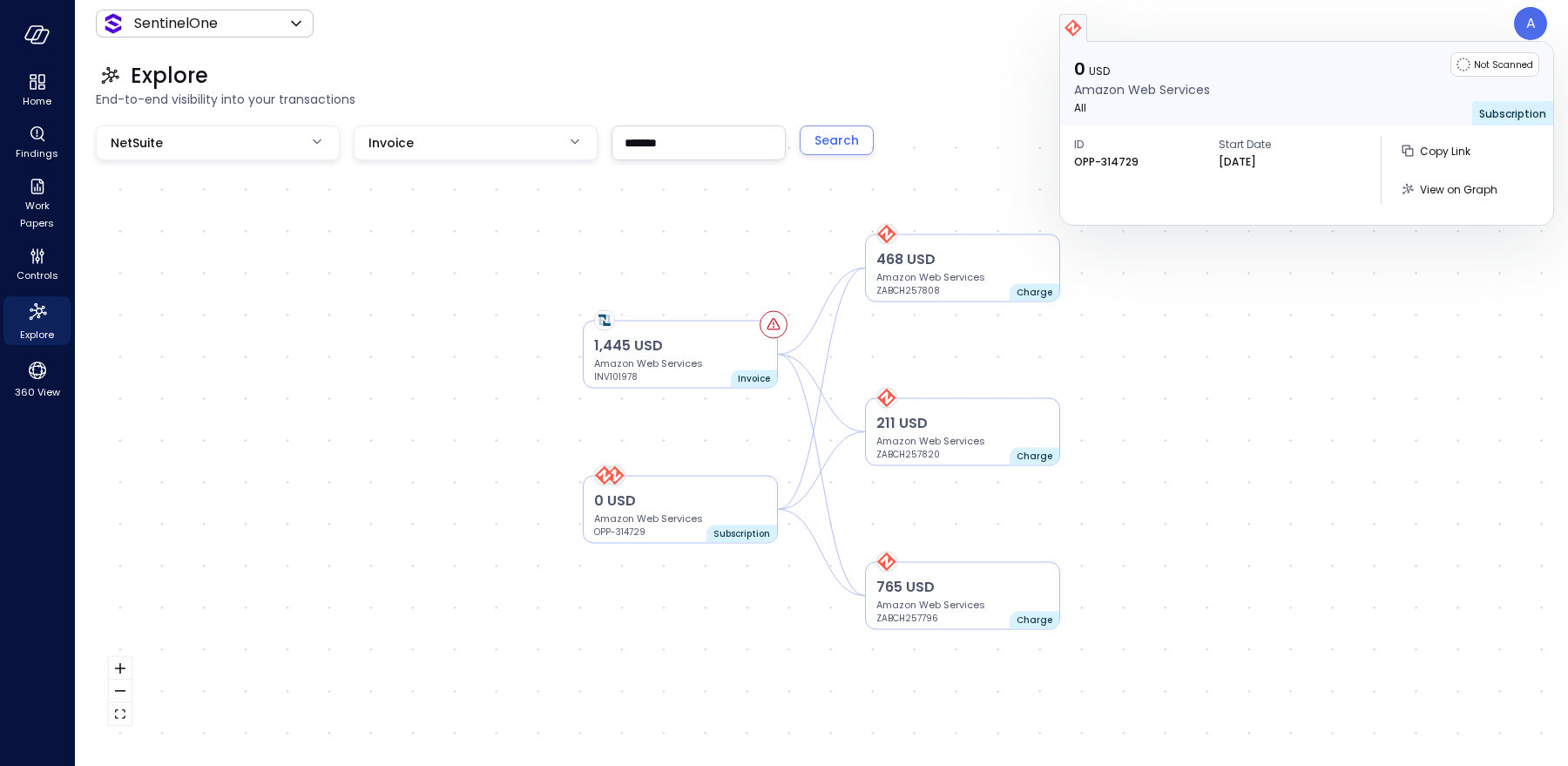
click at [1511, 115] on span "Subscription" at bounding box center [1512, 113] width 67 height 15
copy span "Subscription"
click at [37, 370] on icon "360 View" at bounding box center [37, 370] width 26 height 26
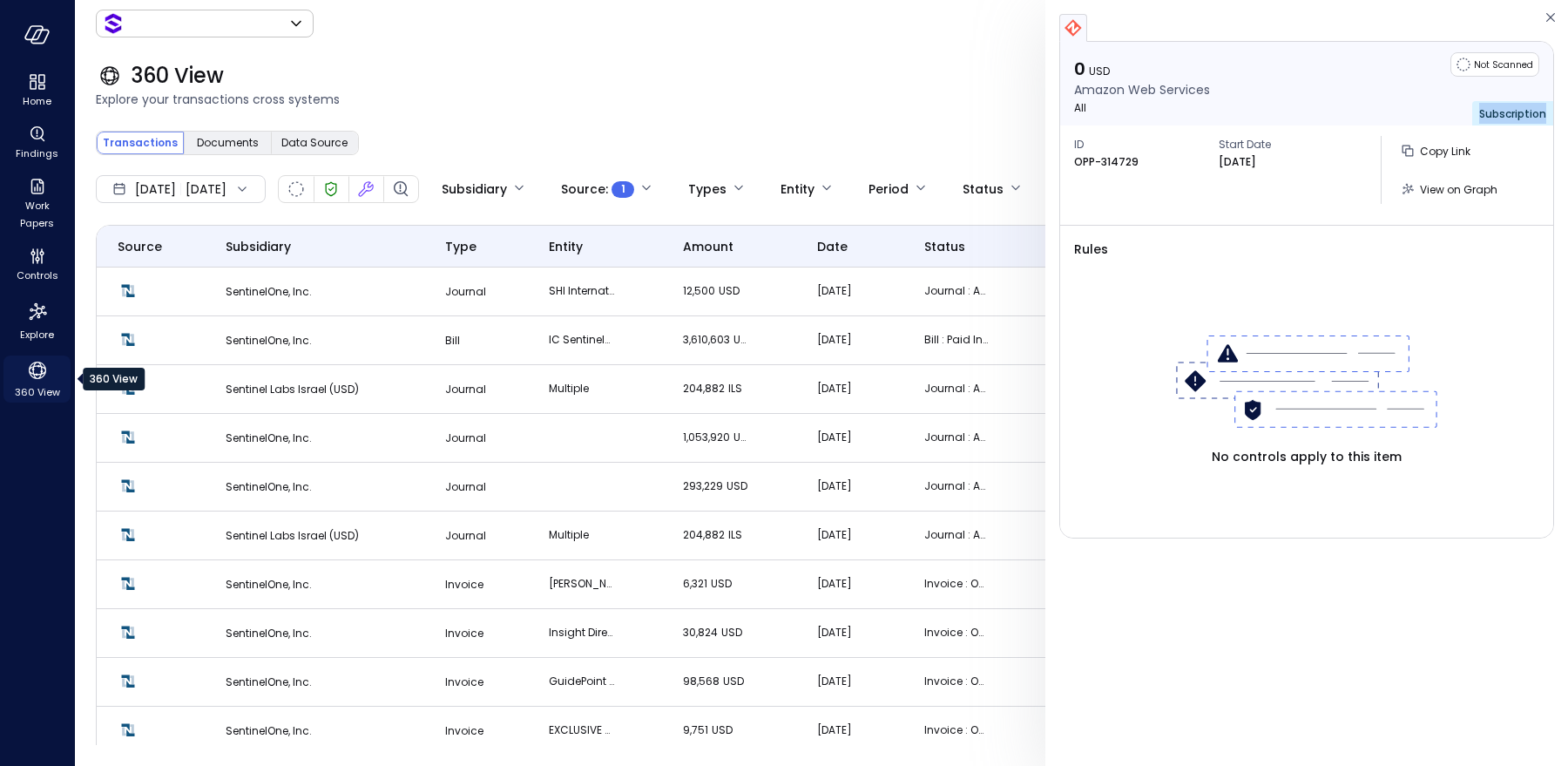
type input "*******"
click at [304, 151] on span "Data Source" at bounding box center [314, 142] width 67 height 17
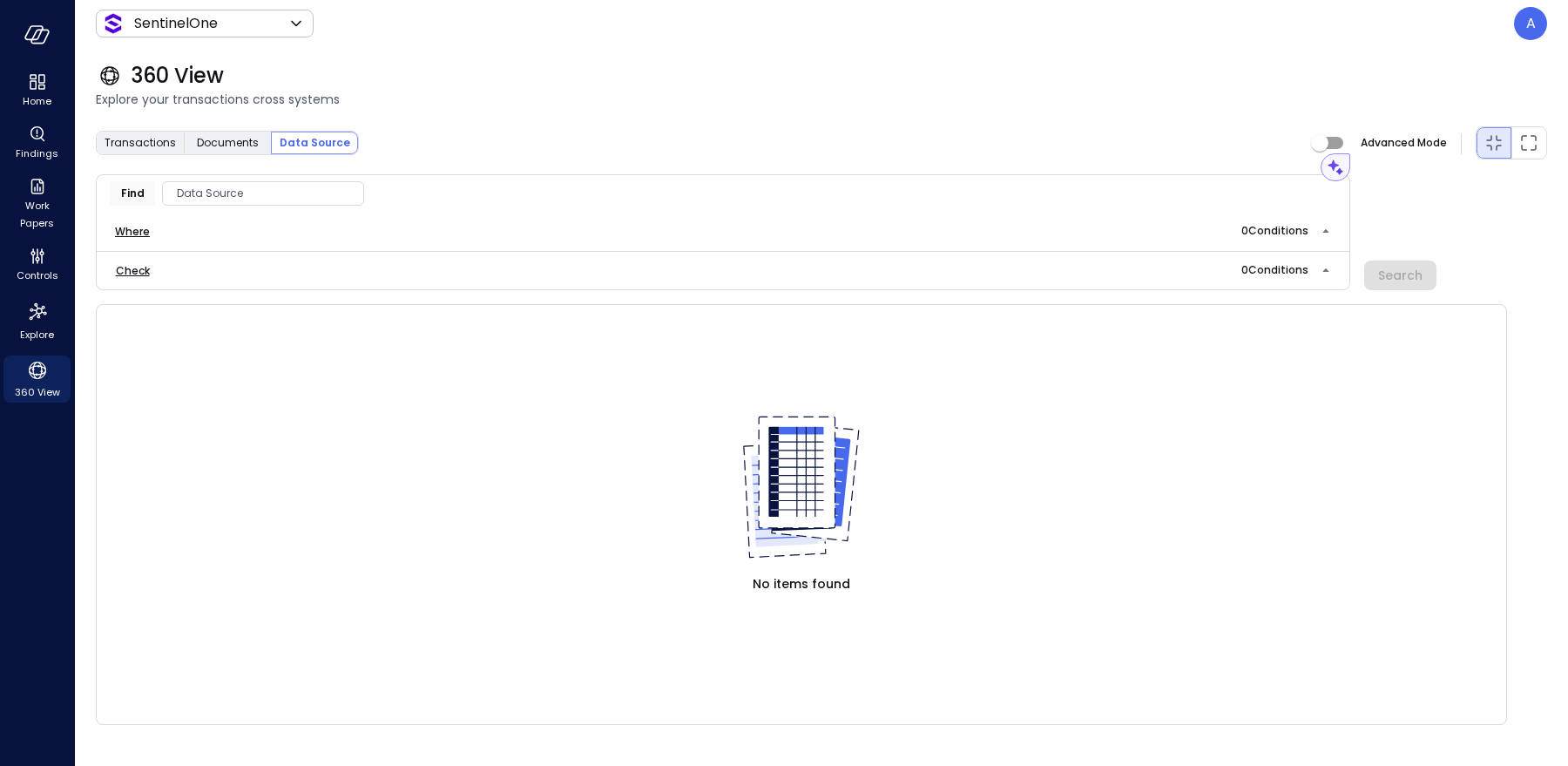
click at [249, 201] on span "Data Source" at bounding box center [263, 193] width 201 height 17
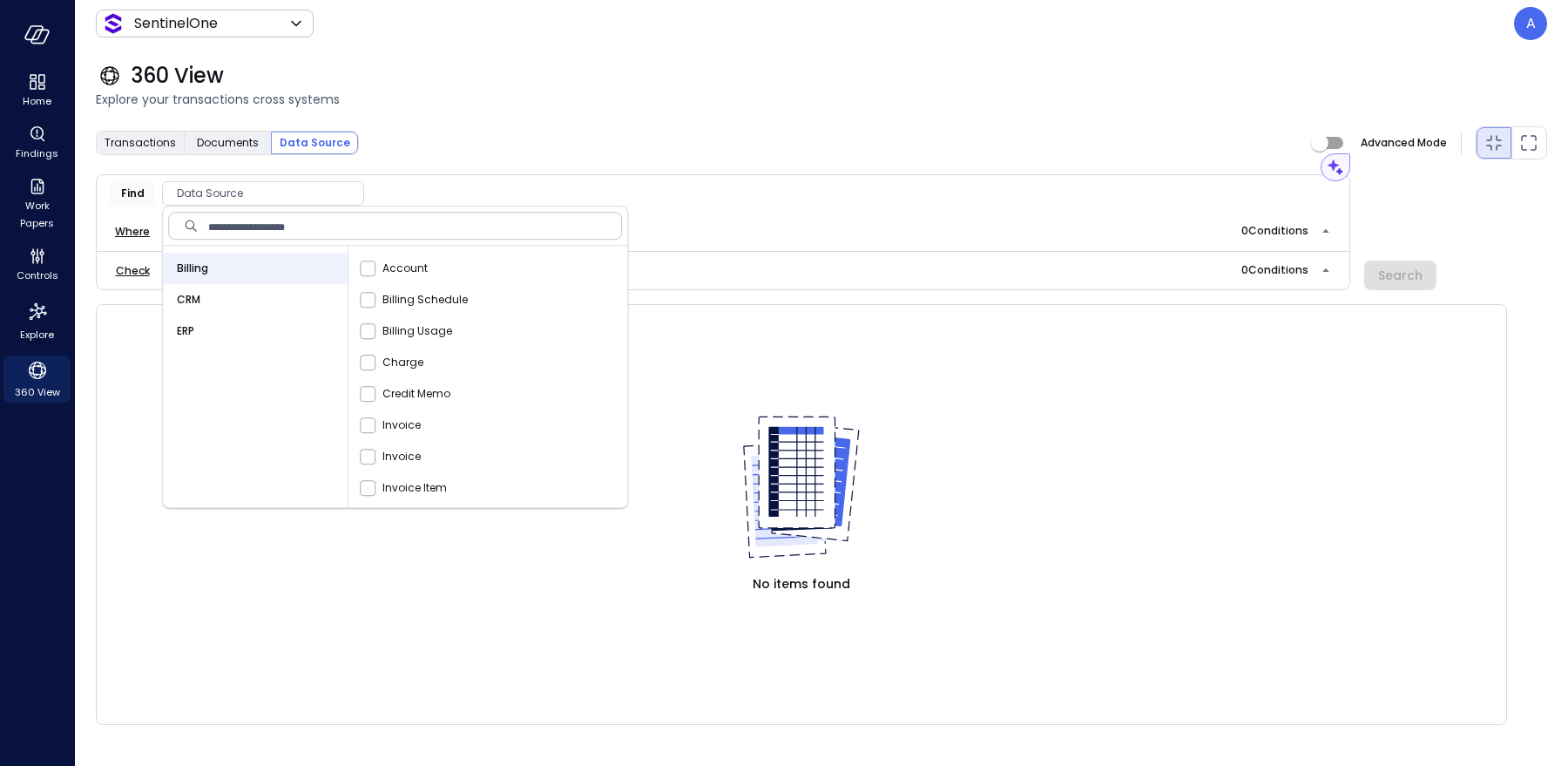
click at [199, 297] on span "CRM" at bounding box center [189, 299] width 24 height 17
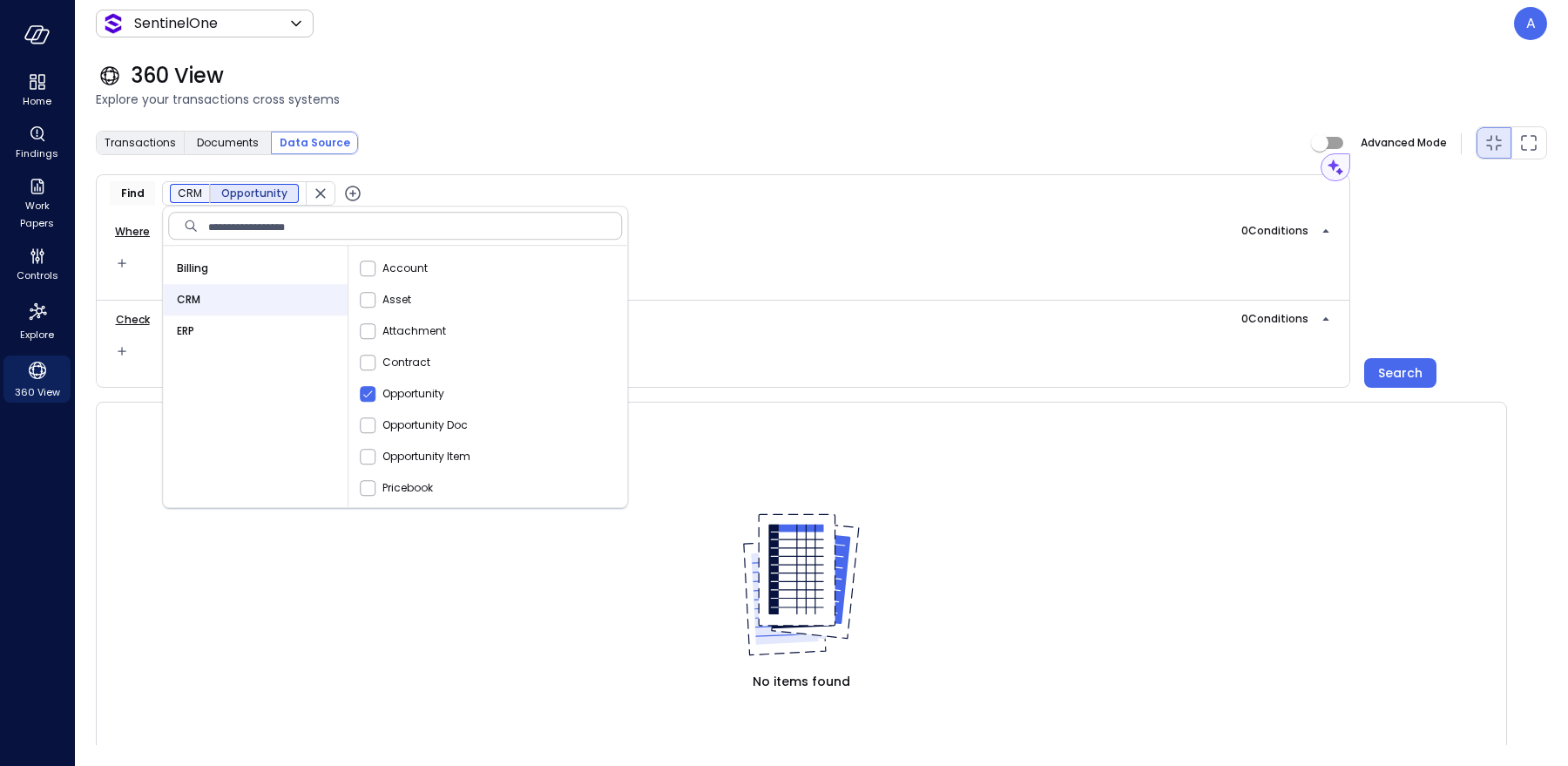
click at [347, 202] on icon "button" at bounding box center [352, 193] width 21 height 21
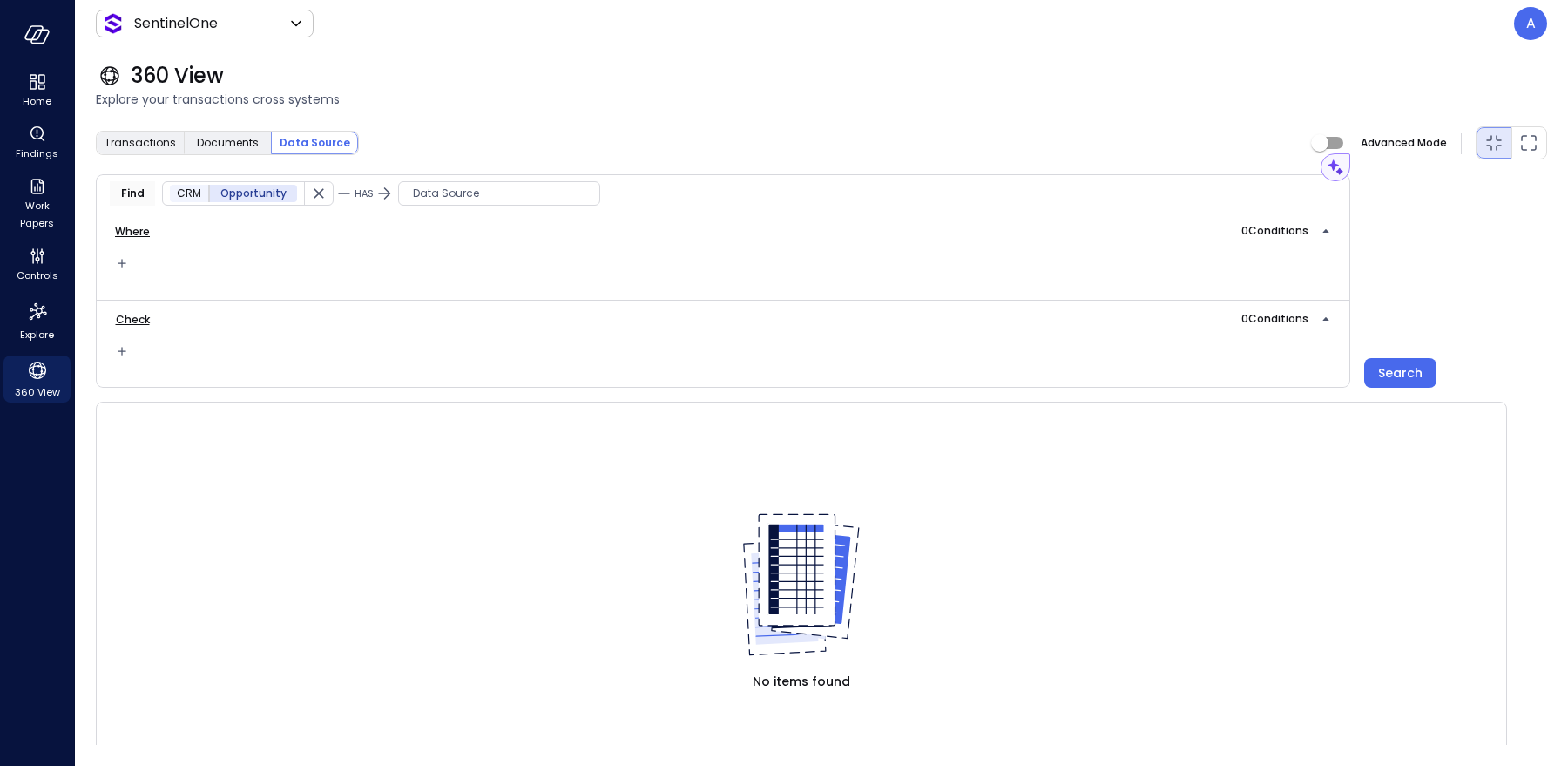
click at [430, 197] on span "Data Source" at bounding box center [499, 193] width 201 height 17
click at [422, 295] on span "CRM" at bounding box center [420, 299] width 24 height 17
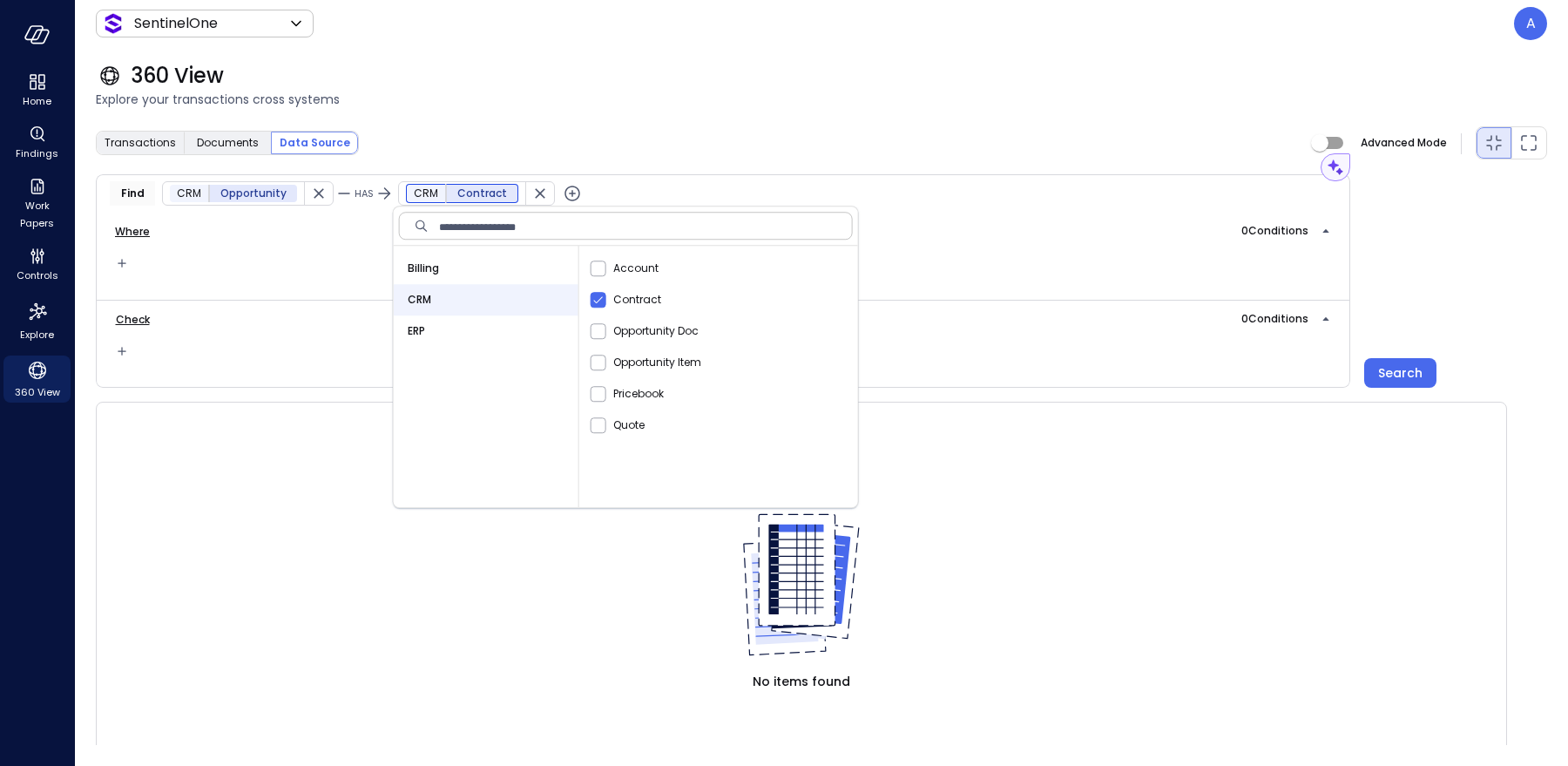
click at [569, 194] on icon "button" at bounding box center [572, 194] width 7 height 7
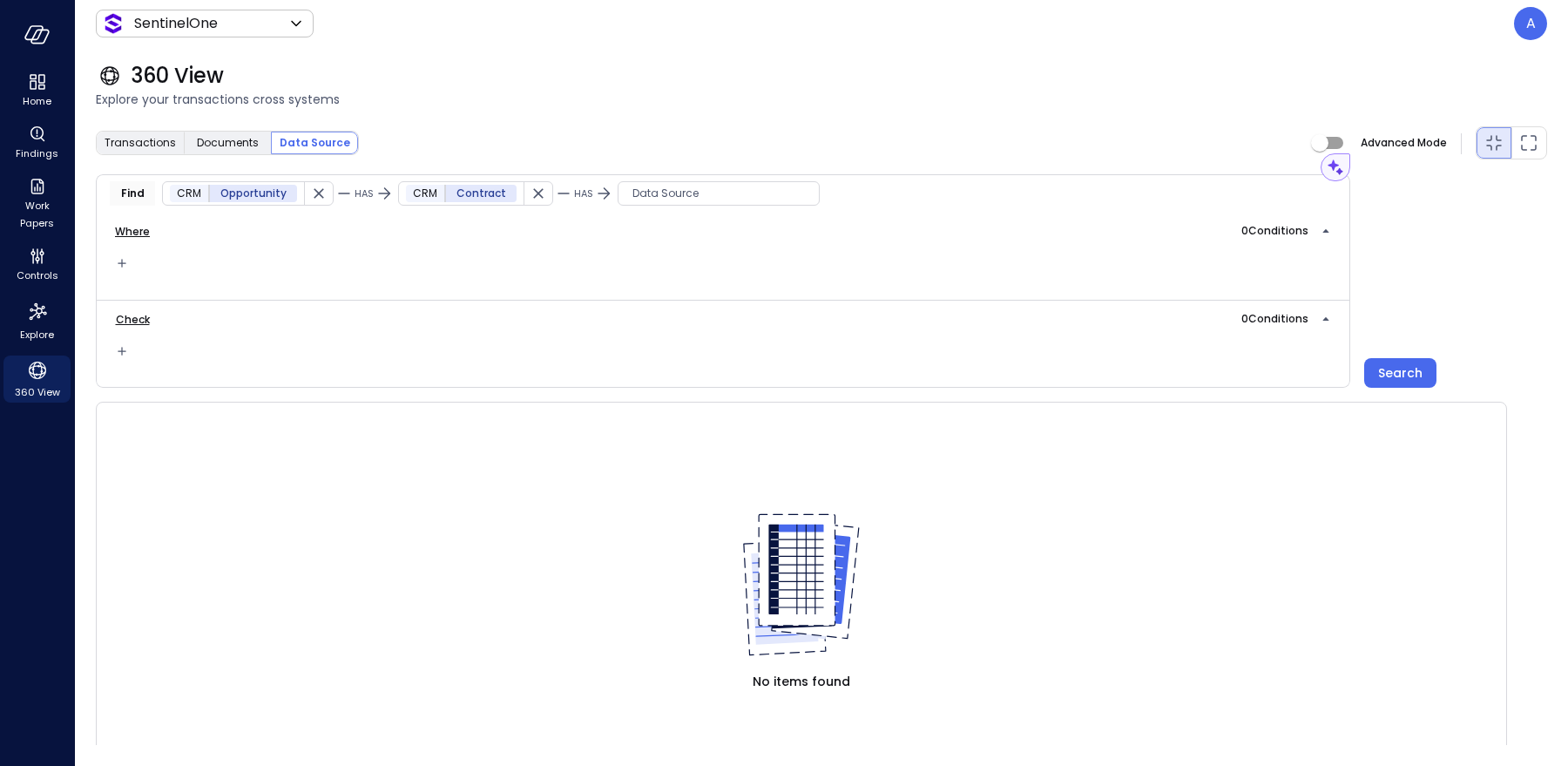
click at [635, 197] on span "Data Source" at bounding box center [719, 193] width 201 height 17
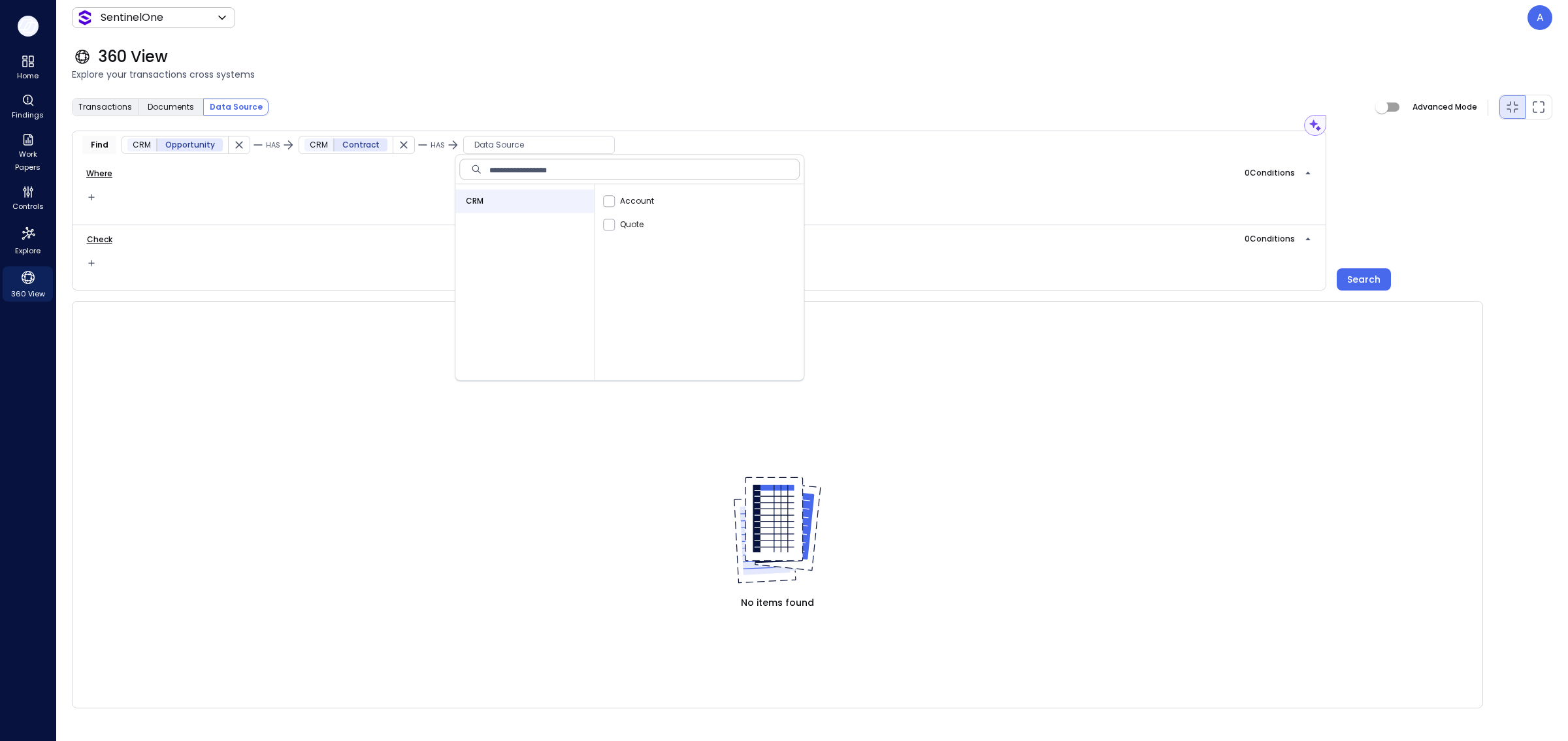
click at [29, 31] on icon "button" at bounding box center [28, 26] width 20 height 14
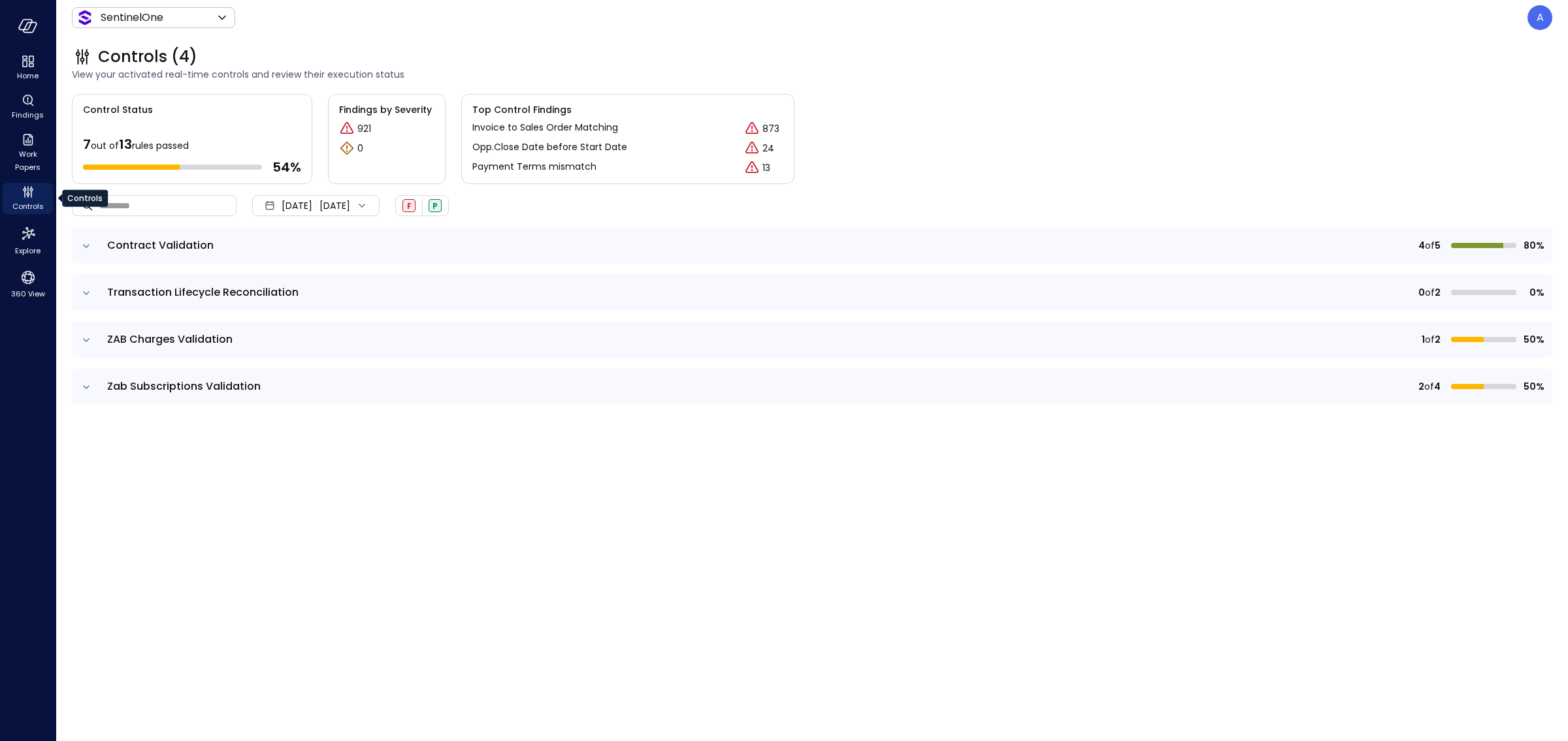
click at [25, 203] on span "Controls" at bounding box center [28, 206] width 31 height 13
click at [87, 385] on icon "expand row" at bounding box center [86, 387] width 13 height 13
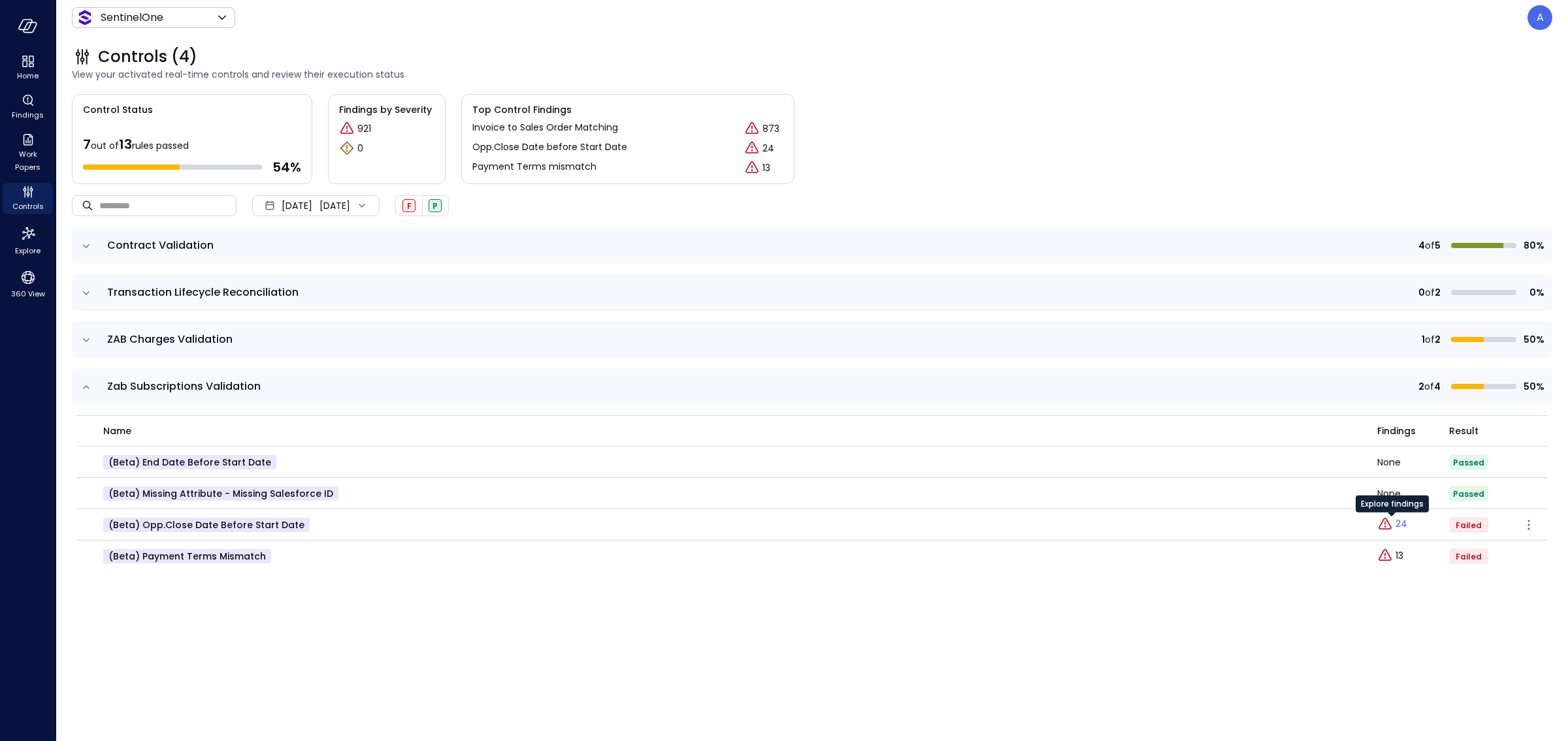
click at [1175, 525] on link "24" at bounding box center [1392, 524] width 30 height 16
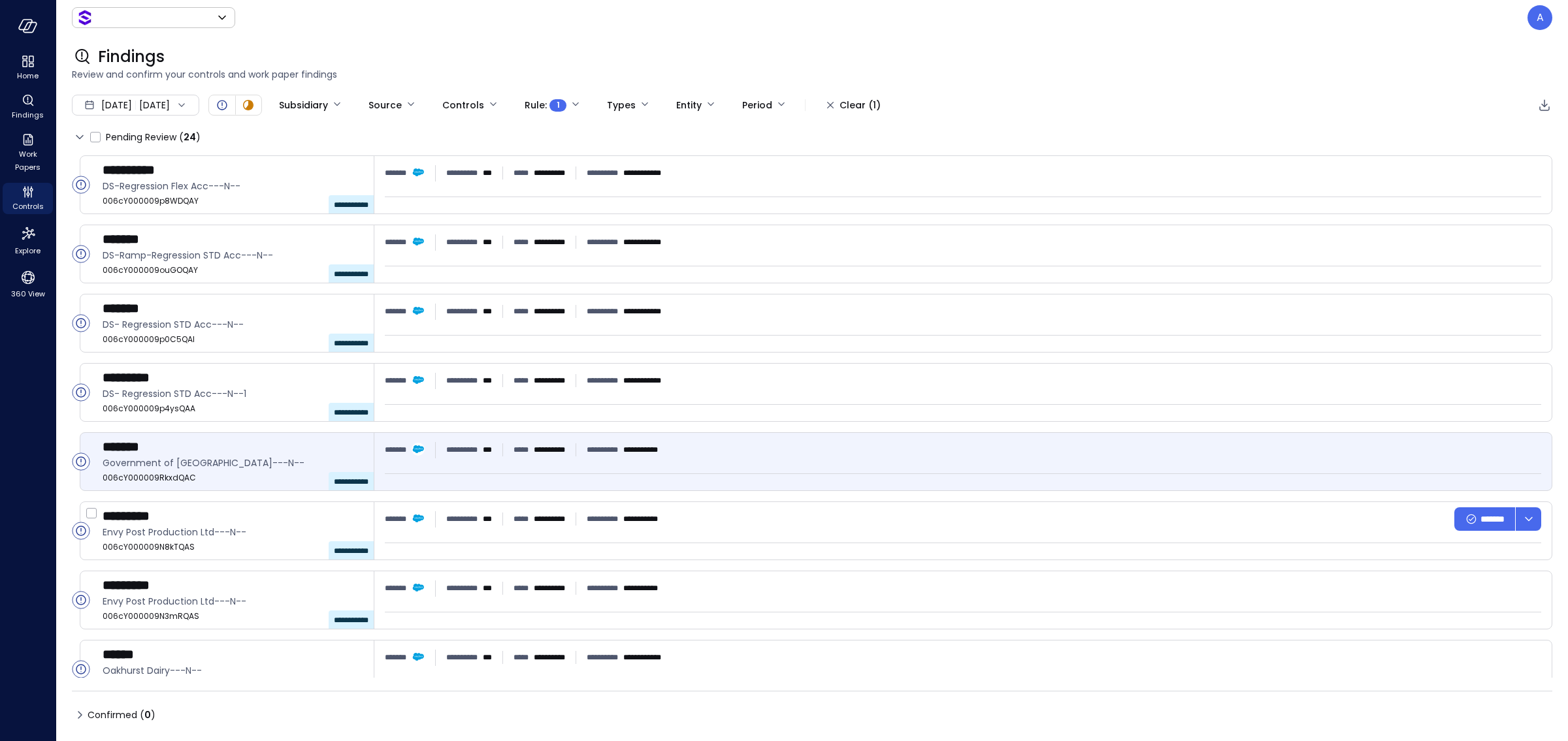
type input "*******"
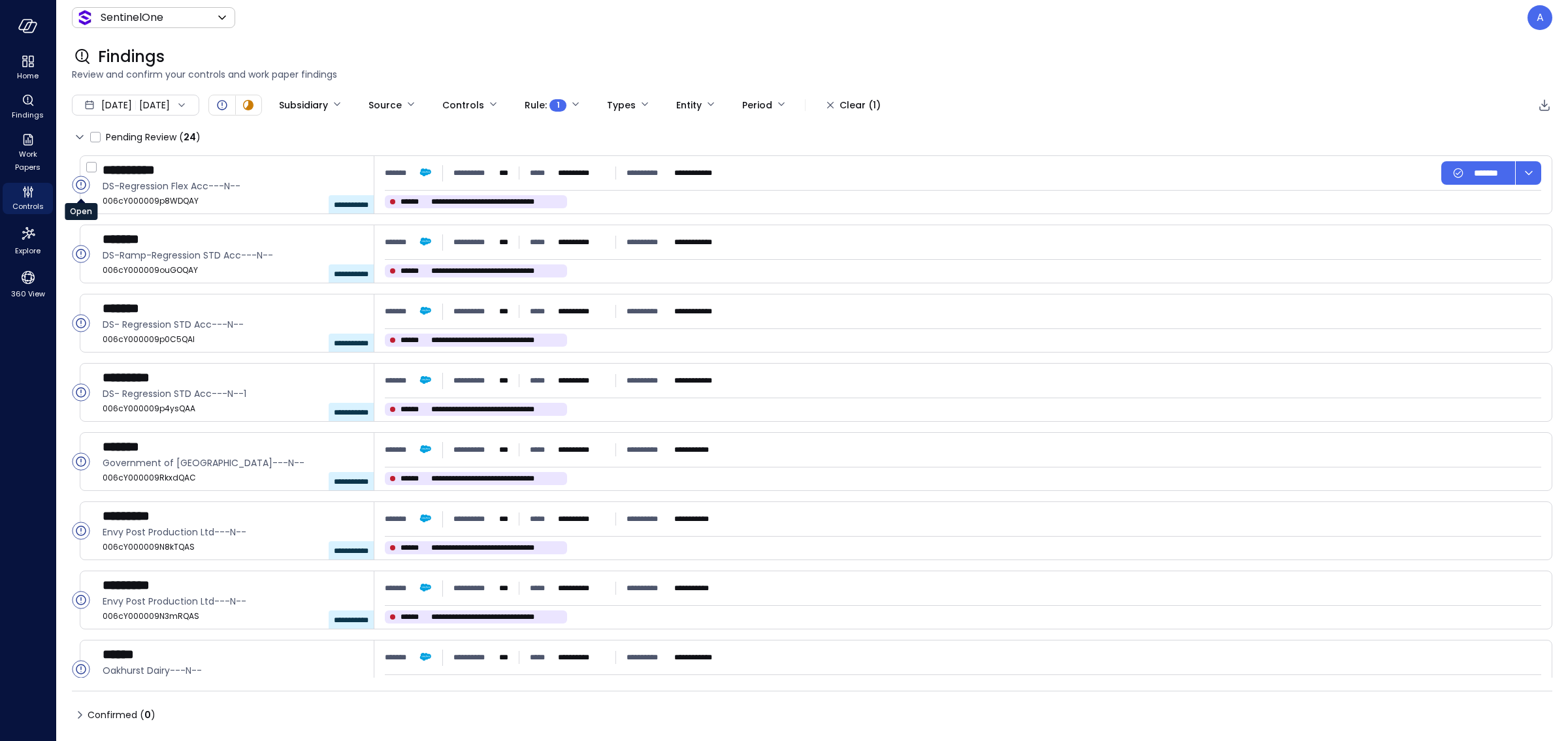
click at [77, 186] on circle "Open" at bounding box center [81, 185] width 17 height 17
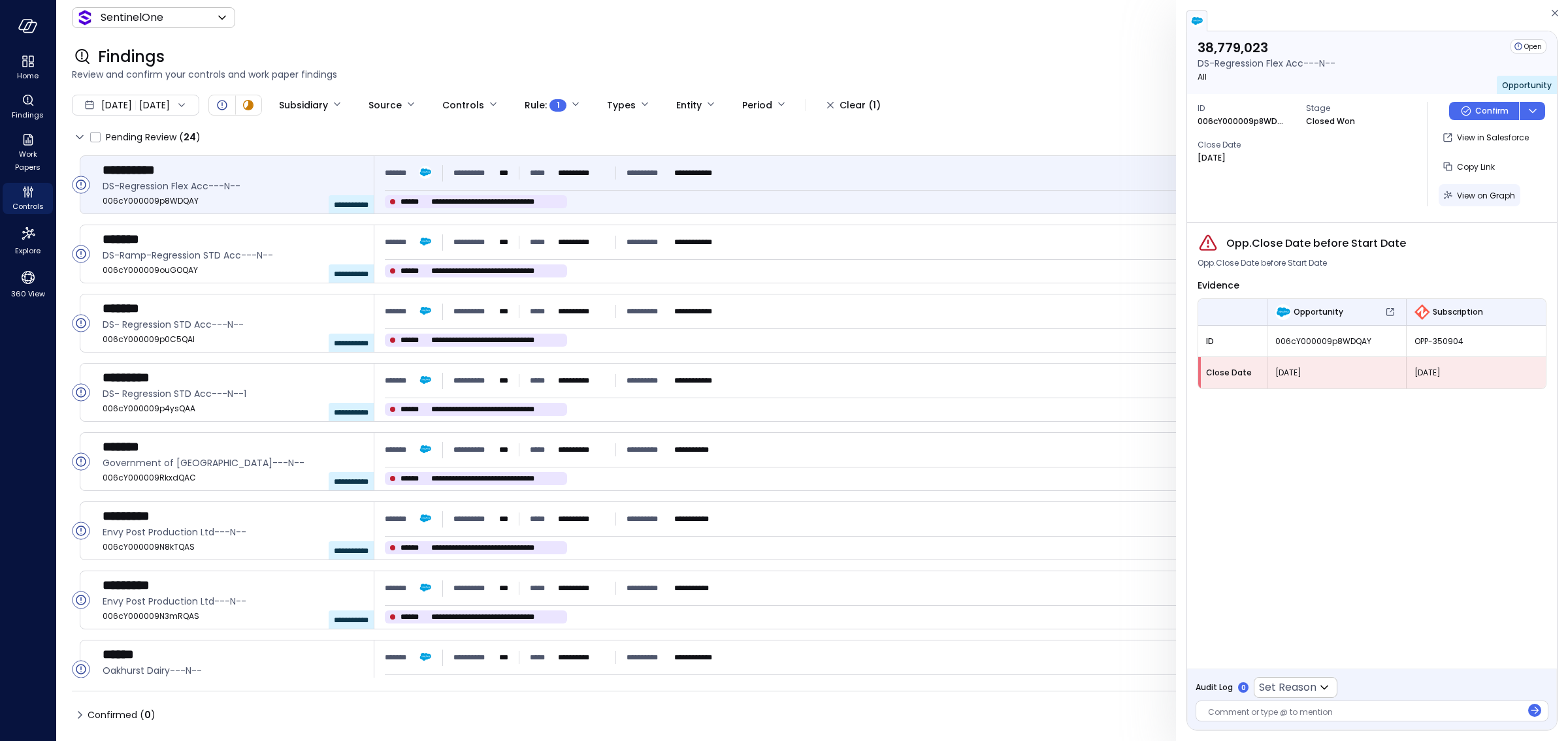
click at [1175, 192] on span "View on Graph" at bounding box center [1485, 196] width 58 height 11
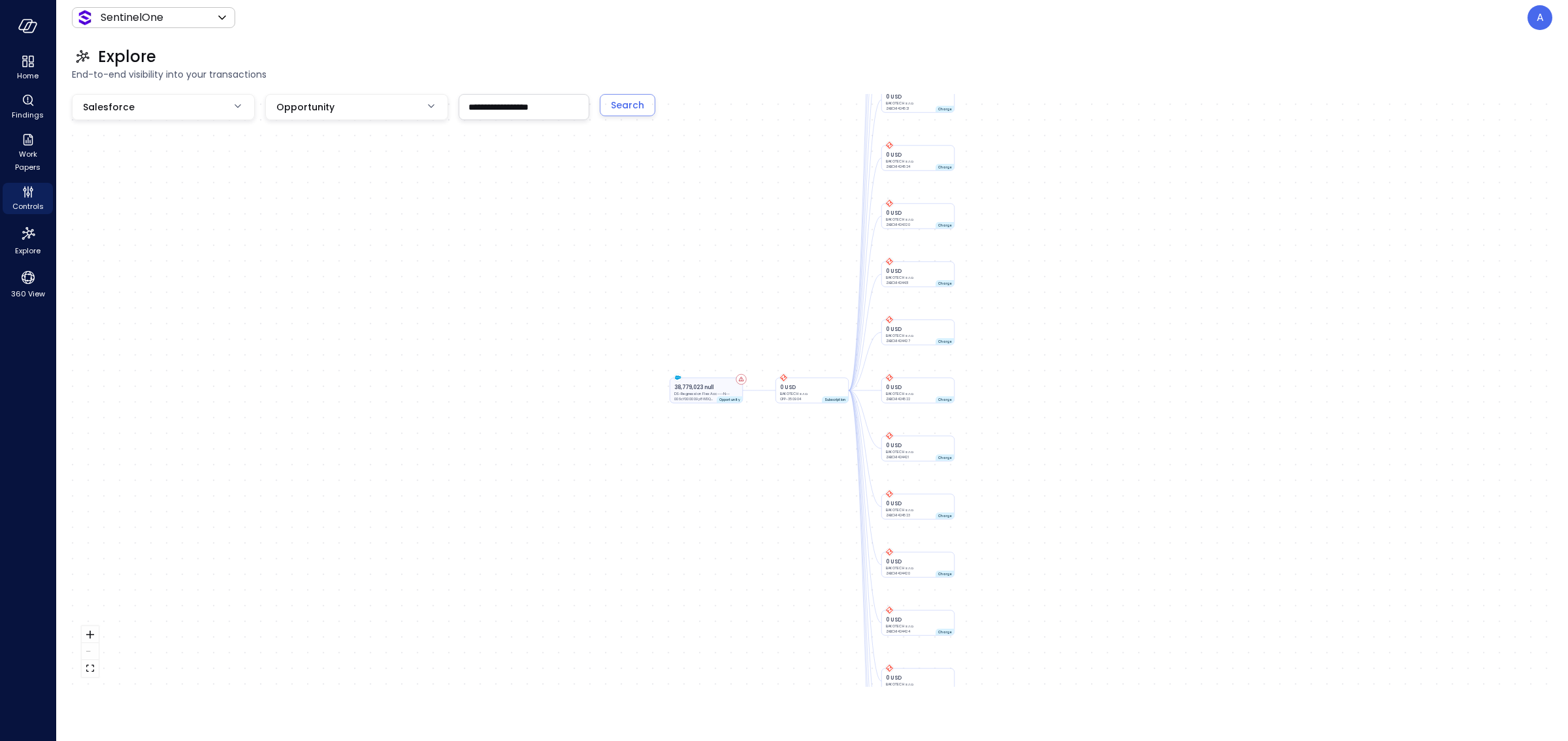
click at [706, 391] on p "DS-Regression Flex Acc---N--" at bounding box center [706, 394] width 64 height 5
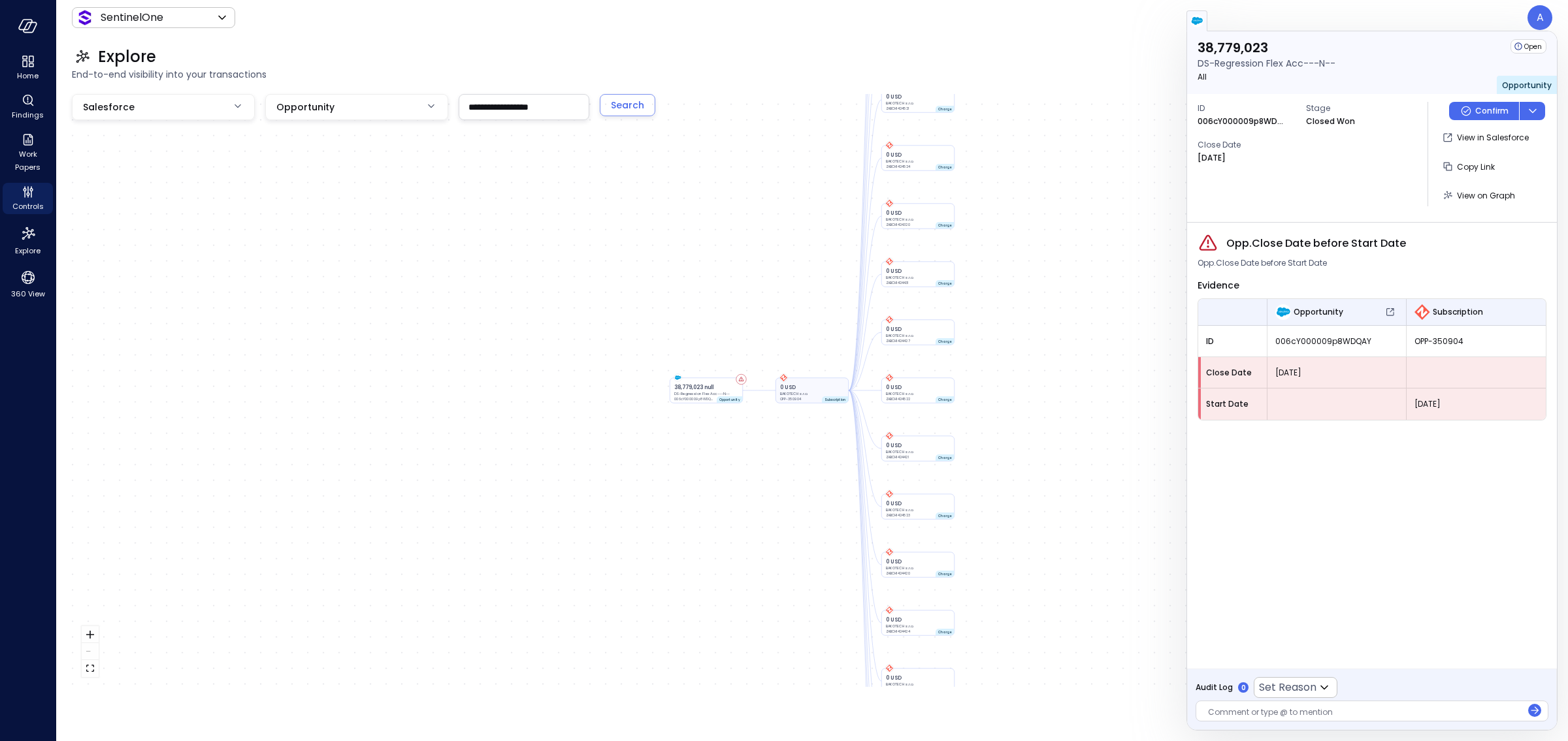
click at [795, 391] on p "BAKOTECH s.r.o." at bounding box center [812, 394] width 64 height 5
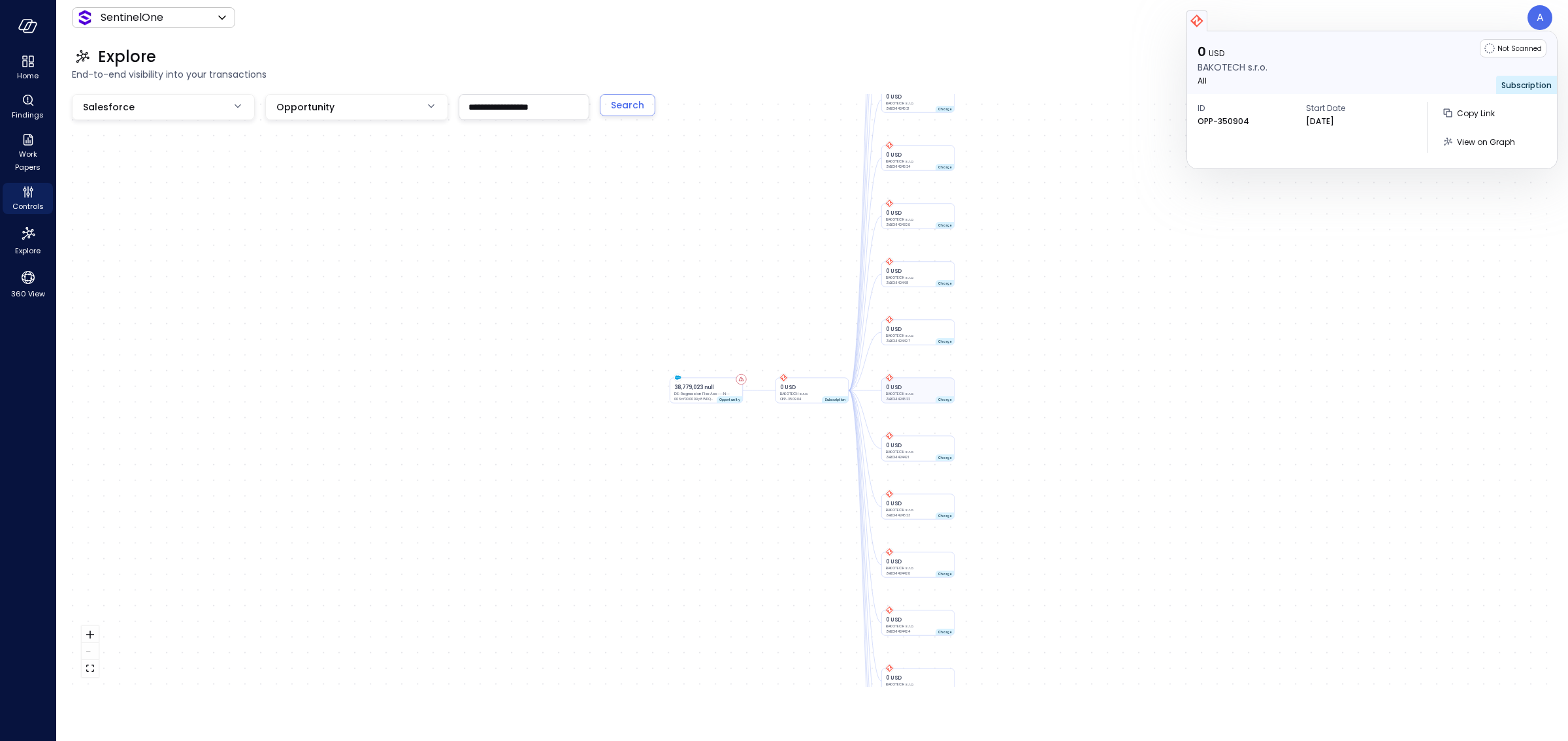
click at [902, 385] on p "0 USD" at bounding box center [918, 387] width 64 height 8
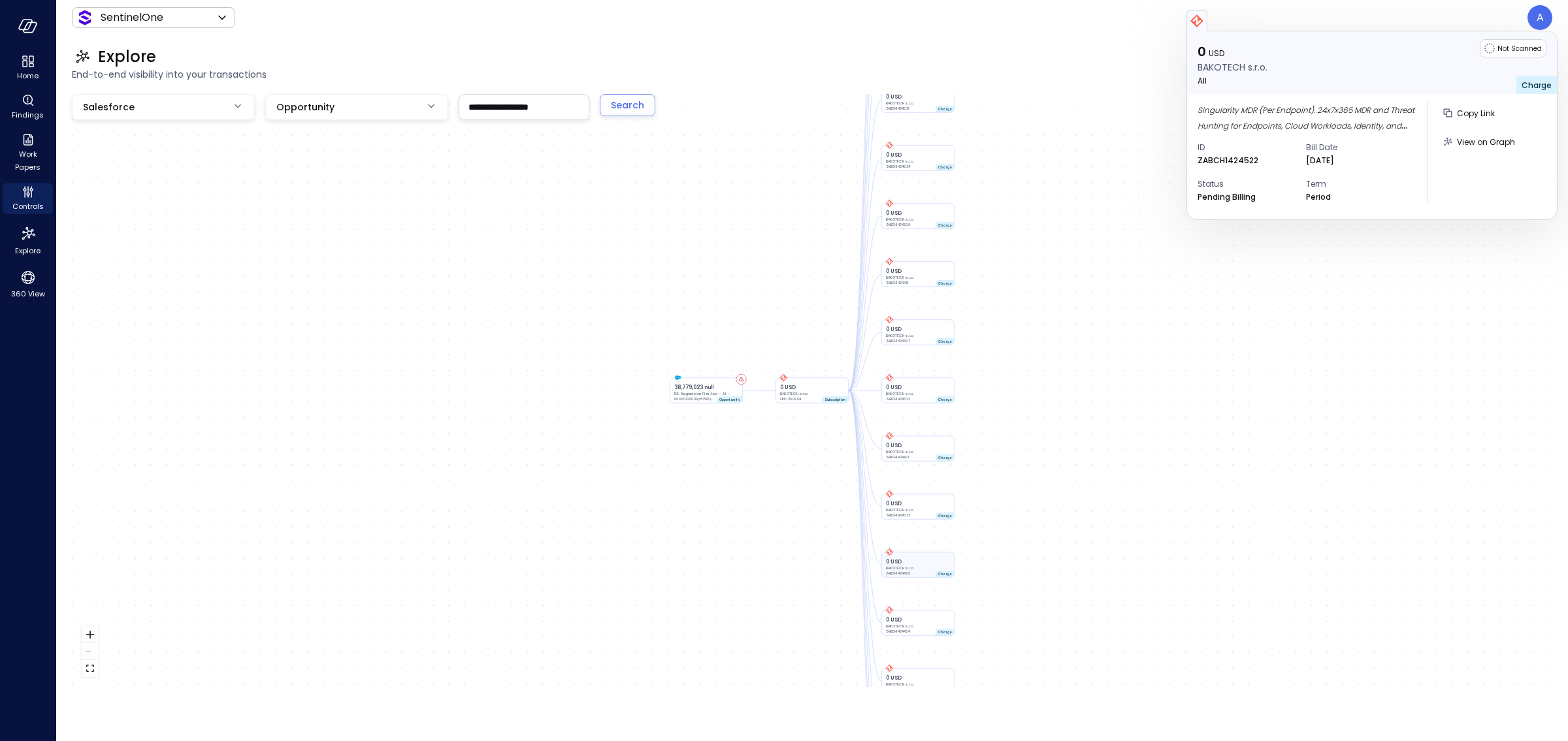
click at [925, 566] on p "BAKOTECH s.r.o." at bounding box center [918, 569] width 64 height 5
click at [1175, 157] on p "Period" at bounding box center [1318, 157] width 25 height 13
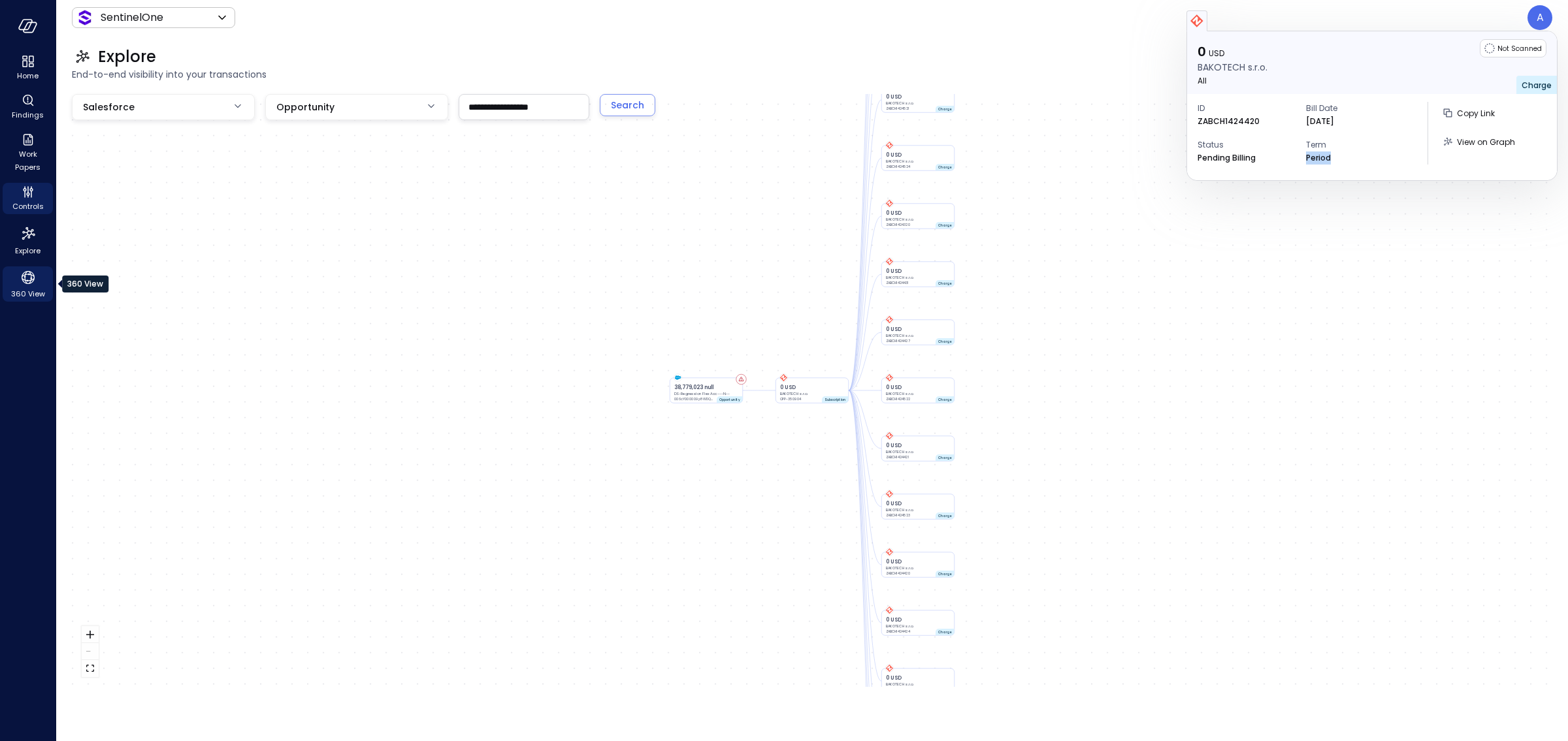
click at [33, 278] on icon "360 View" at bounding box center [28, 277] width 20 height 20
click at [28, 282] on icon "360 View" at bounding box center [28, 277] width 20 height 20
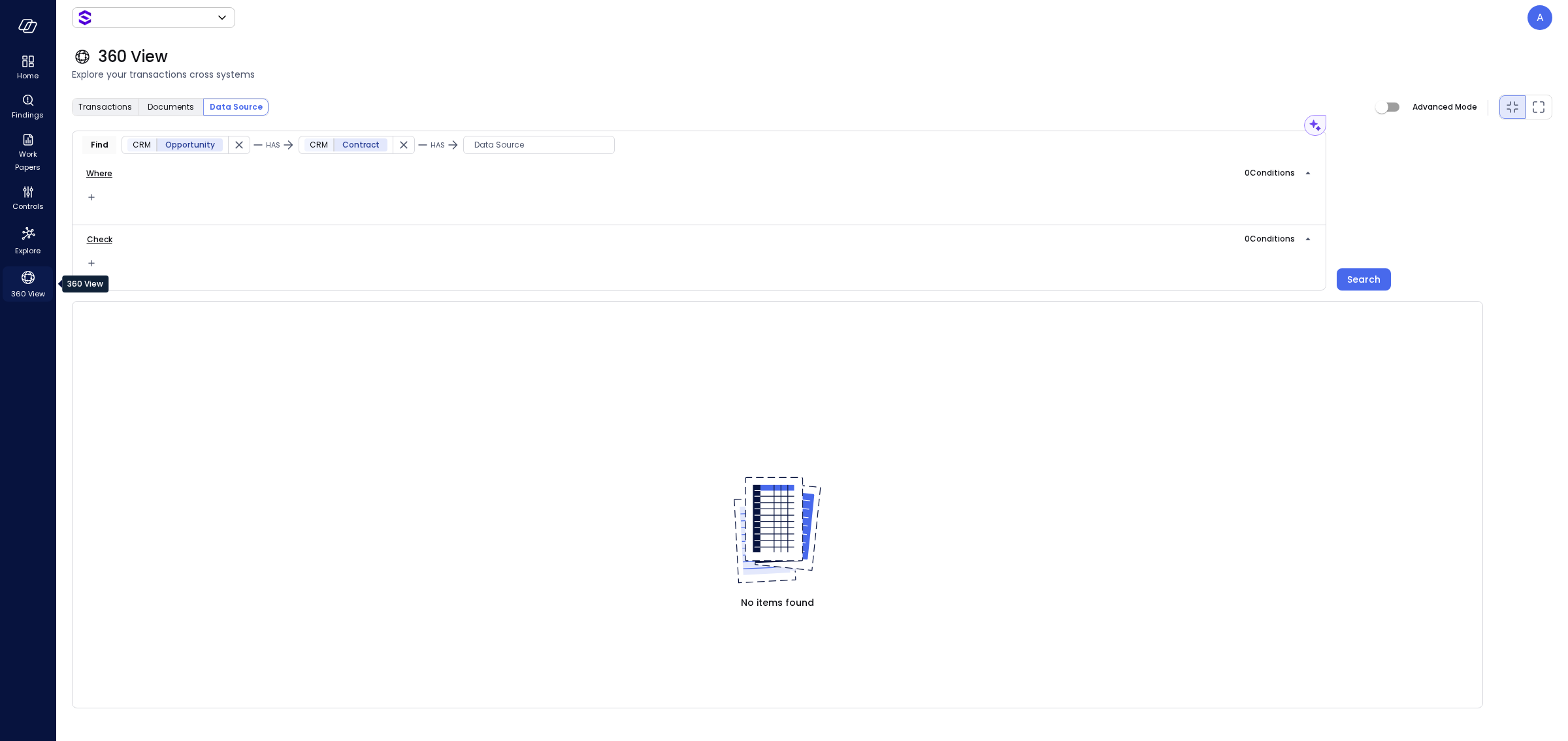
type input "*******"
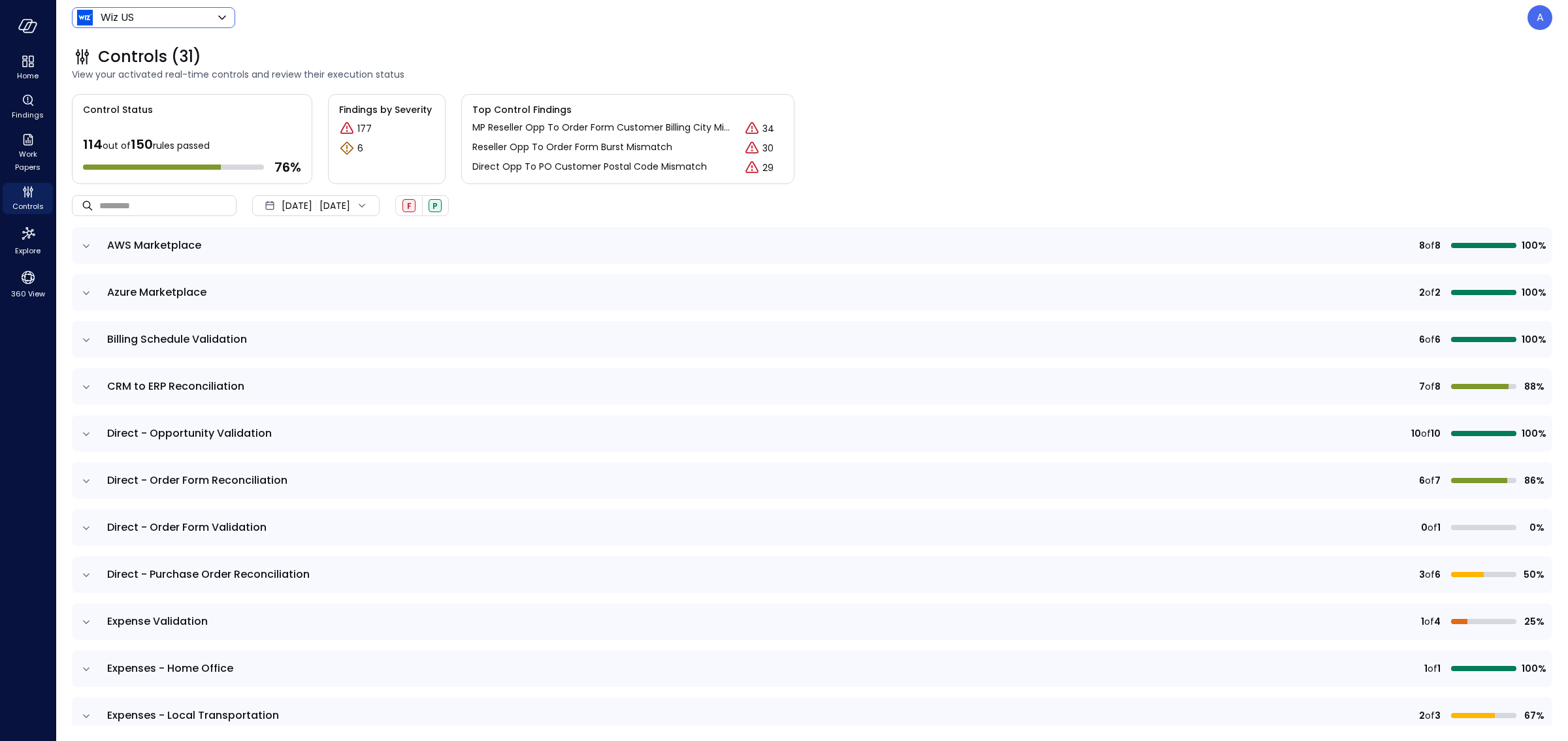
click at [179, 25] on body "Home Findings Work Papers Controls Explore 360 View Wiz US ****** ​ A Controls …" at bounding box center [784, 370] width 1568 height 741
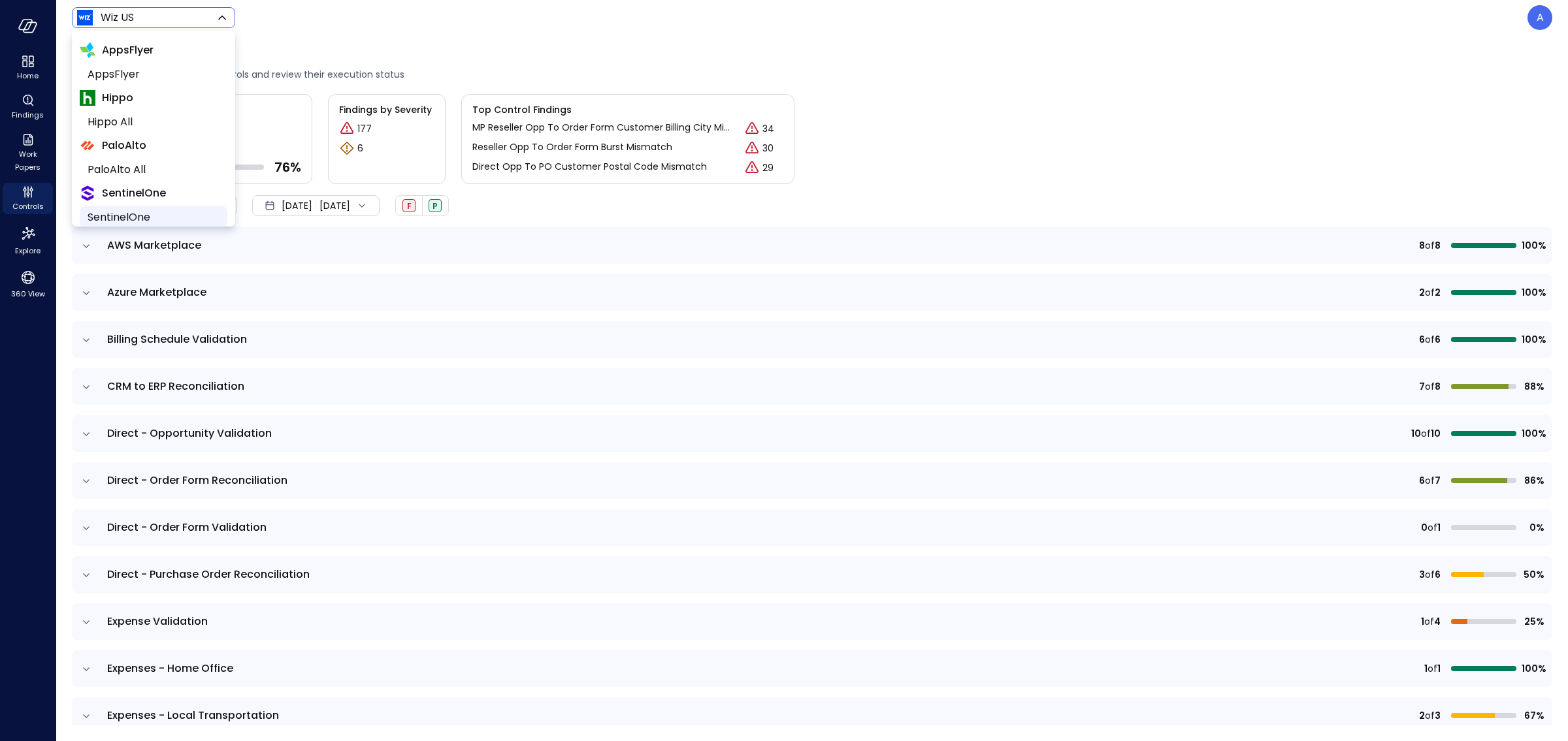
click at [155, 211] on span "SentinelOne" at bounding box center [152, 217] width 129 height 16
type input "*******"
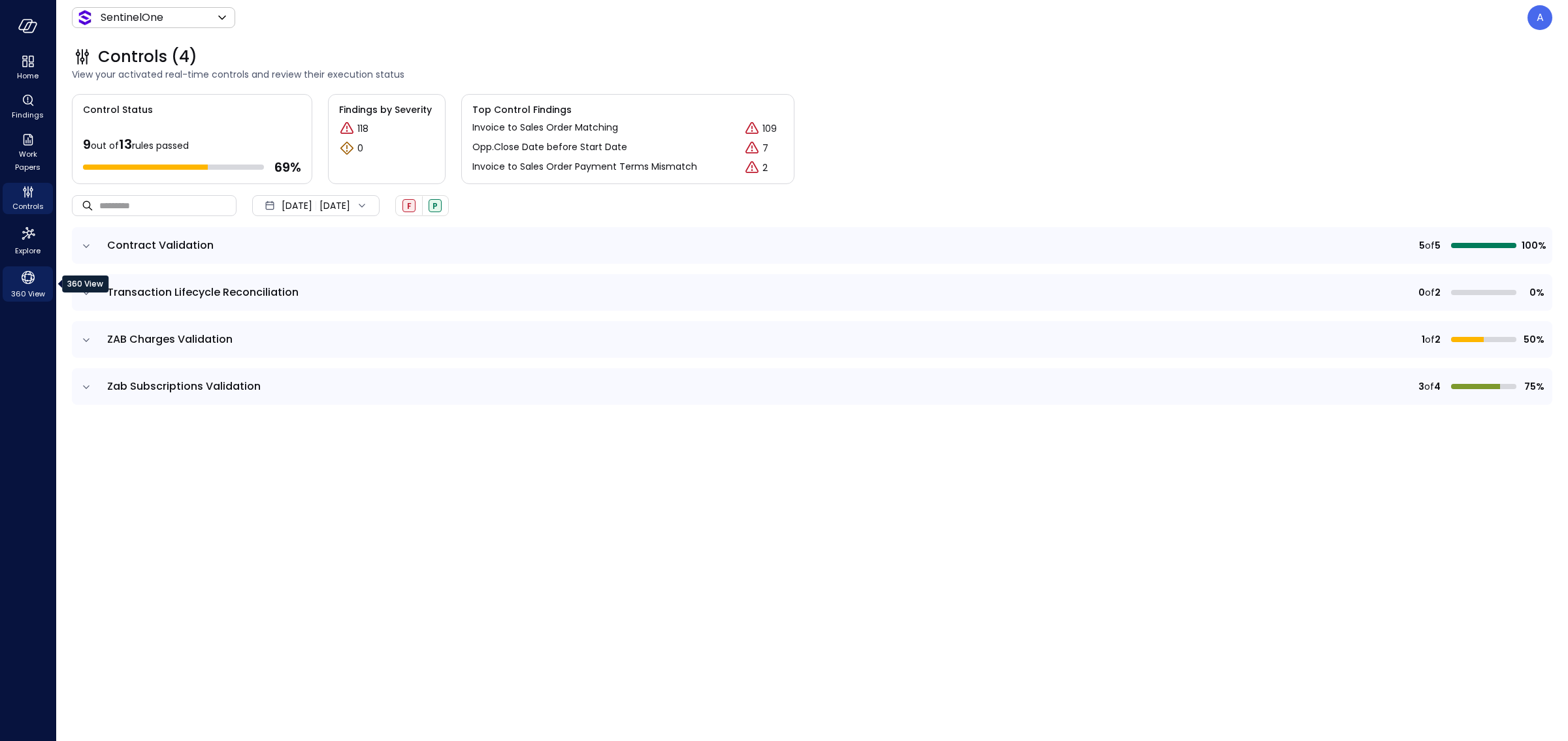
click at [34, 285] on icon "360 View" at bounding box center [28, 277] width 20 height 20
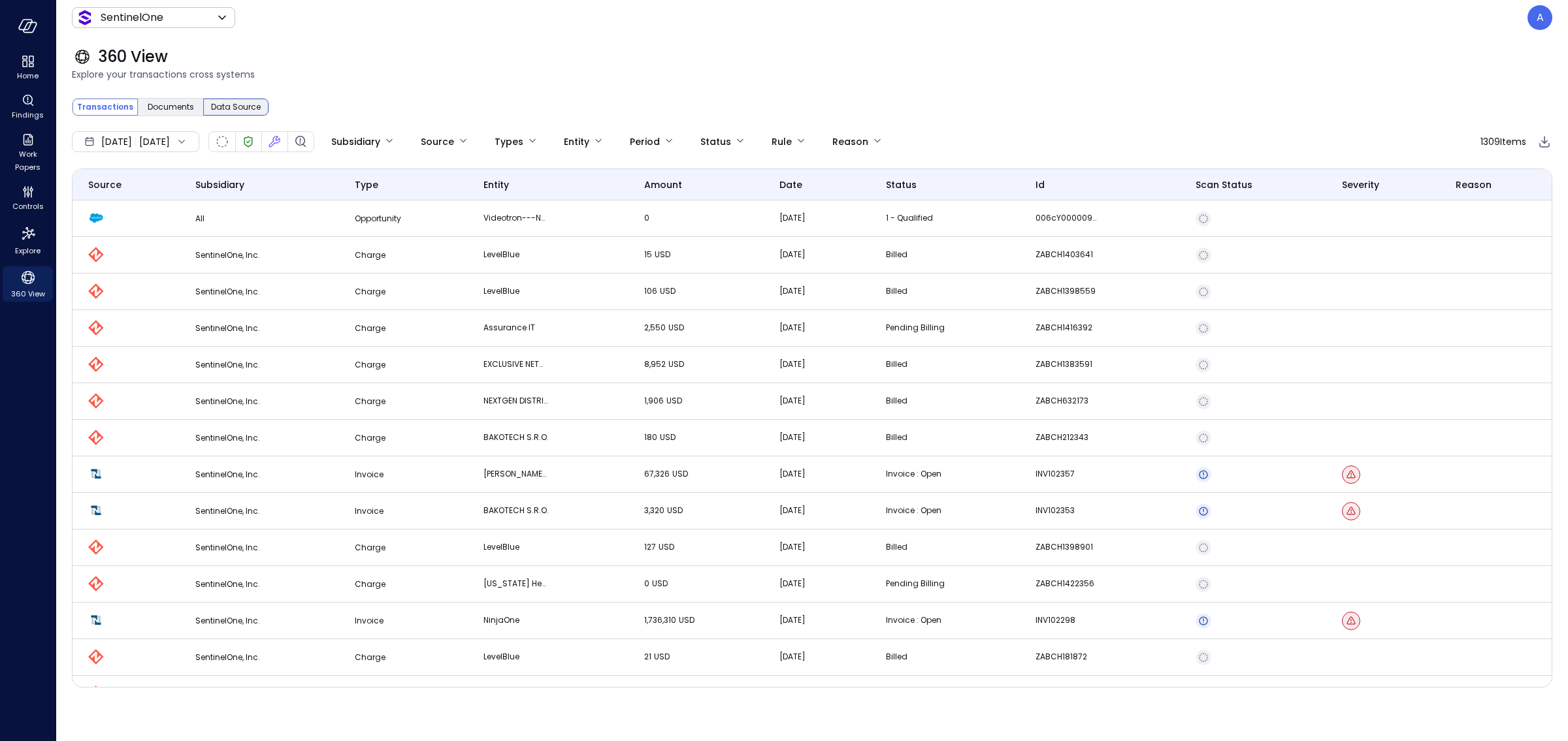
click at [234, 107] on span "Data Source" at bounding box center [235, 107] width 50 height 13
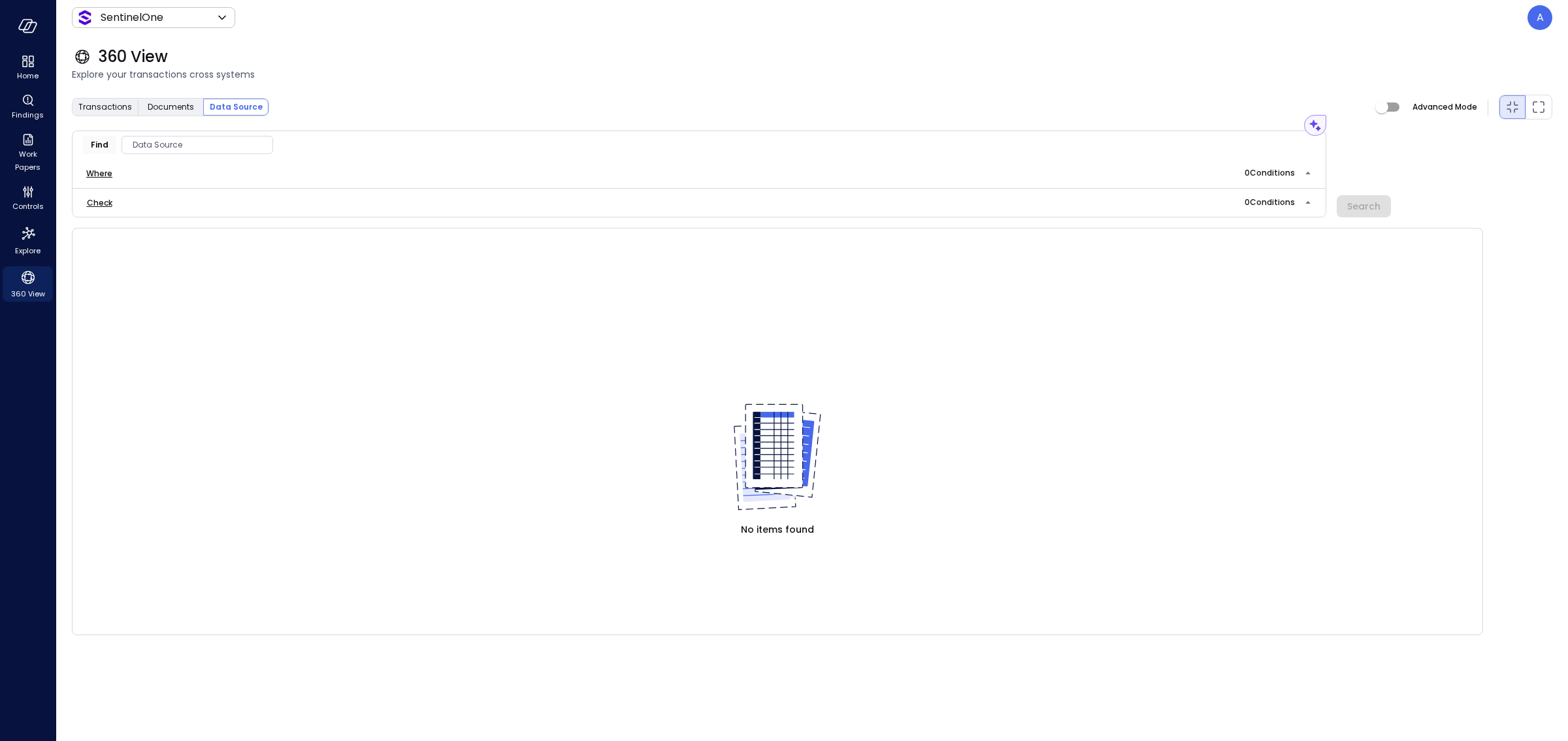
click at [219, 151] on span "Data Source" at bounding box center [197, 144] width 151 height 13
click at [163, 220] on div "CRM" at bounding box center [191, 224] width 138 height 23
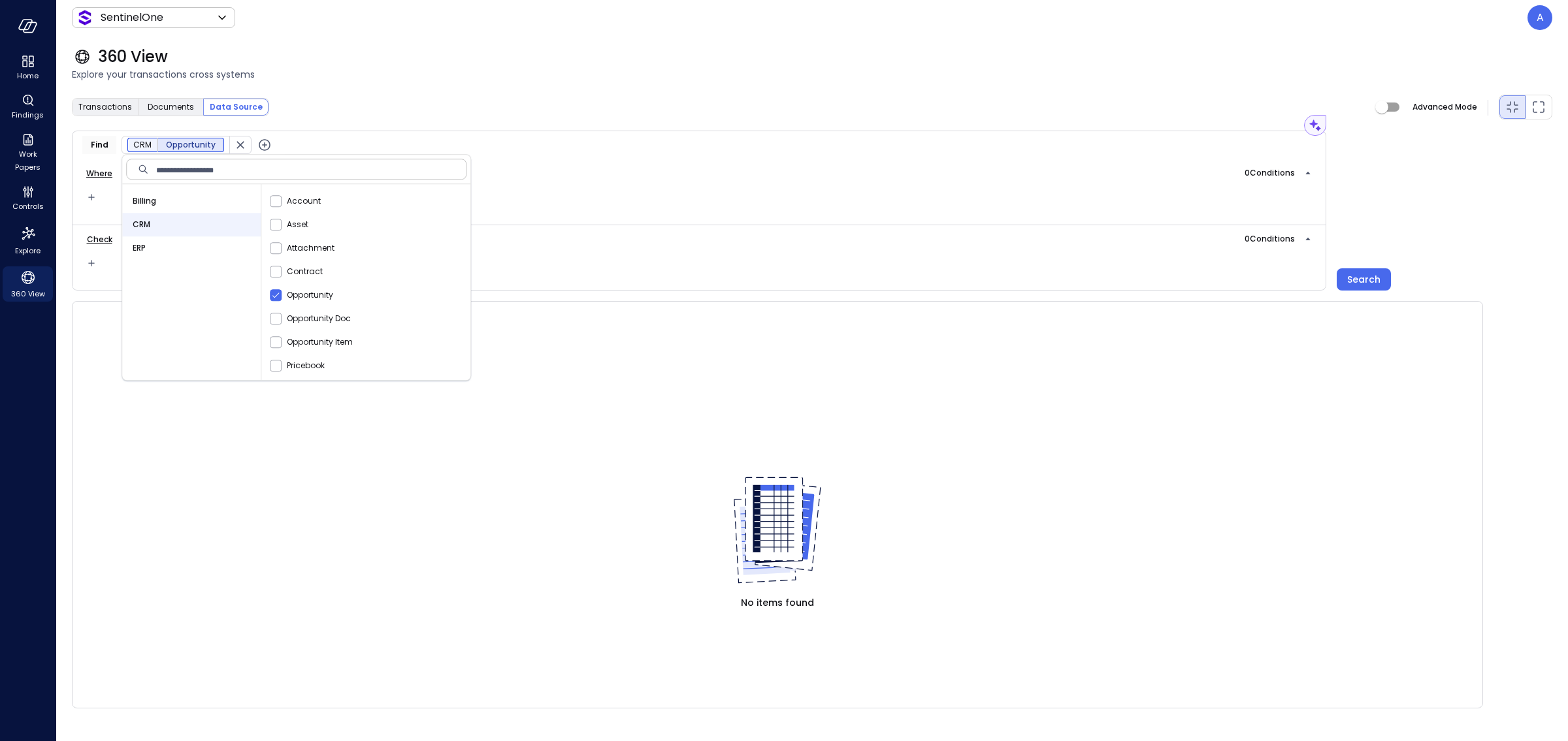
click at [263, 143] on icon "button" at bounding box center [264, 144] width 16 height 16
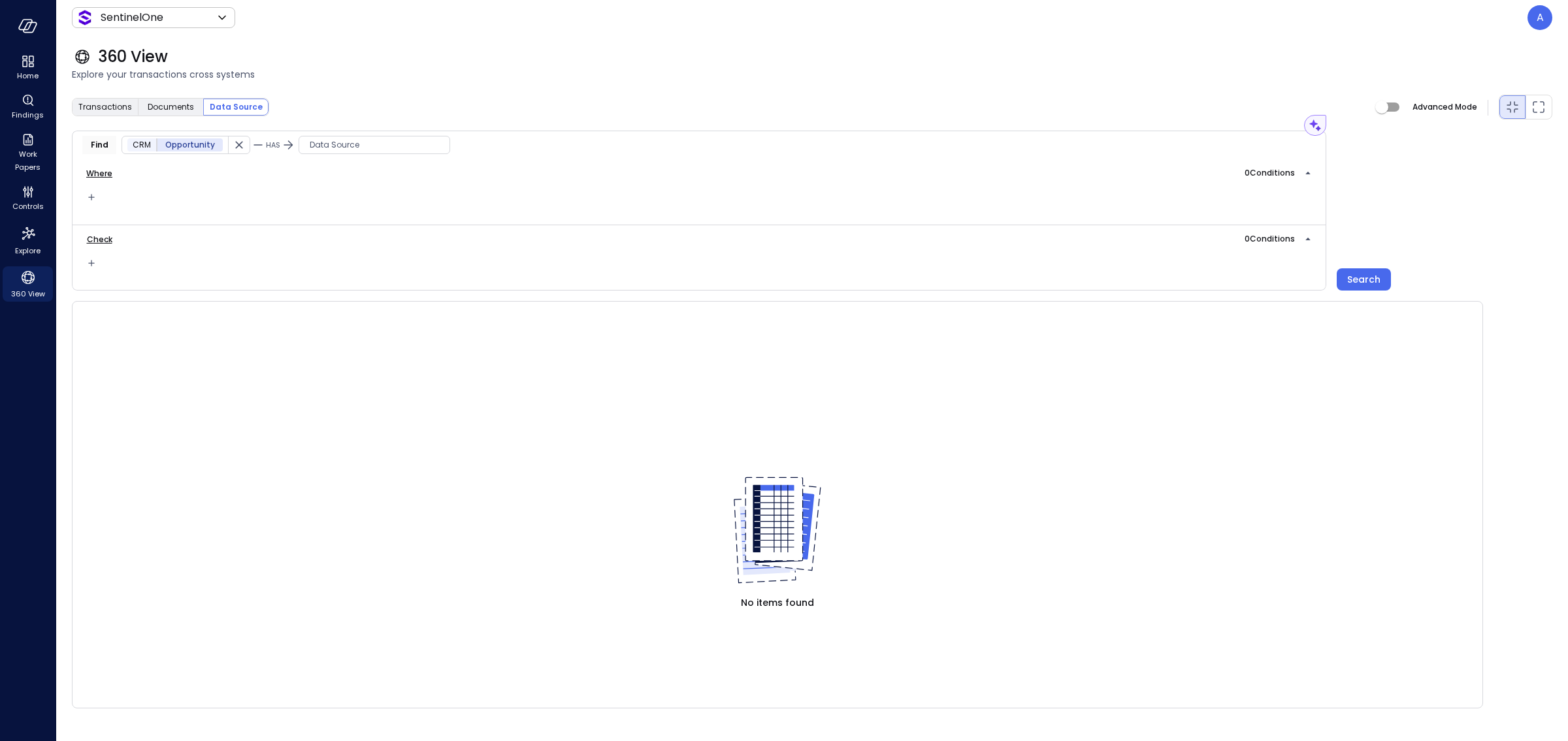
click at [339, 146] on span "Data Source" at bounding box center [374, 144] width 151 height 13
click at [444, 146] on icon "button" at bounding box center [448, 144] width 16 height 16
click at [487, 146] on span "Data Source" at bounding box center [558, 144] width 151 height 13
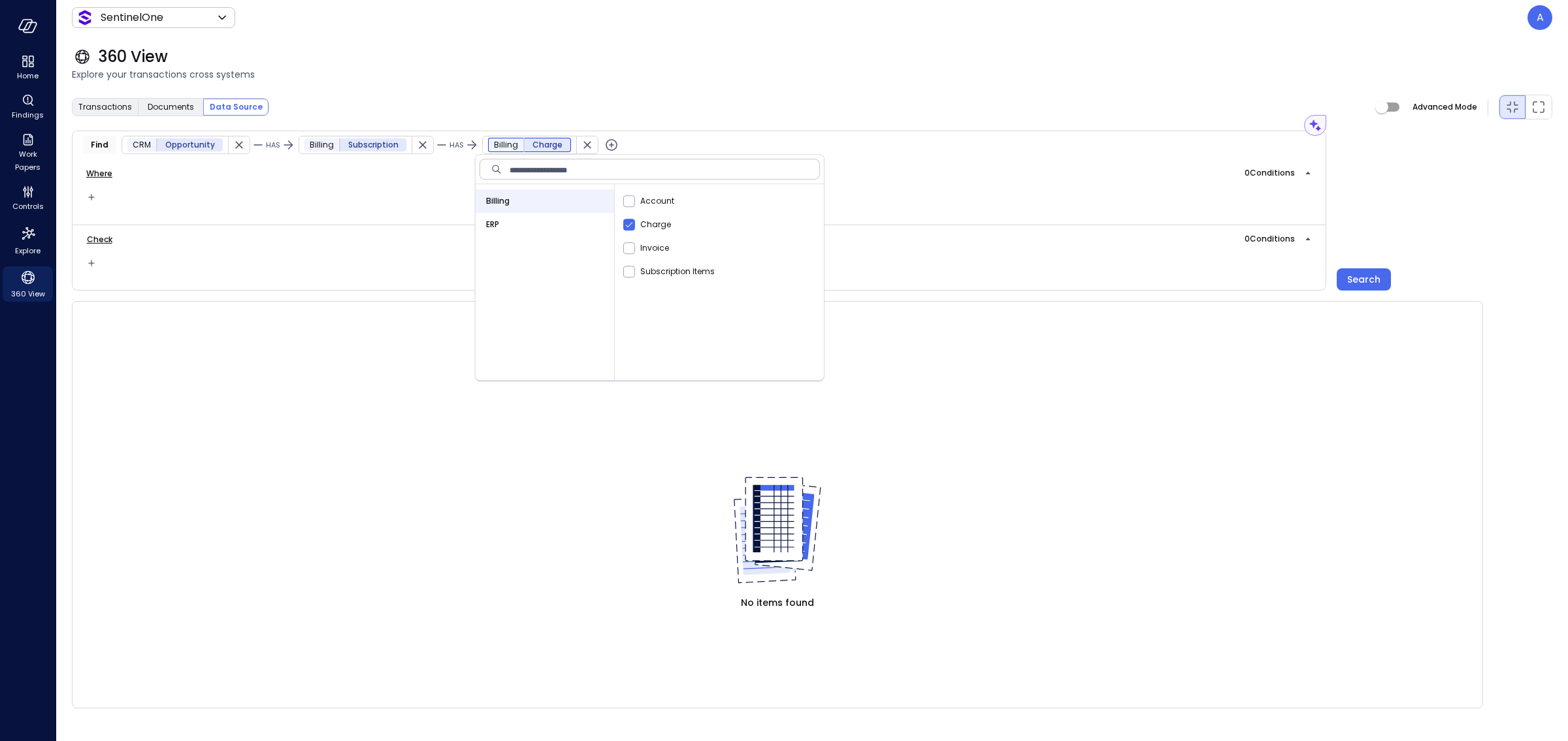
click at [604, 146] on icon "button" at bounding box center [611, 144] width 16 height 16
click at [658, 144] on span "Data Source" at bounding box center [721, 144] width 151 height 13
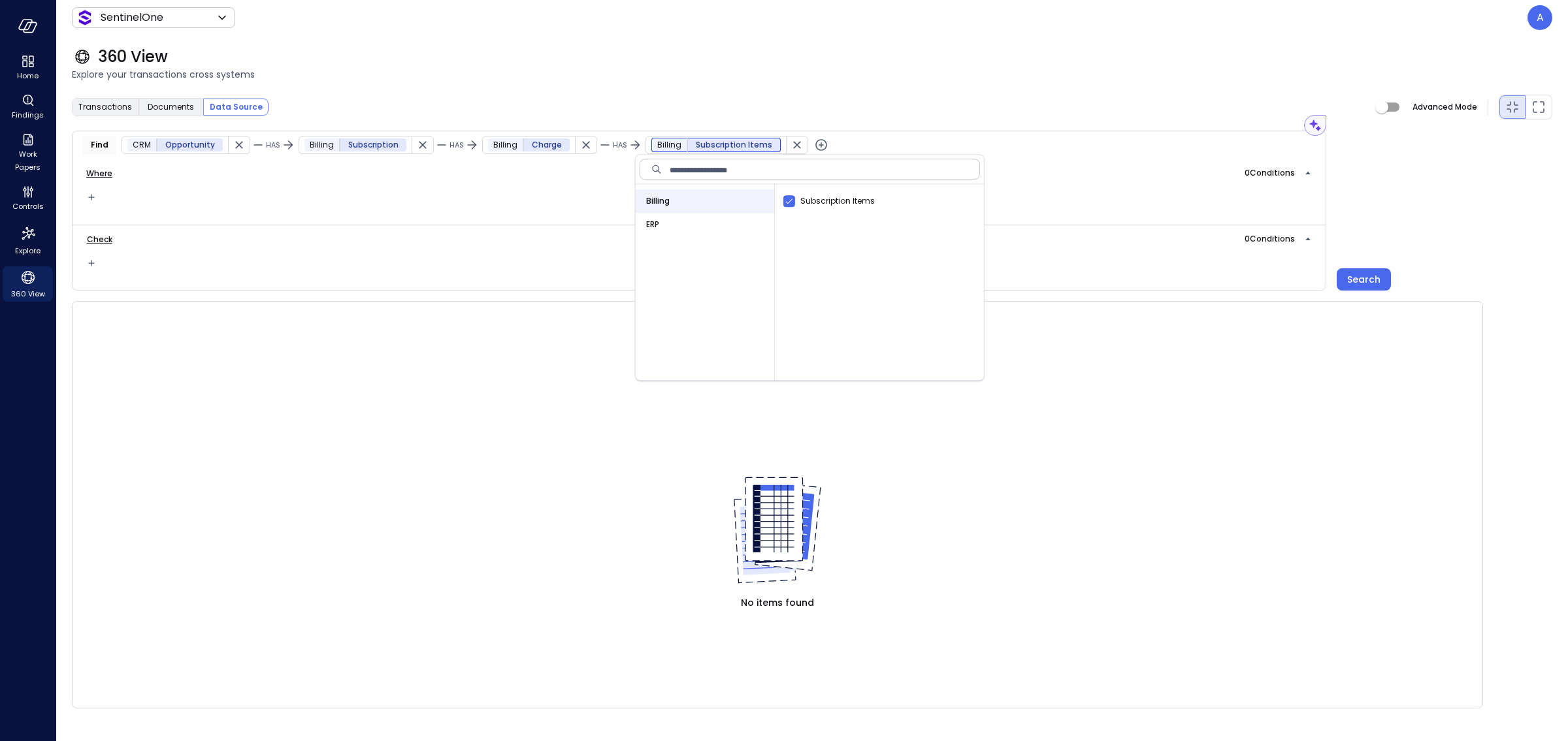
click at [813, 144] on icon "button" at bounding box center [821, 144] width 16 height 16
click at [856, 140] on span "Data Source" at bounding box center [931, 144] width 151 height 13
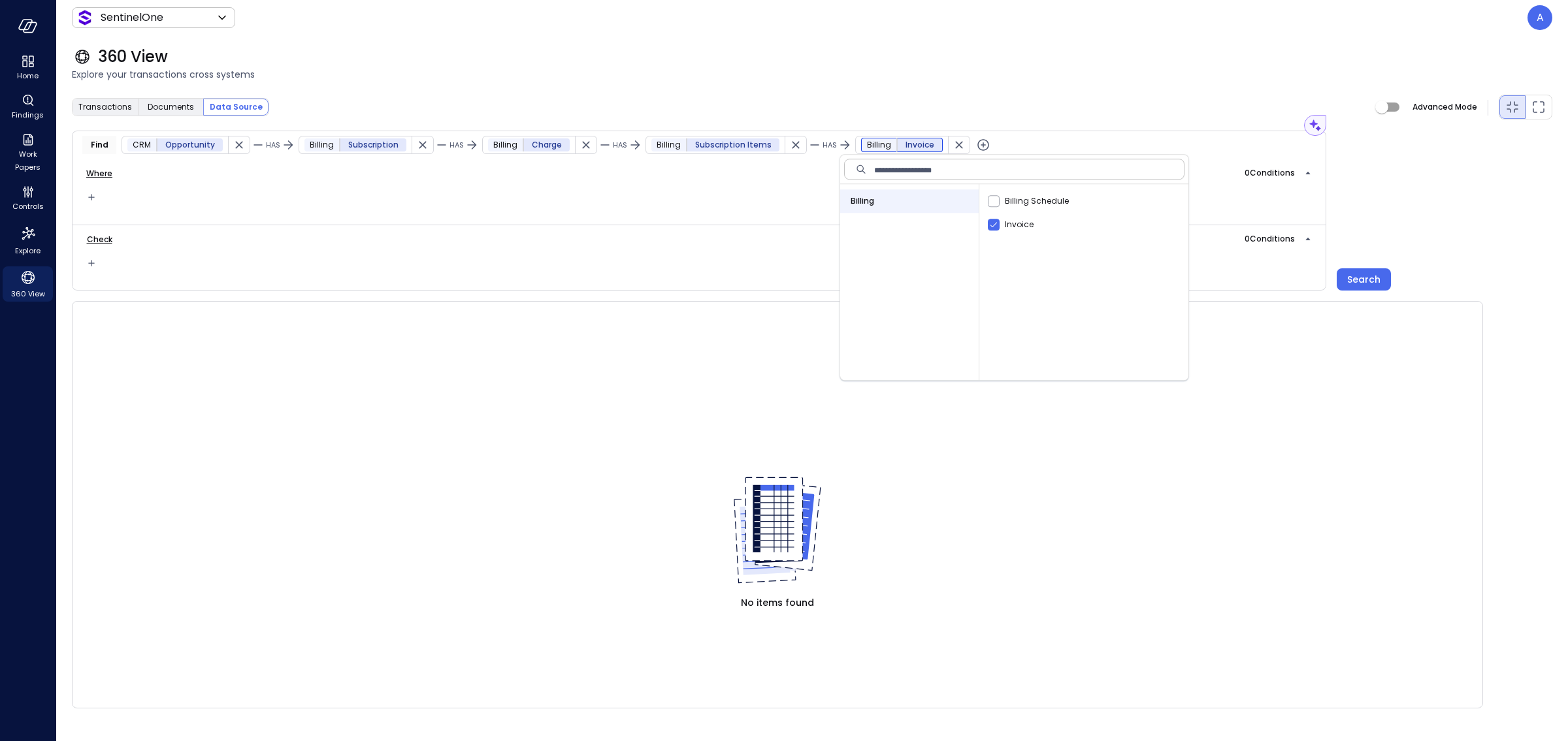
click at [975, 147] on icon "button" at bounding box center [983, 144] width 16 height 16
click at [1037, 142] on span "Data Source" at bounding box center [1093, 144] width 151 height 13
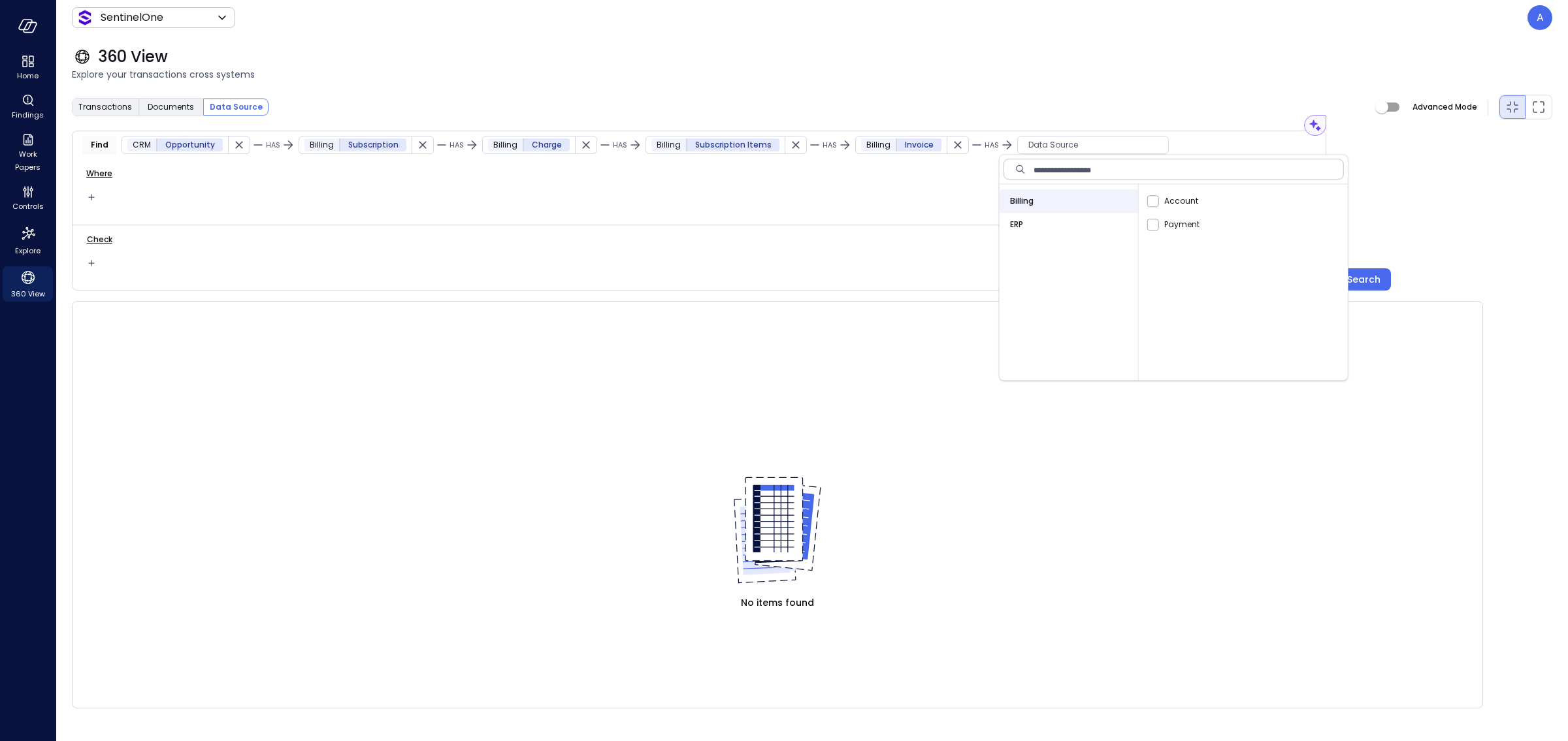
click at [1029, 217] on div "ERP" at bounding box center [1068, 224] width 138 height 23
click at [1422, 354] on table at bounding box center [777, 367] width 1410 height 131
click at [1369, 276] on div "Search" at bounding box center [1363, 280] width 34 height 16
click at [1347, 276] on div "Search" at bounding box center [1363, 280] width 34 height 16
click at [106, 107] on span "Transactions" at bounding box center [105, 107] width 53 height 13
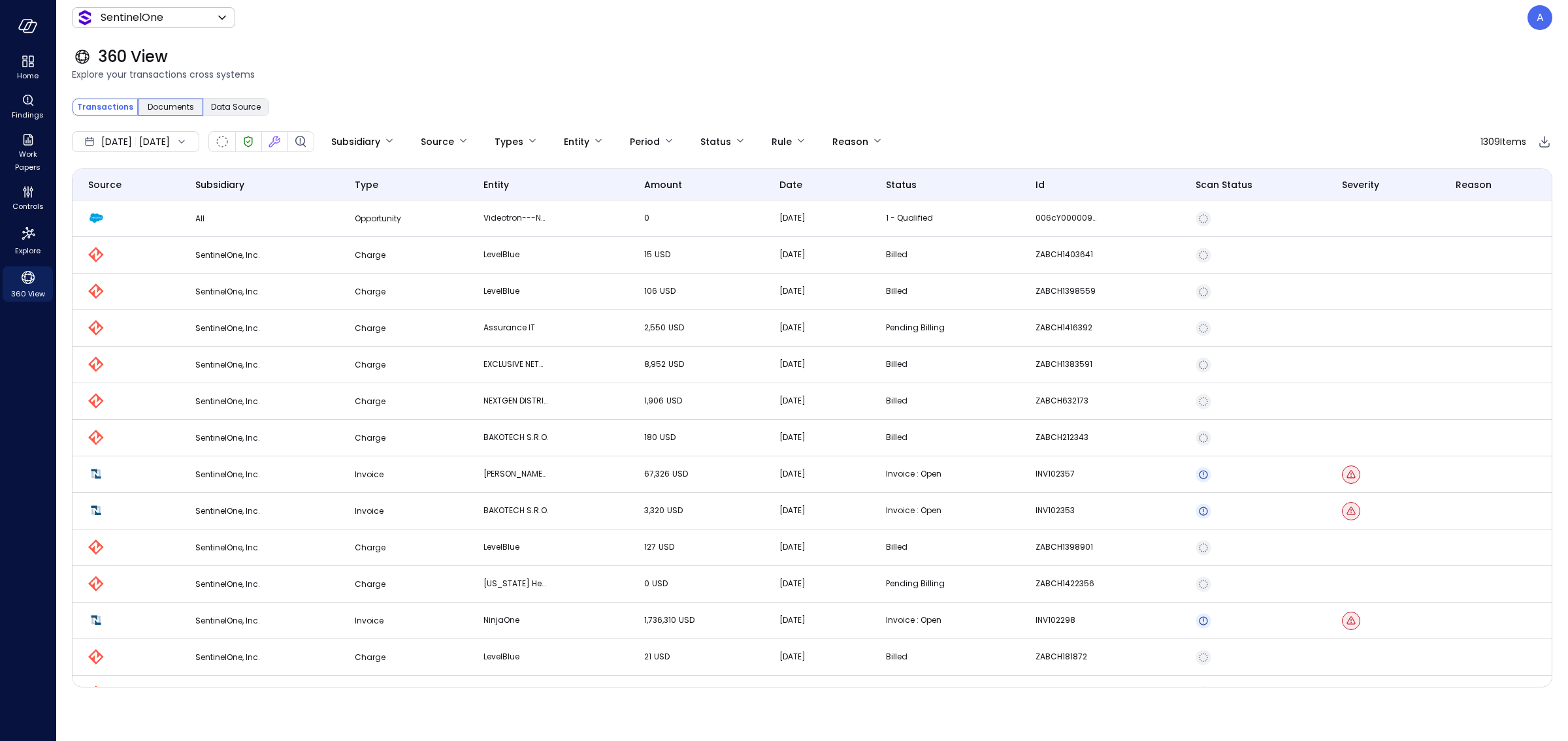
click at [177, 112] on span "Documents" at bounding box center [171, 107] width 47 height 13
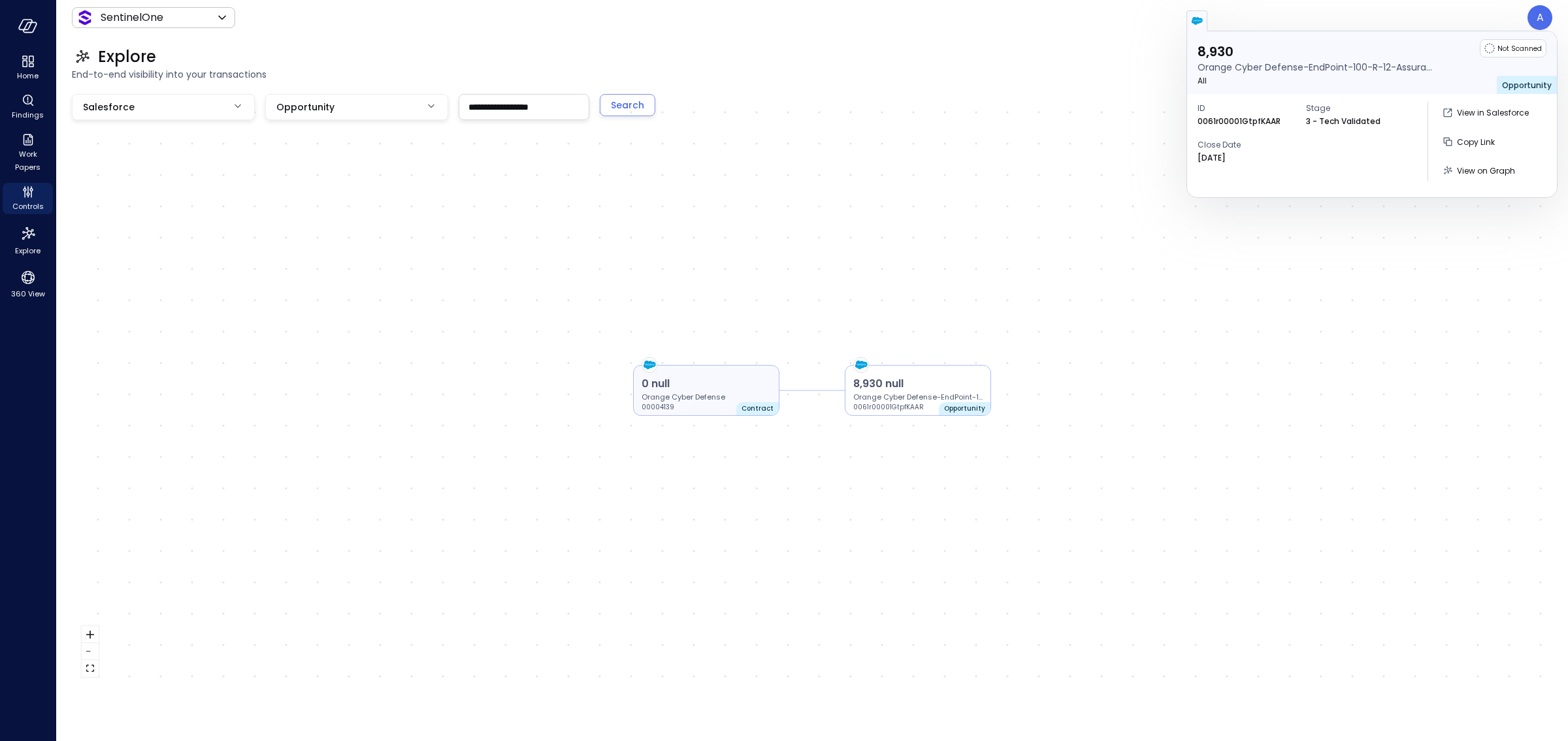
click at [754, 378] on p "0 null" at bounding box center [706, 384] width 129 height 16
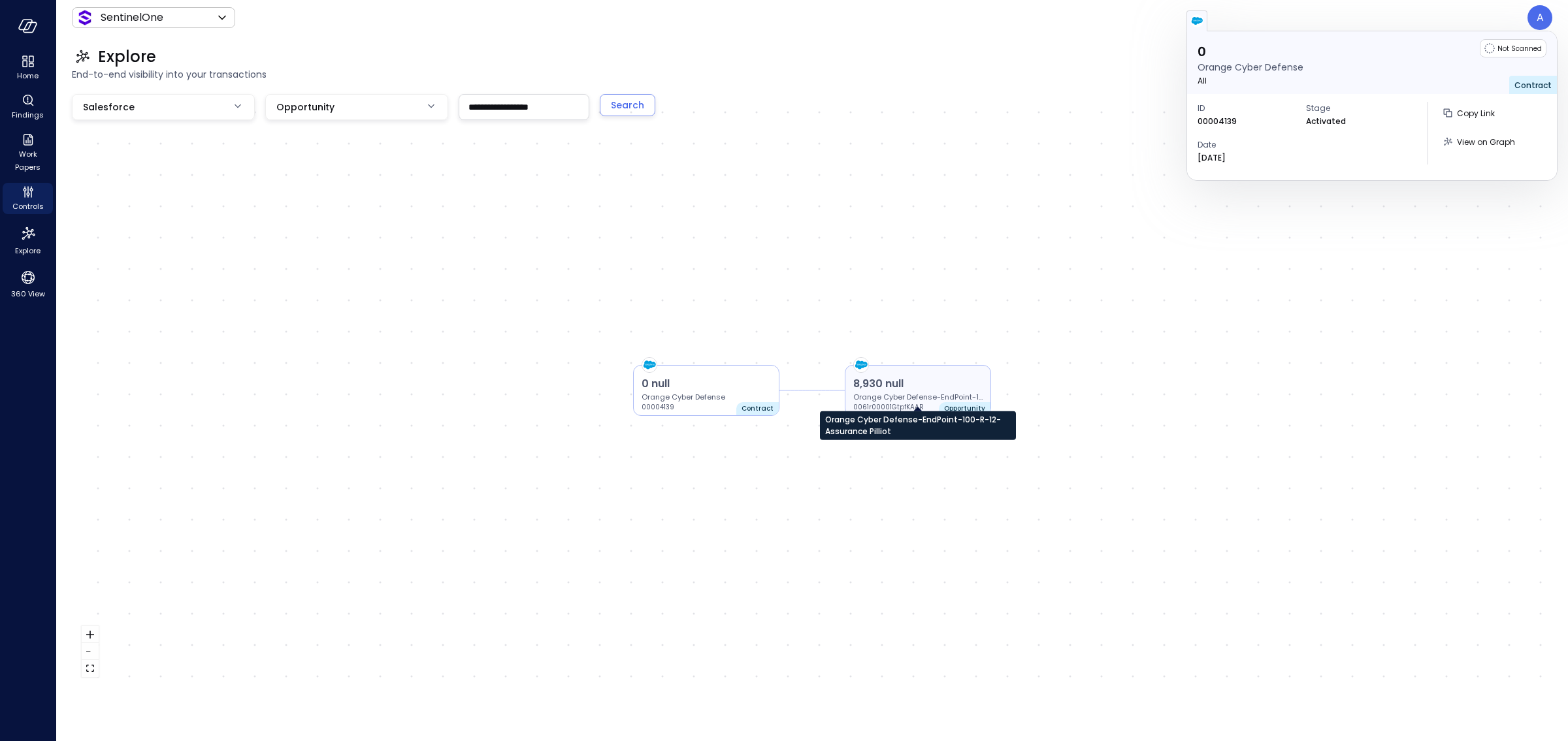
click at [944, 392] on p "Orange Cyber Defense-EndPoint-100-R-12-Assurance Pilliot" at bounding box center [917, 397] width 129 height 10
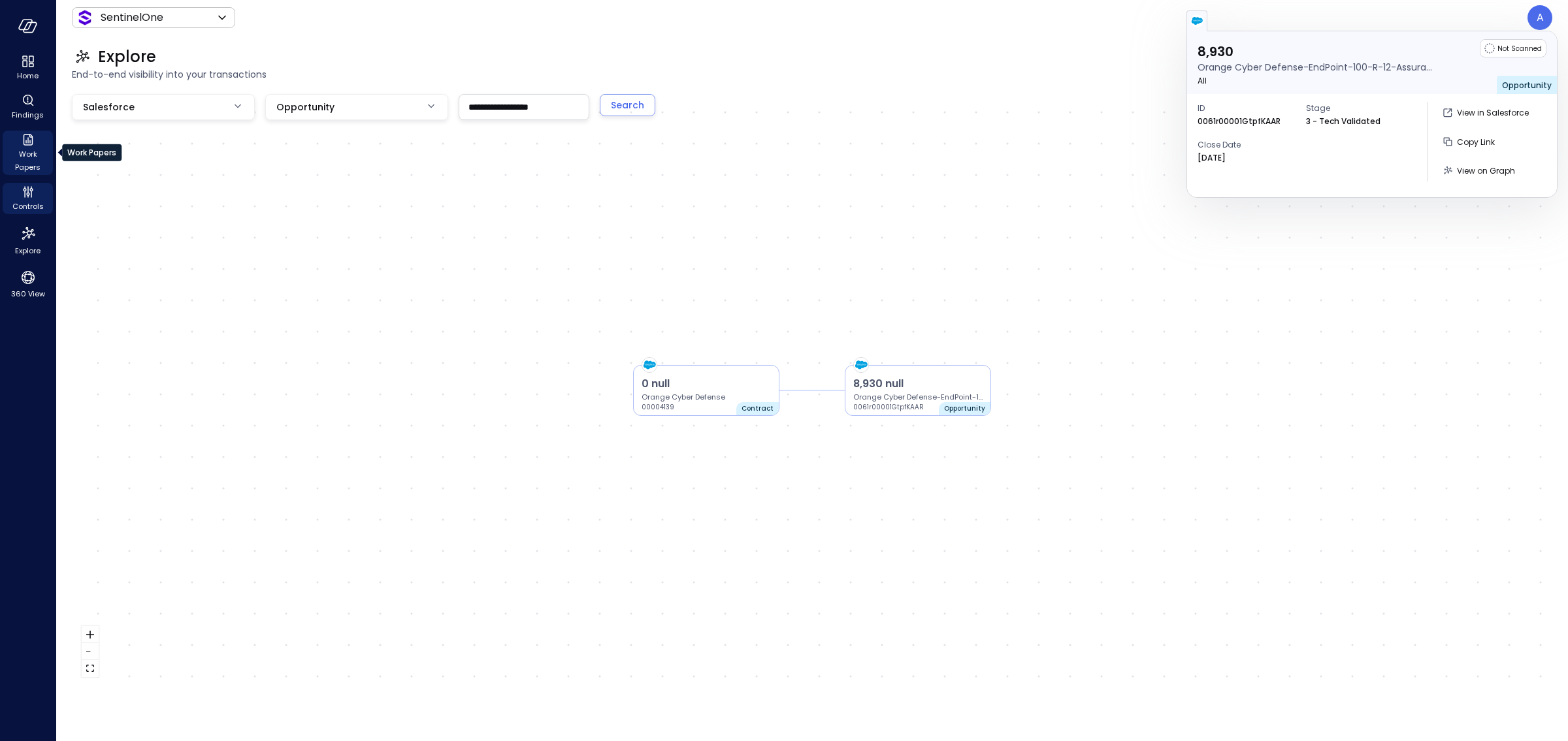
click at [27, 153] on span "Work Papers" at bounding box center [27, 161] width 40 height 26
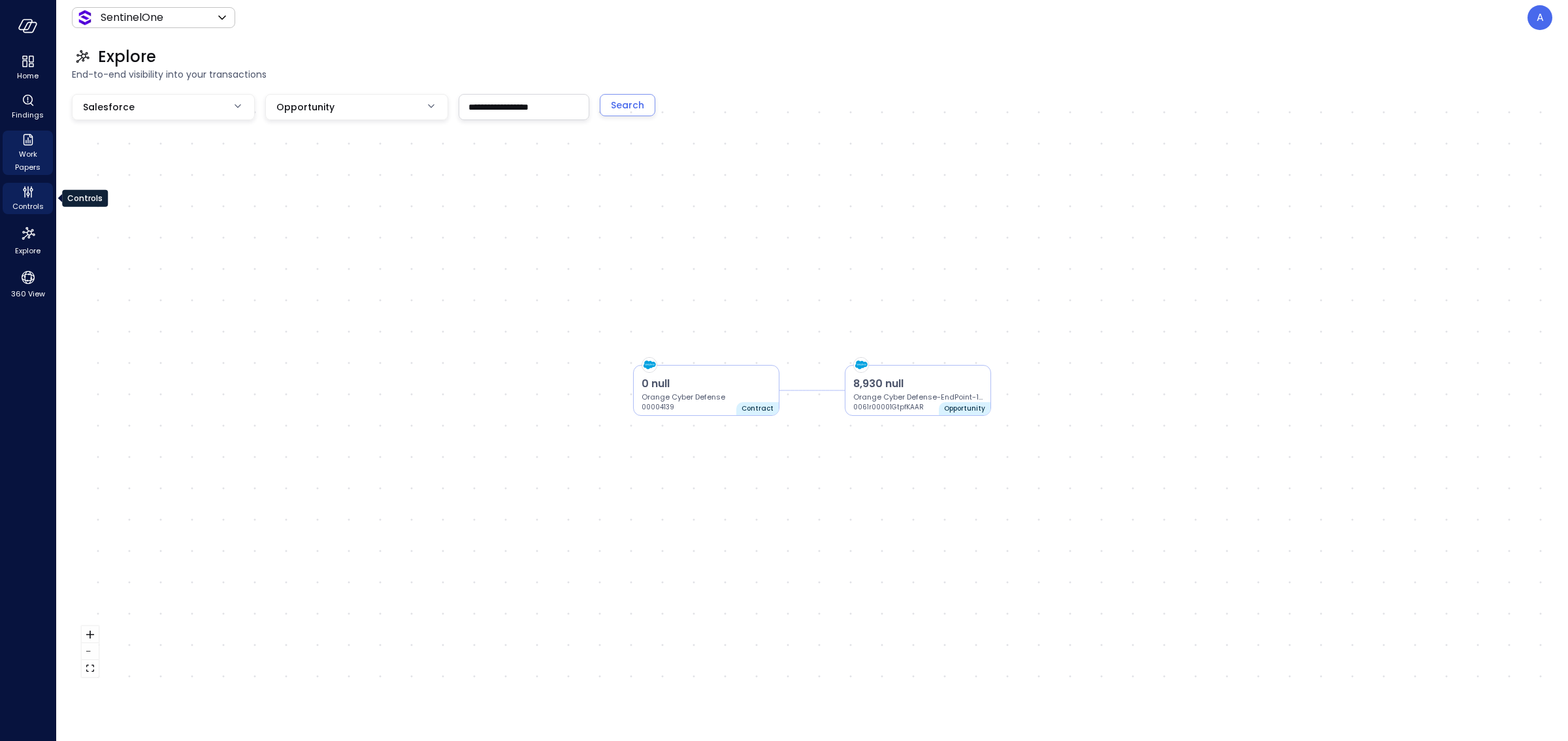
click at [27, 200] on span "Controls" at bounding box center [28, 206] width 31 height 13
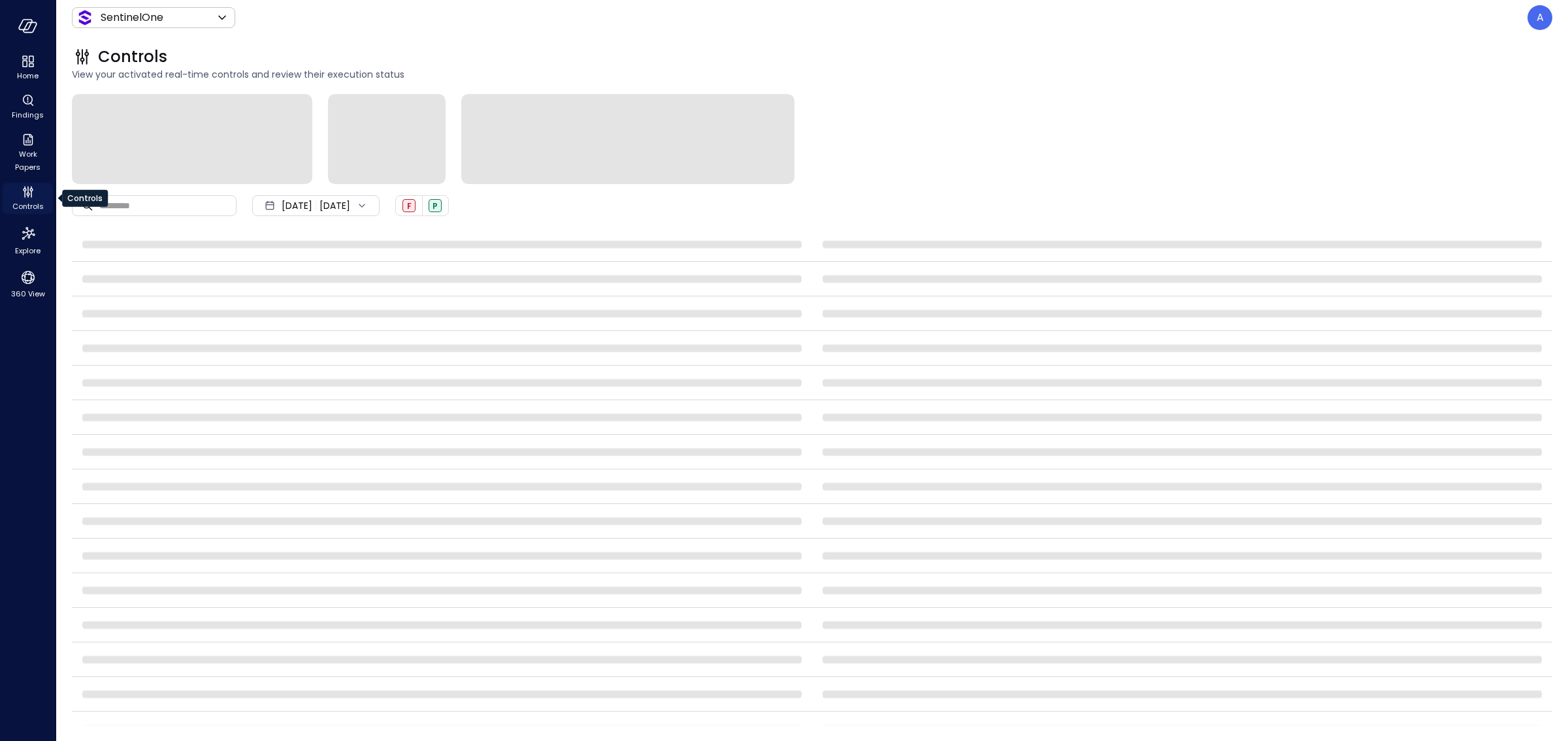
click at [31, 195] on icon "Controls" at bounding box center [31, 194] width 1 height 7
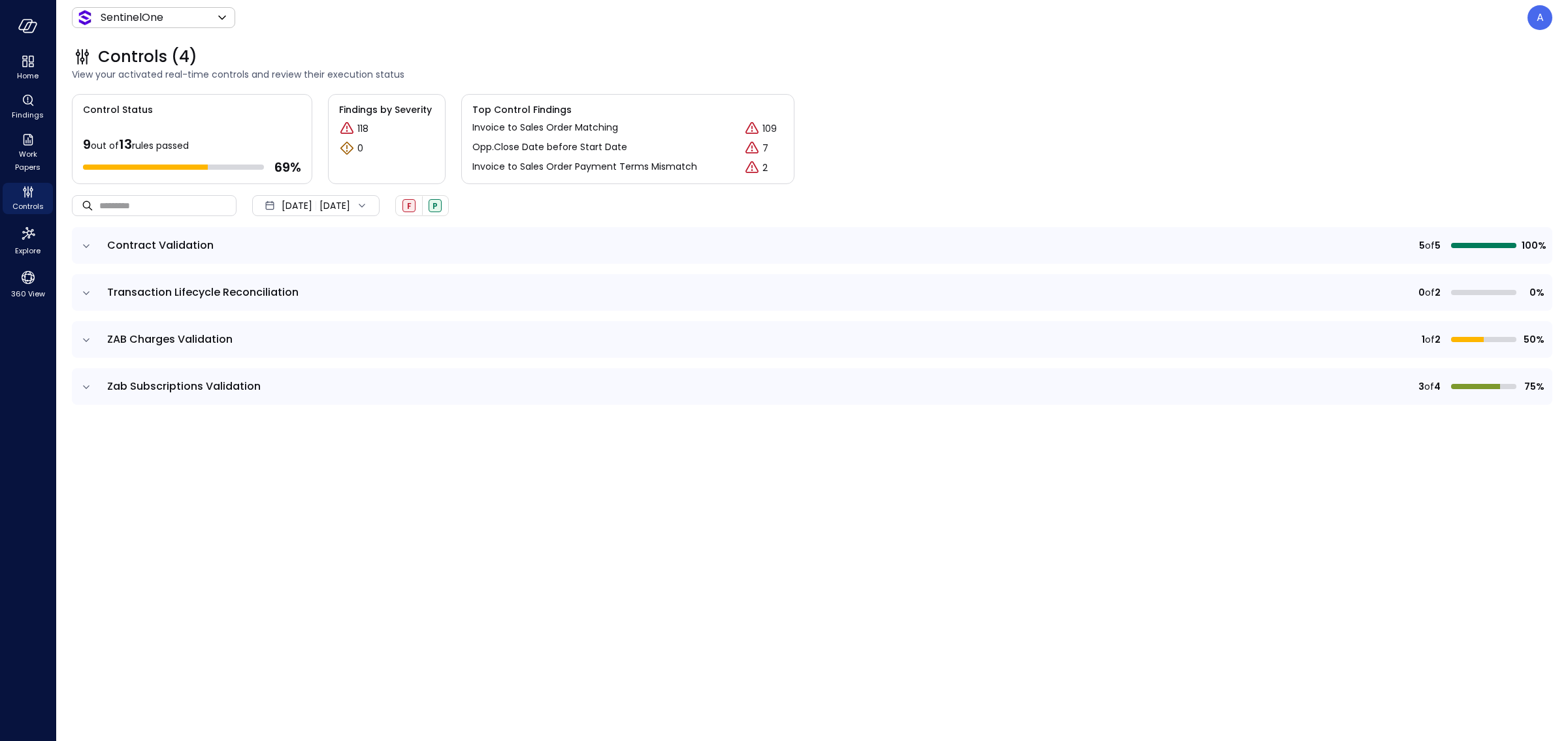
click at [89, 385] on icon "expand row" at bounding box center [86, 387] width 7 height 3
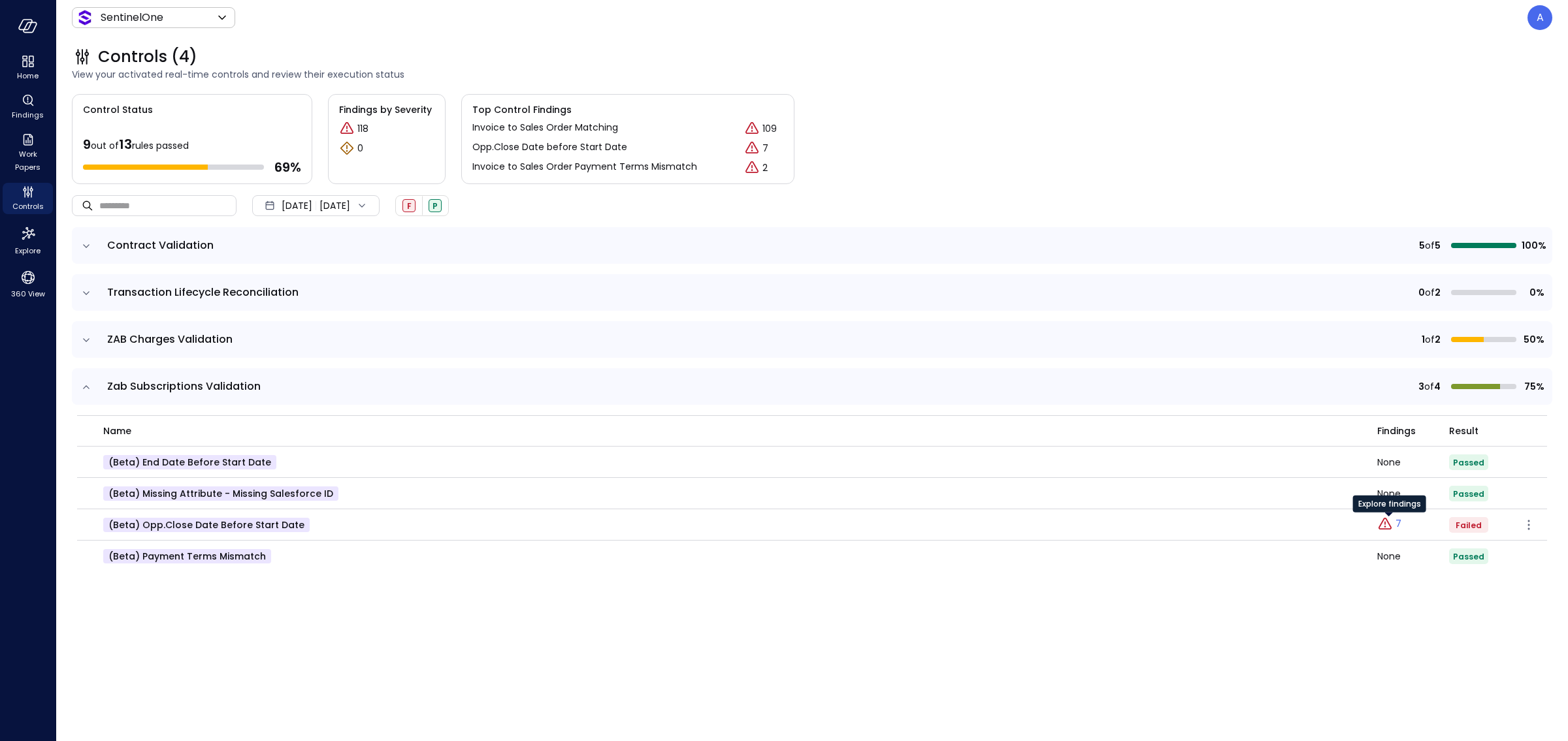
click at [1386, 525] on icon "Explore findings" at bounding box center [1385, 524] width 16 height 16
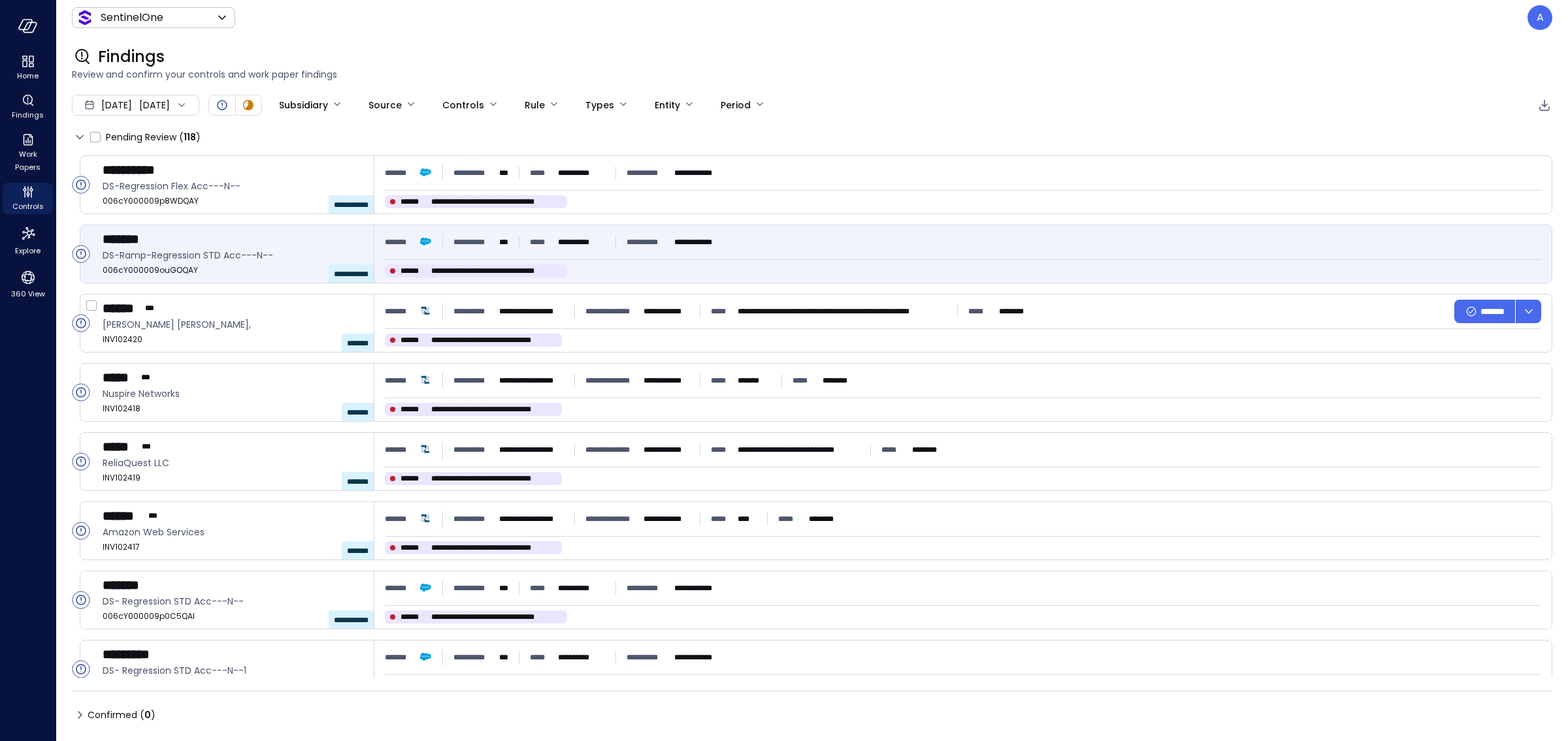
type input "****"
